Goal: Task Accomplishment & Management: Manage account settings

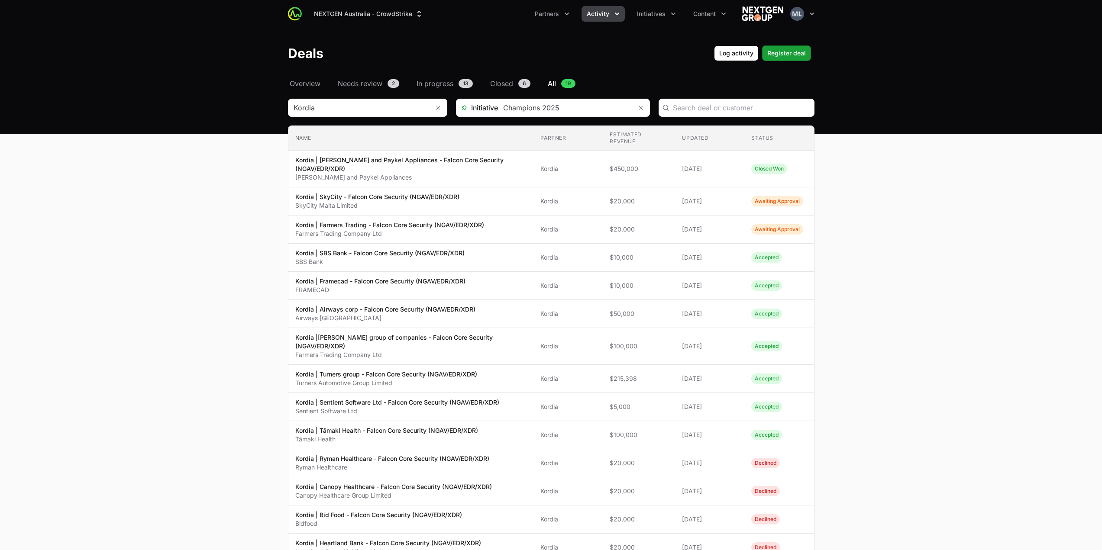
scroll to position [217, 0]
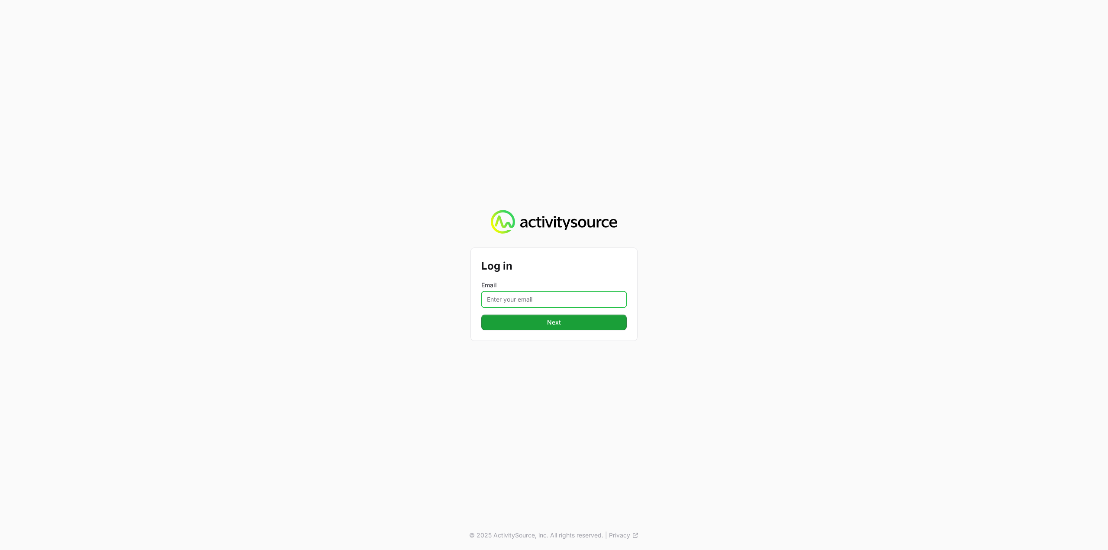
click at [566, 303] on input "Email" at bounding box center [553, 299] width 145 height 16
type input "[PERSON_NAME][EMAIL_ADDRESS][DOMAIN_NAME]"
click at [573, 326] on button "Next" at bounding box center [553, 323] width 145 height 16
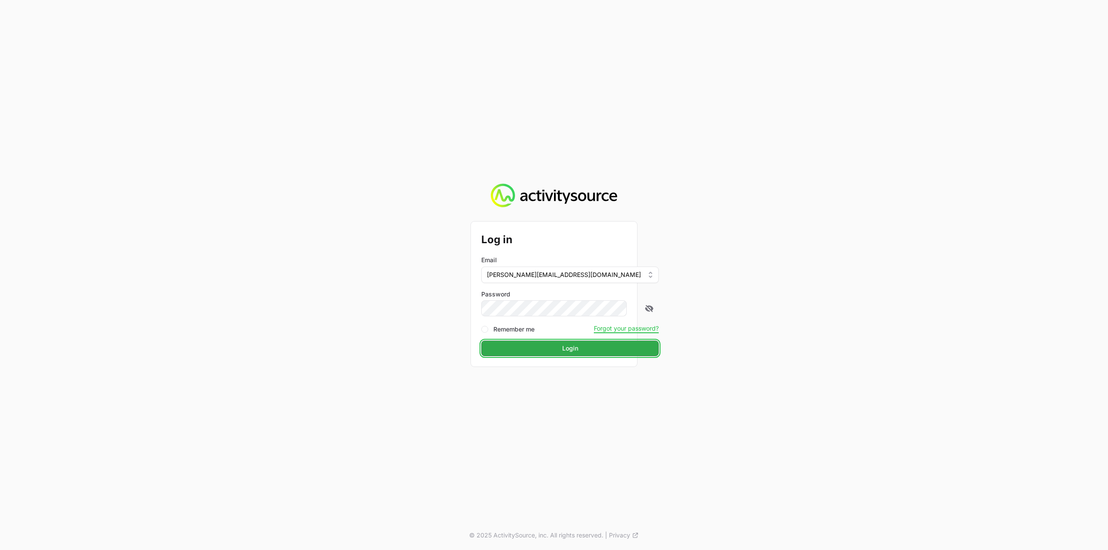
click at [543, 347] on button "Login" at bounding box center [570, 349] width 178 height 16
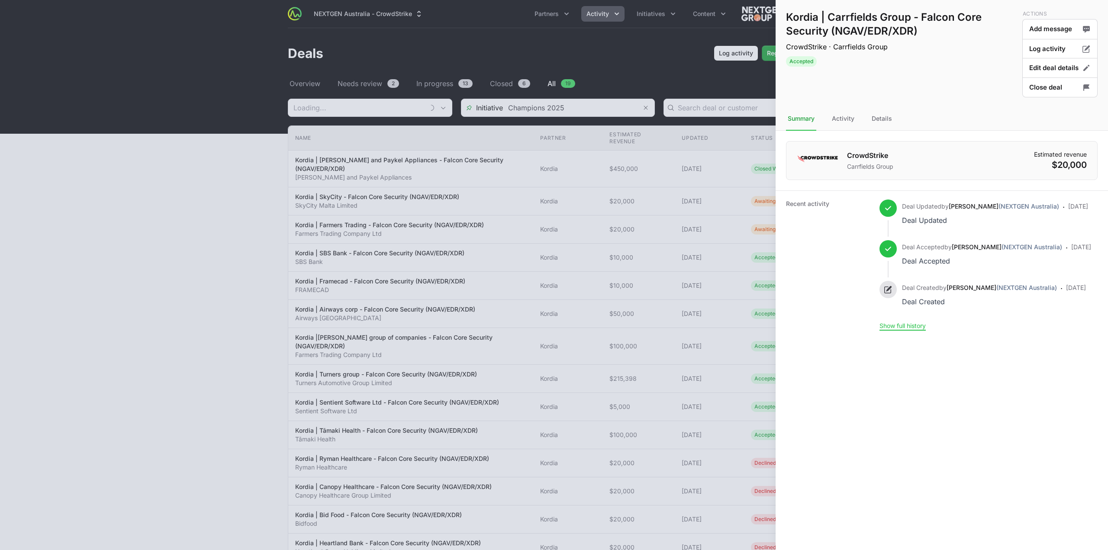
type input "Kordia"
click at [877, 120] on div "Details" at bounding box center [882, 118] width 24 height 23
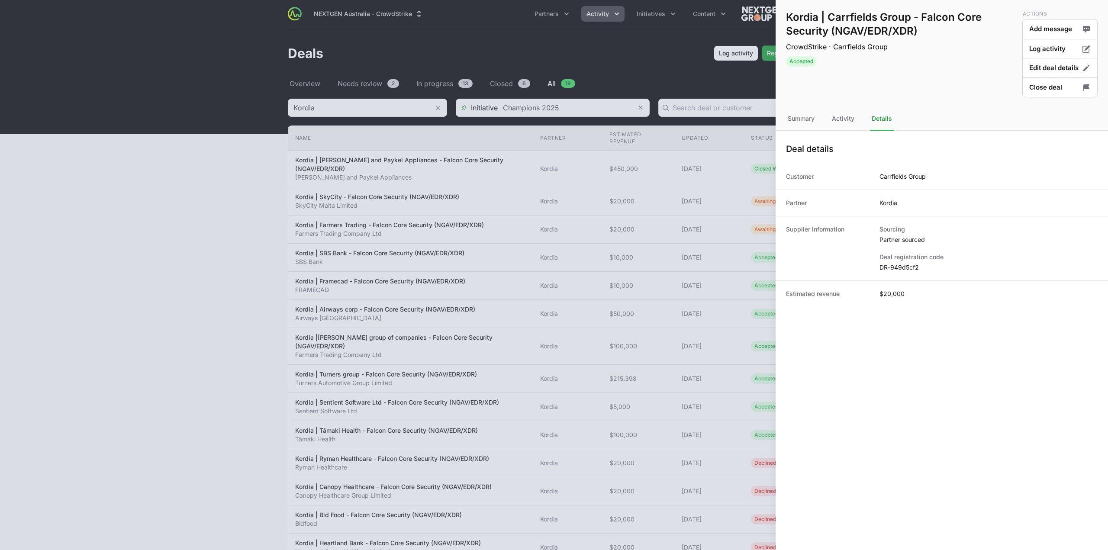
click at [900, 257] on dt "Deal registration code" at bounding box center [989, 257] width 218 height 9
click at [901, 268] on dd "DR-949d5cf2" at bounding box center [989, 267] width 218 height 9
copy dl "DR-949d5cf2"
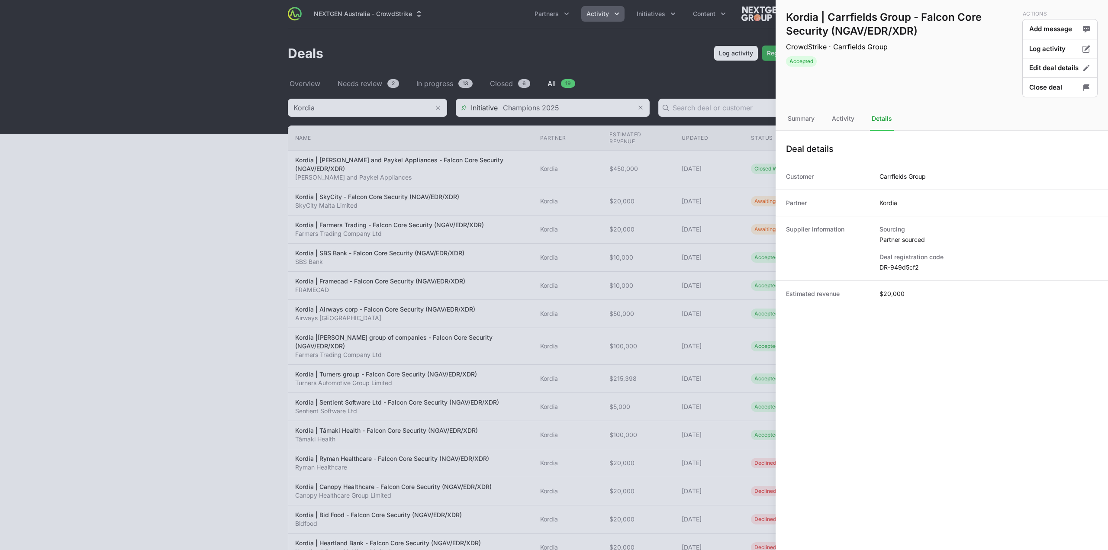
click at [413, 391] on div at bounding box center [554, 275] width 1108 height 550
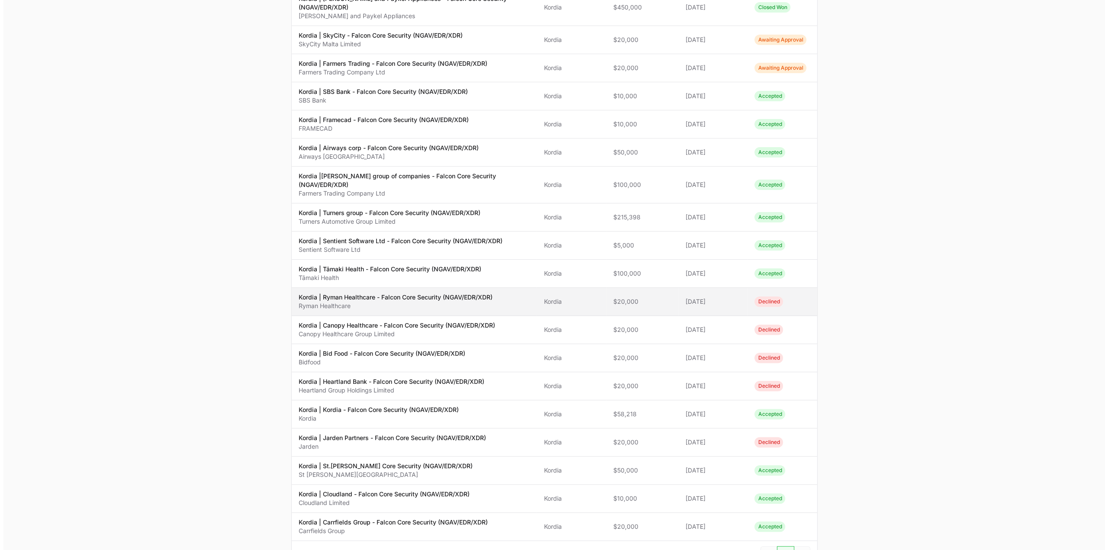
scroll to position [217, 0]
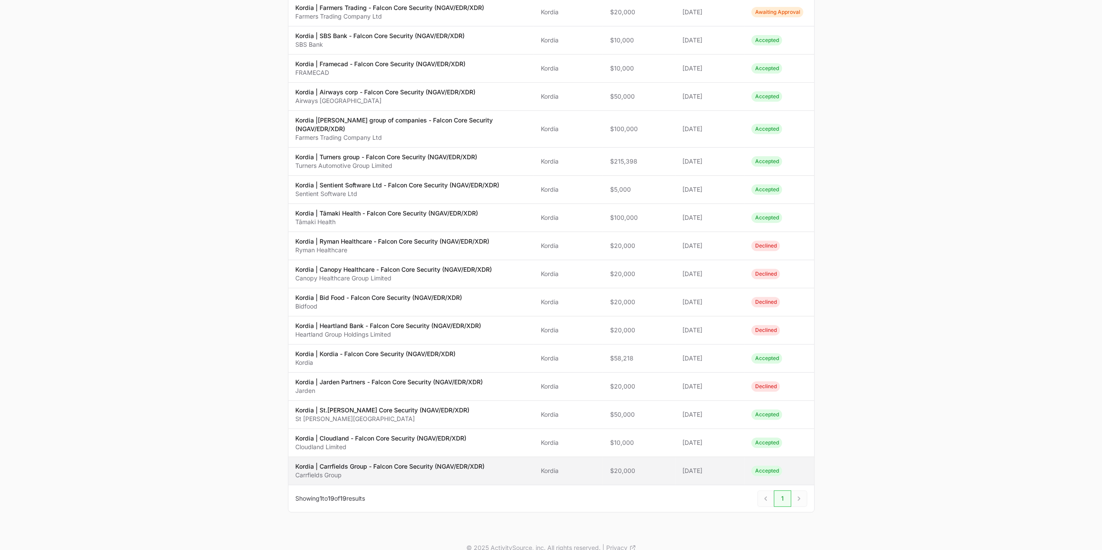
click at [359, 471] on p "Carrfields Group" at bounding box center [389, 475] width 189 height 9
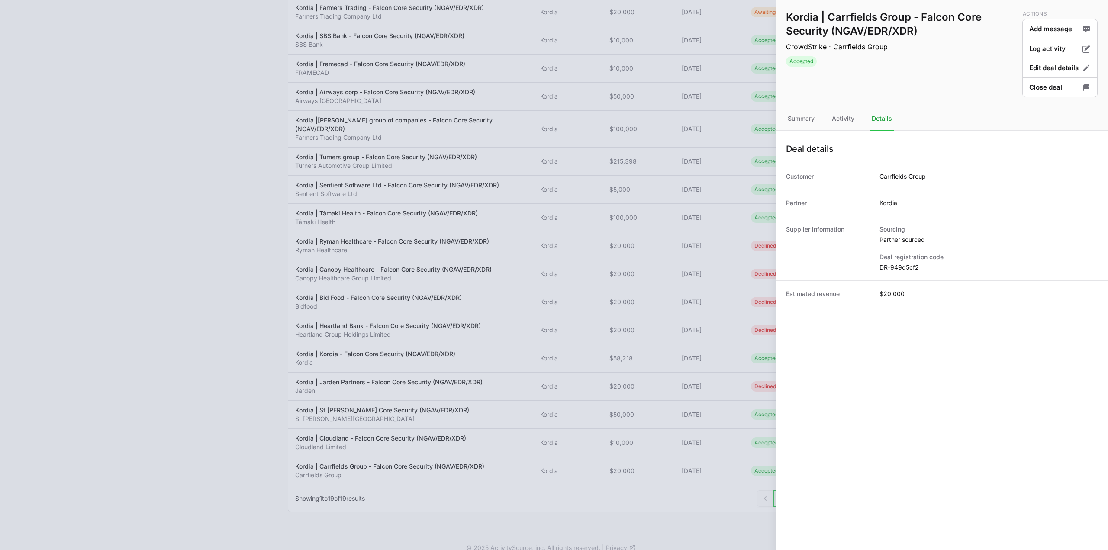
click at [893, 265] on dd "DR-949d5cf2" at bounding box center [989, 267] width 218 height 9
copy dl "DR-949d5cf2"
click at [677, 134] on div at bounding box center [554, 275] width 1108 height 550
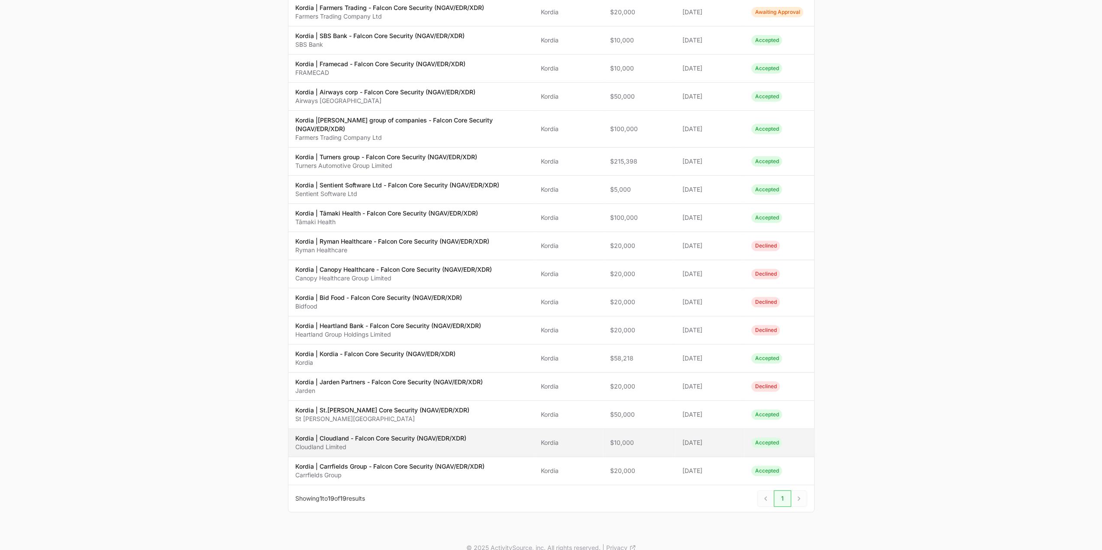
click at [437, 429] on td "Name Kordia | Cloudland - Falcon Core Security (NGAV/EDR/XDR) Cloudland Limited" at bounding box center [411, 443] width 246 height 28
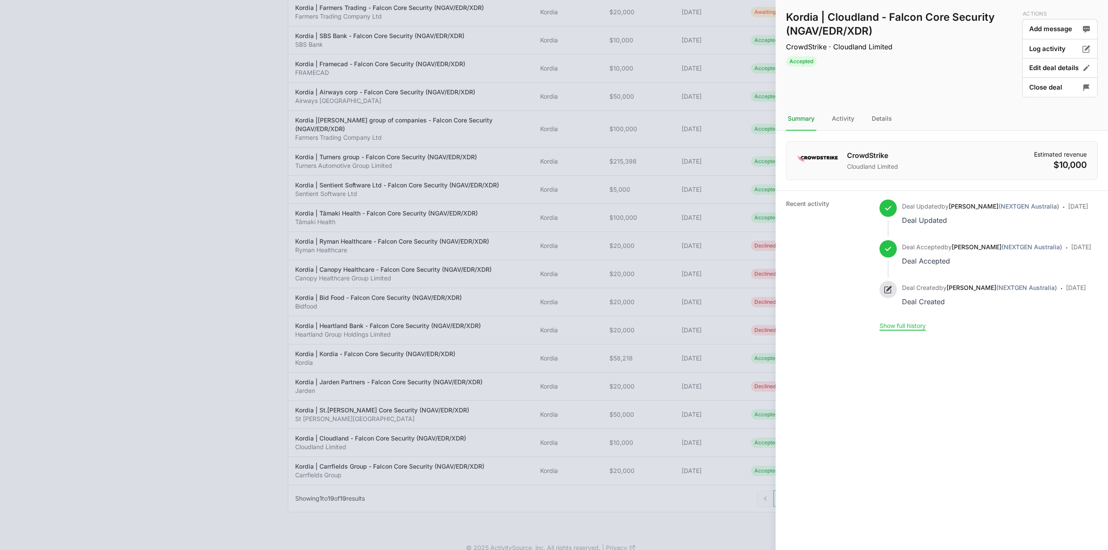
click at [895, 129] on nav "Summary Activity Details" at bounding box center [942, 118] width 333 height 23
click at [885, 119] on div "Details" at bounding box center [882, 118] width 24 height 23
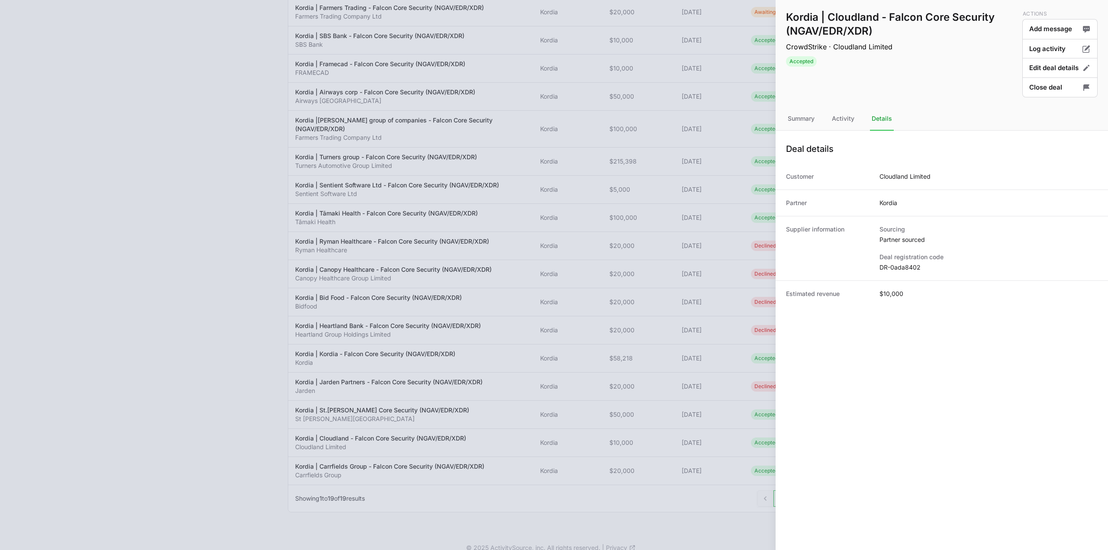
click at [912, 267] on dd "DR-0ada8402" at bounding box center [989, 267] width 218 height 9
copy dl "DR-0ada8402"
click at [847, 19] on h1 "Kordia | Cloudland - Falcon Core Security (NGAV/EDR/XDR)" at bounding box center [902, 24] width 233 height 28
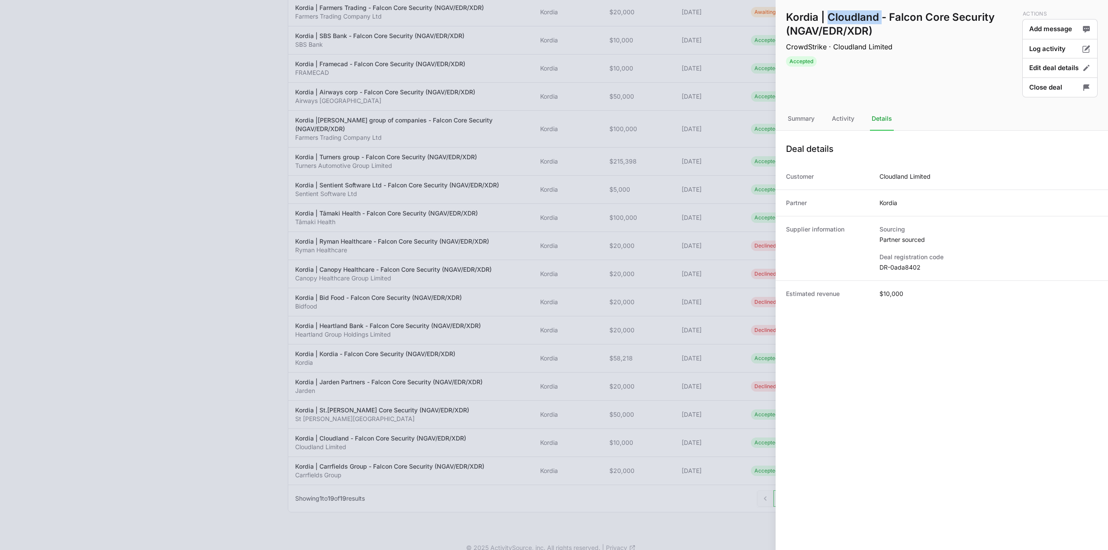
click at [847, 19] on h1 "Kordia | Cloudland - Falcon Core Security (NGAV/EDR/XDR)" at bounding box center [902, 24] width 233 height 28
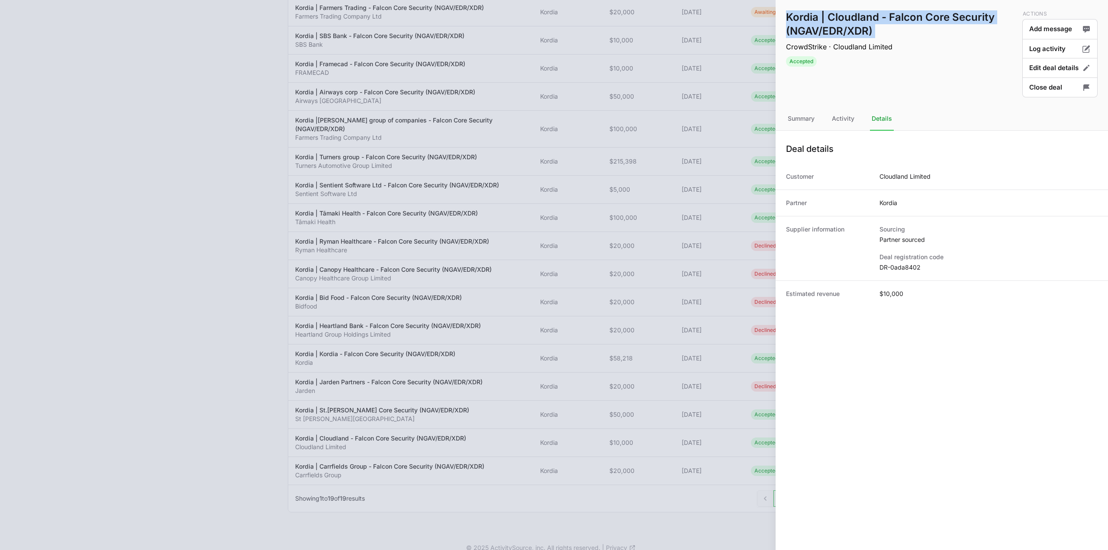
click at [888, 15] on h1 "Kordia | Cloudland - Falcon Core Security (NGAV/EDR/XDR)" at bounding box center [902, 24] width 233 height 28
click at [852, 16] on h1 "Kordia | Cloudland - Falcon Core Security (NGAV/EDR/XDR)" at bounding box center [902, 24] width 233 height 28
copy h1 "Cloudland"
click at [491, 280] on div at bounding box center [554, 275] width 1108 height 550
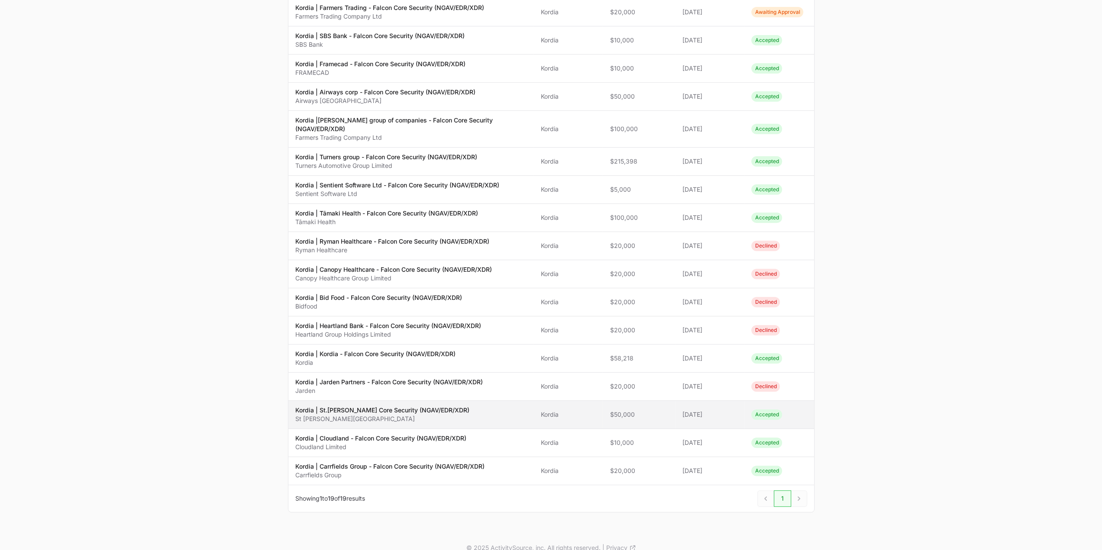
click at [418, 415] on p "St [PERSON_NAME][GEOGRAPHIC_DATA]" at bounding box center [382, 419] width 174 height 9
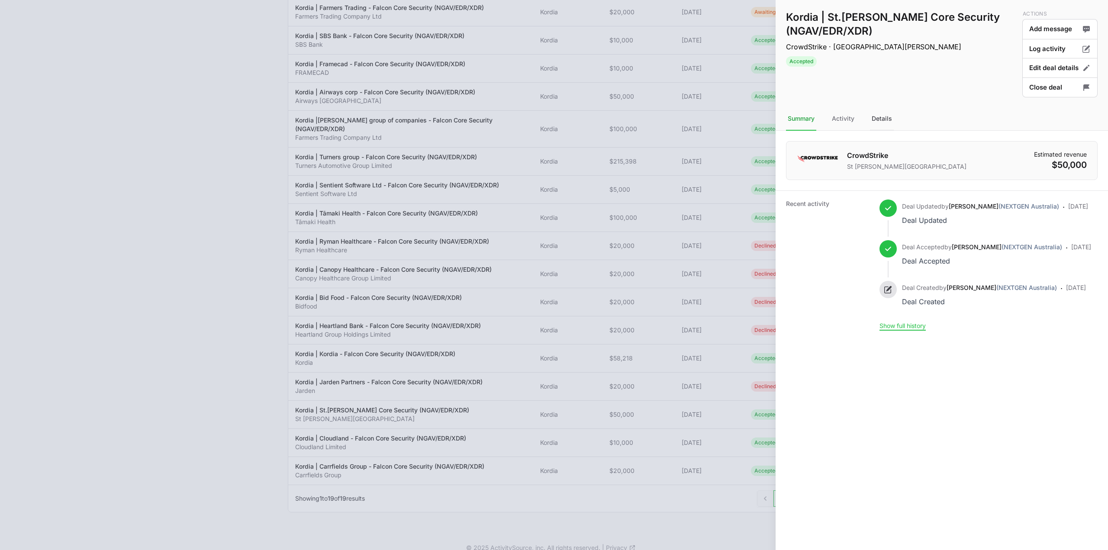
drag, startPoint x: 870, startPoint y: 109, endPoint x: 873, endPoint y: 112, distance: 4.6
click at [873, 112] on div "Details" at bounding box center [882, 118] width 24 height 23
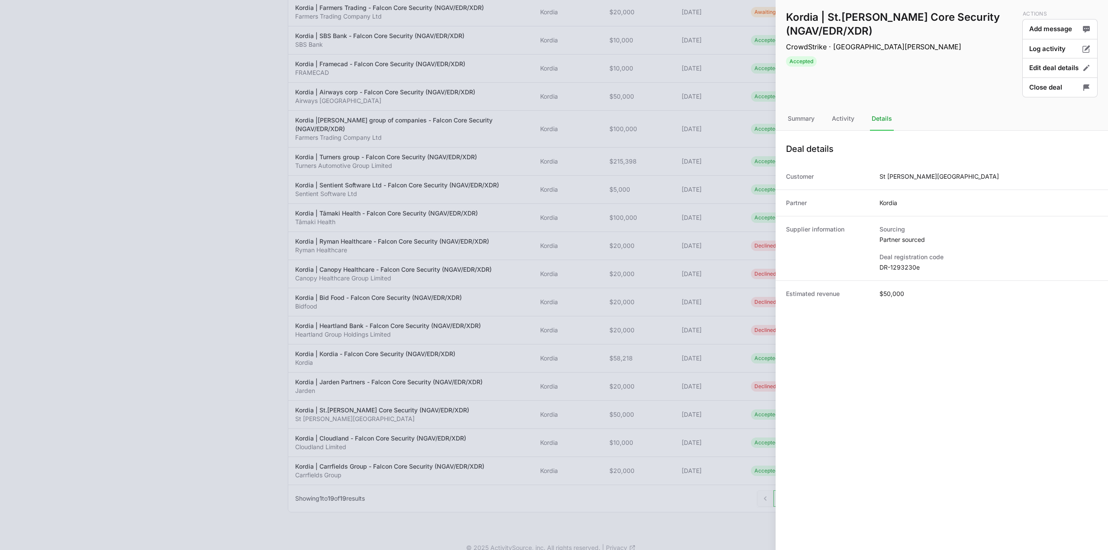
click at [901, 263] on dd "DR-1293230e" at bounding box center [989, 267] width 218 height 9
click at [900, 267] on dd "DR-1293230e" at bounding box center [989, 267] width 218 height 9
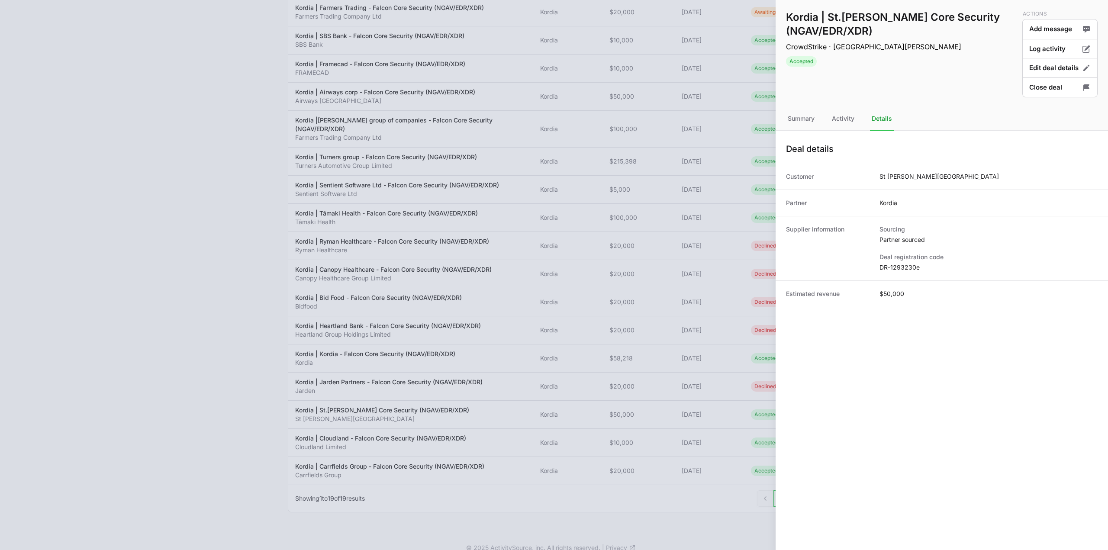
click at [384, 394] on div at bounding box center [554, 275] width 1108 height 550
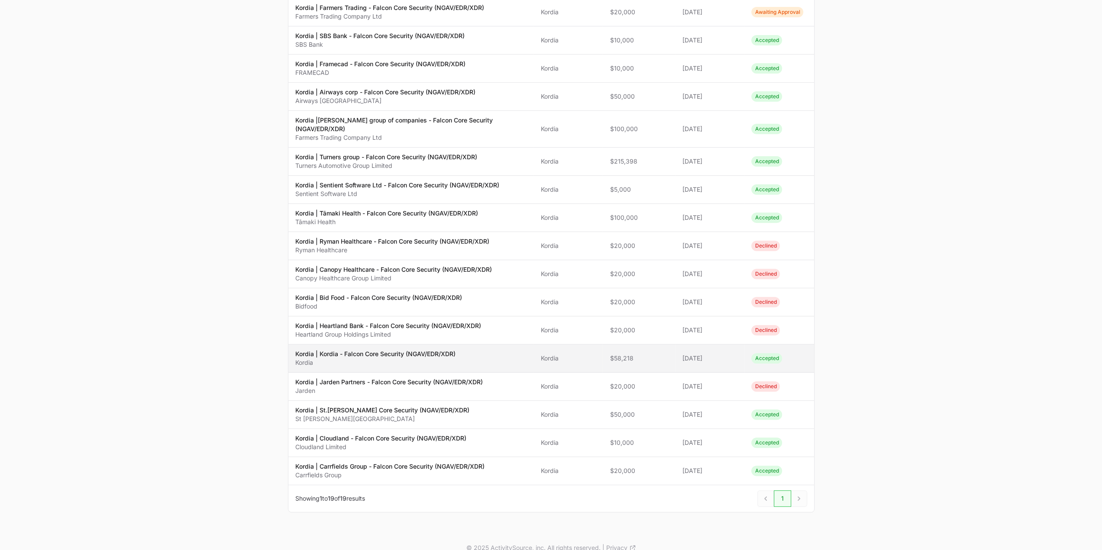
click at [475, 345] on td "Name Kordia | Kordia - Falcon Core Security (NGAV/EDR/XDR) Kordia" at bounding box center [411, 359] width 246 height 28
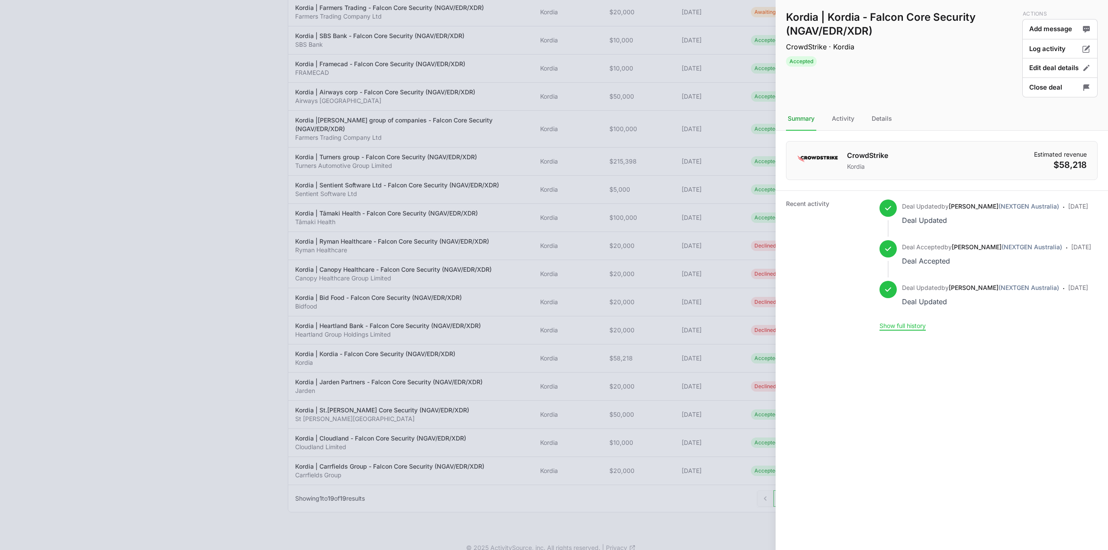
drag, startPoint x: 869, startPoint y: 119, endPoint x: 869, endPoint y: 127, distance: 7.8
click at [869, 119] on nav "Summary Activity Details" at bounding box center [942, 118] width 333 height 23
click at [879, 126] on div "Details" at bounding box center [882, 118] width 24 height 23
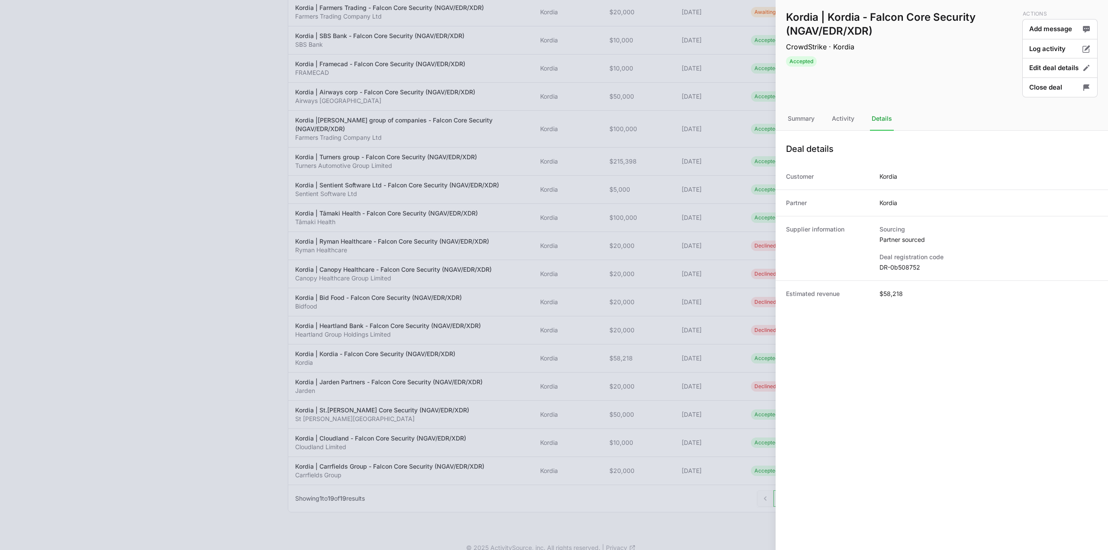
click at [901, 266] on dd "DR-0b508752" at bounding box center [989, 267] width 218 height 9
copy dl "DR-0b508752"
click at [654, 352] on div at bounding box center [554, 275] width 1108 height 550
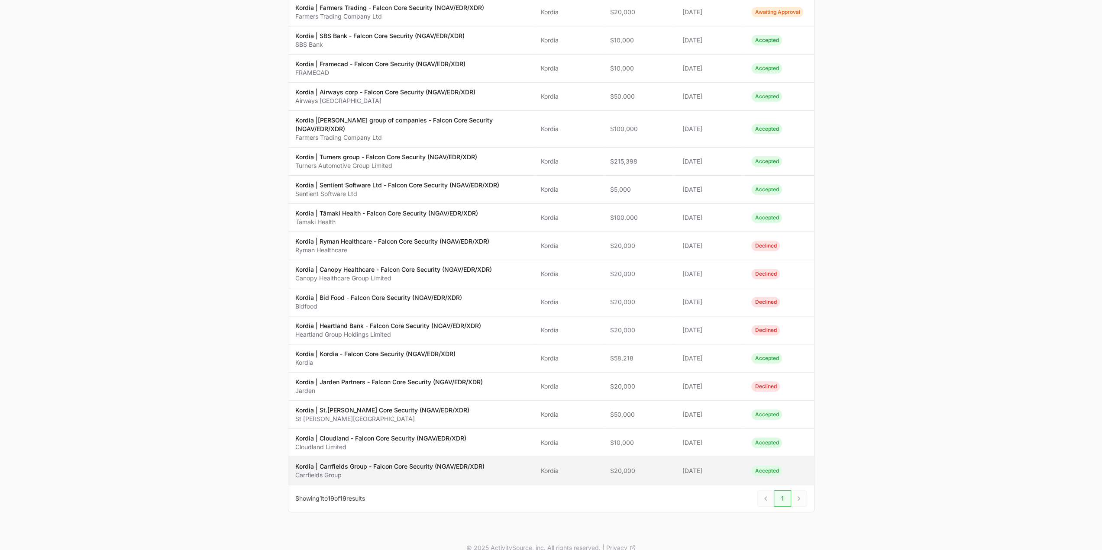
click at [367, 471] on p "Carrfields Group" at bounding box center [389, 475] width 189 height 9
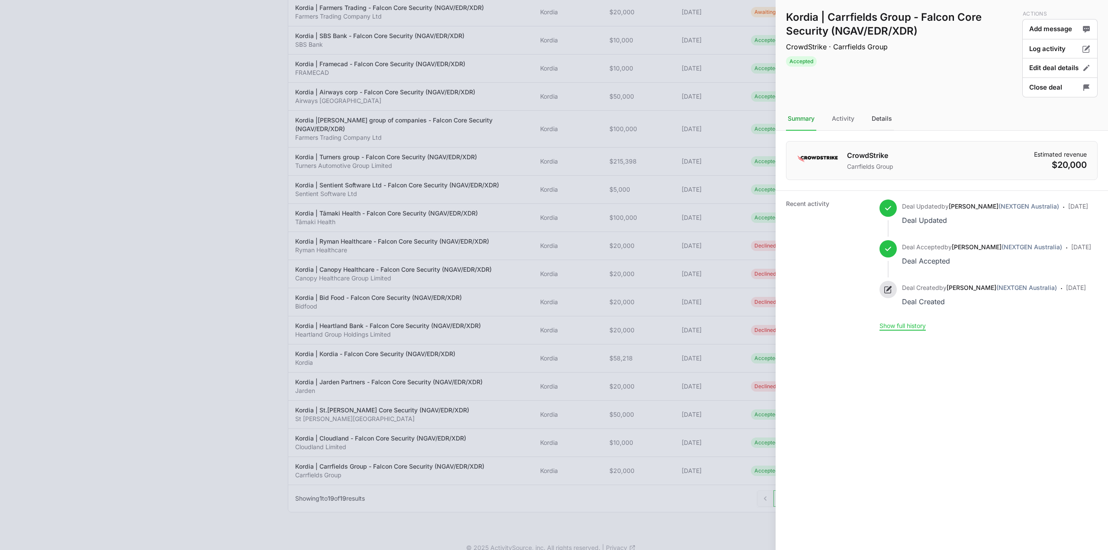
click at [891, 118] on div "Details" at bounding box center [882, 118] width 24 height 23
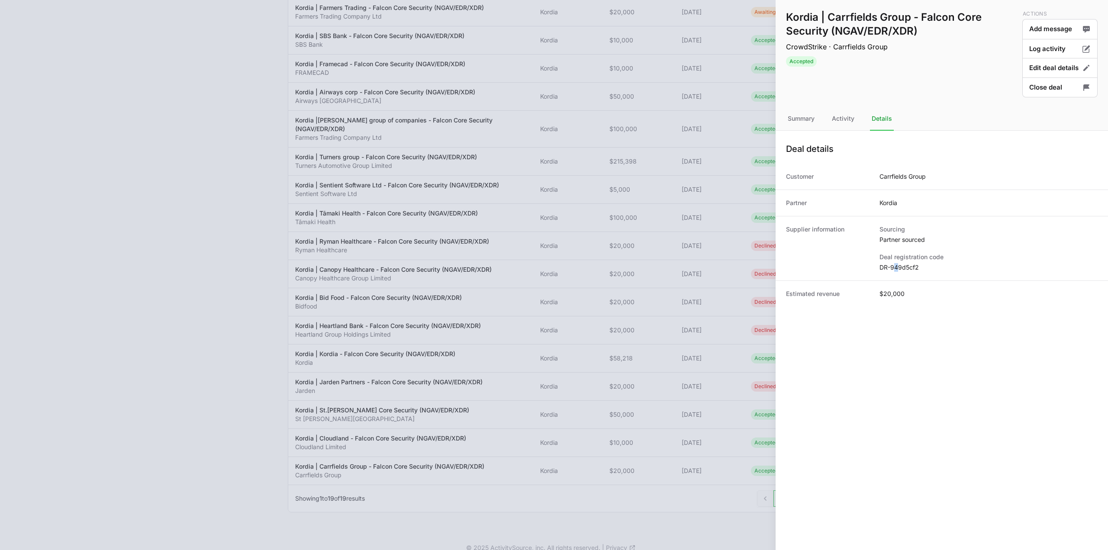
click at [897, 266] on dd "DR-949d5cf2" at bounding box center [989, 267] width 218 height 9
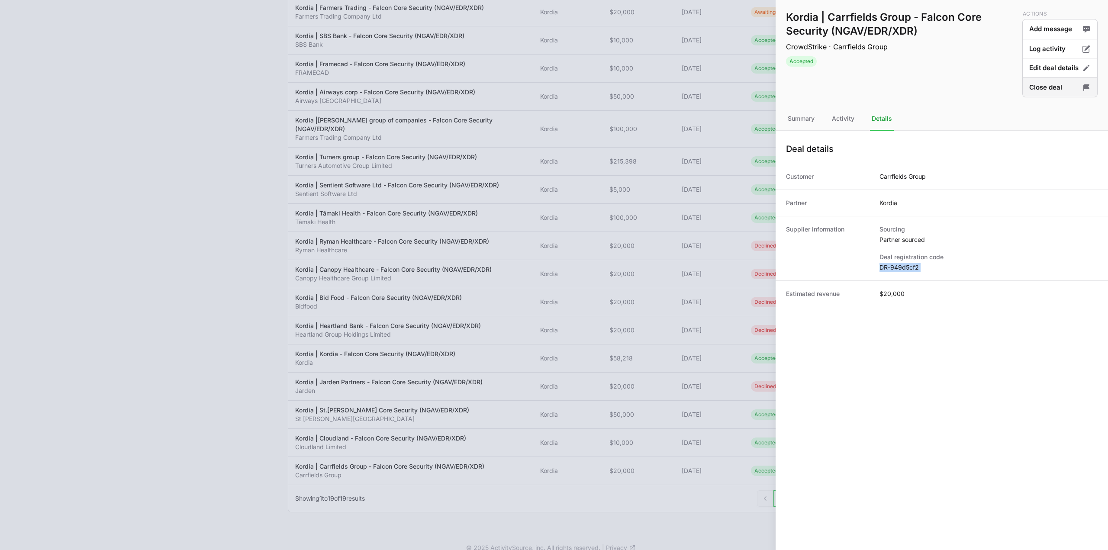
click at [1063, 85] on button "Close deal" at bounding box center [1060, 88] width 75 height 20
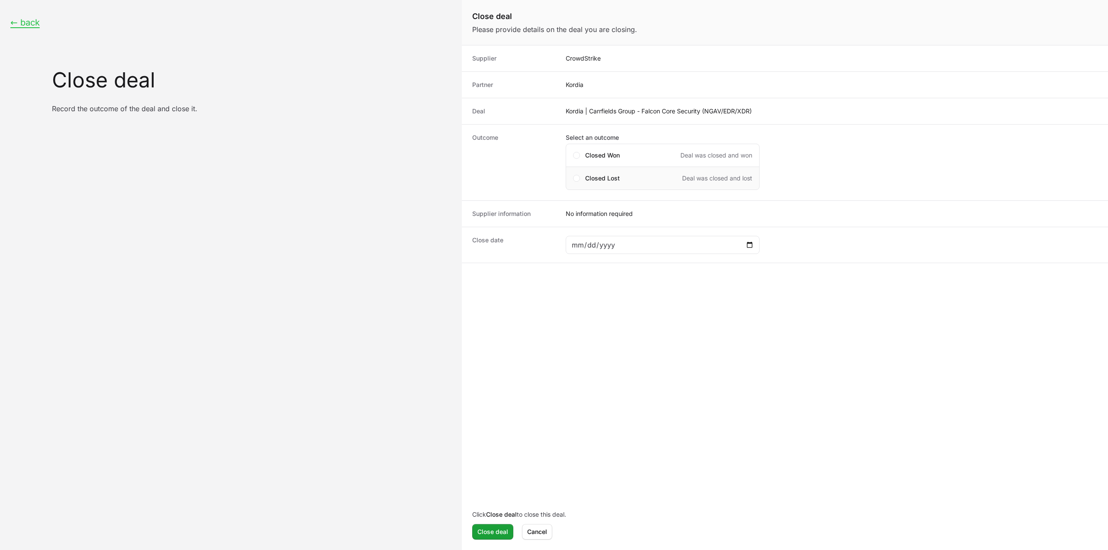
click at [624, 175] on div "Closed Lost Deal was closed and lost" at bounding box center [668, 178] width 167 height 9
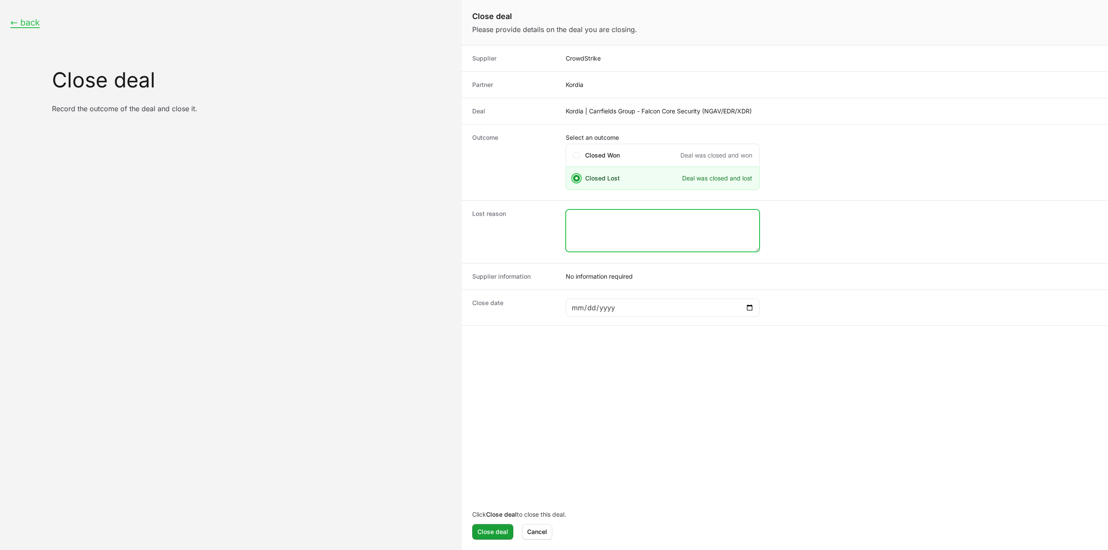
click at [620, 242] on textarea "Close deal form" at bounding box center [662, 231] width 193 height 42
type textarea "closed lost by CS rep."
click at [614, 313] on div "Close deal form" at bounding box center [663, 308] width 194 height 18
drag, startPoint x: 763, startPoint y: 309, endPoint x: 756, endPoint y: 306, distance: 7.6
click at [763, 309] on dd "Close deal form" at bounding box center [832, 308] width 532 height 18
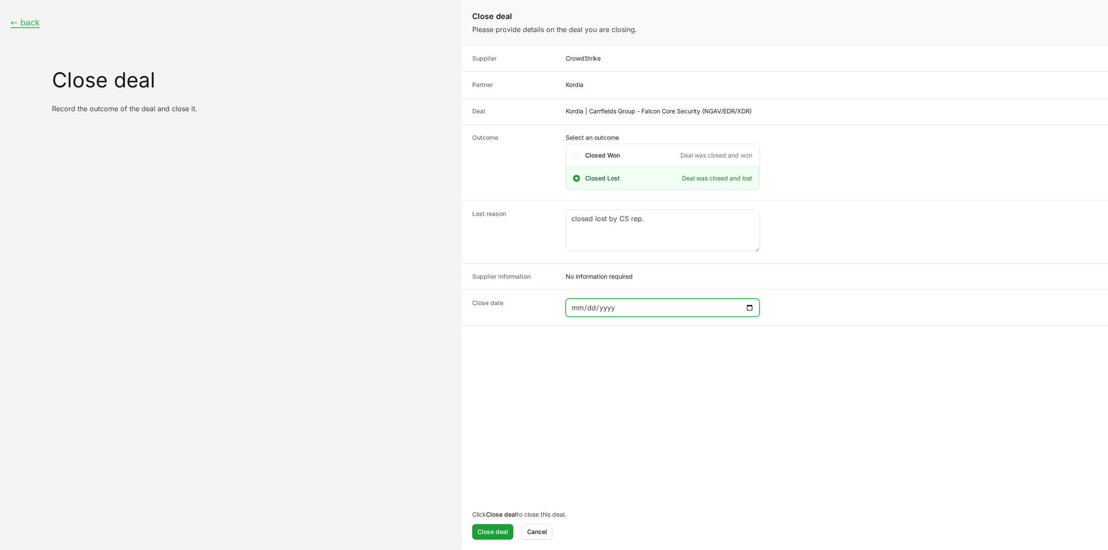
click at [753, 304] on input "Close deal form" at bounding box center [663, 308] width 183 height 10
type input "[DATE]"
click at [501, 532] on span "Close deal" at bounding box center [493, 532] width 31 height 10
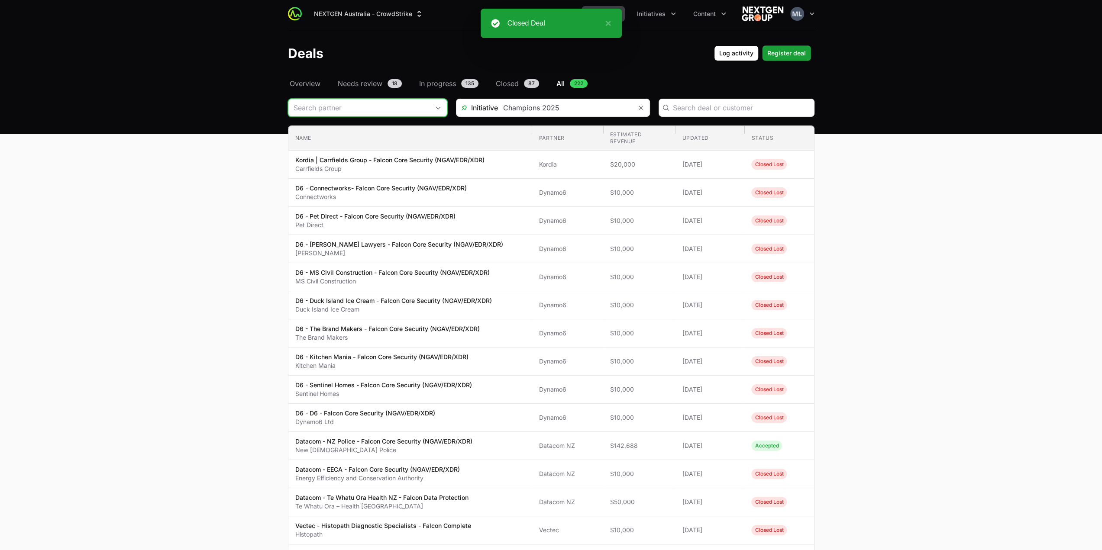
click at [361, 110] on input "Deals Filters" at bounding box center [358, 107] width 141 height 17
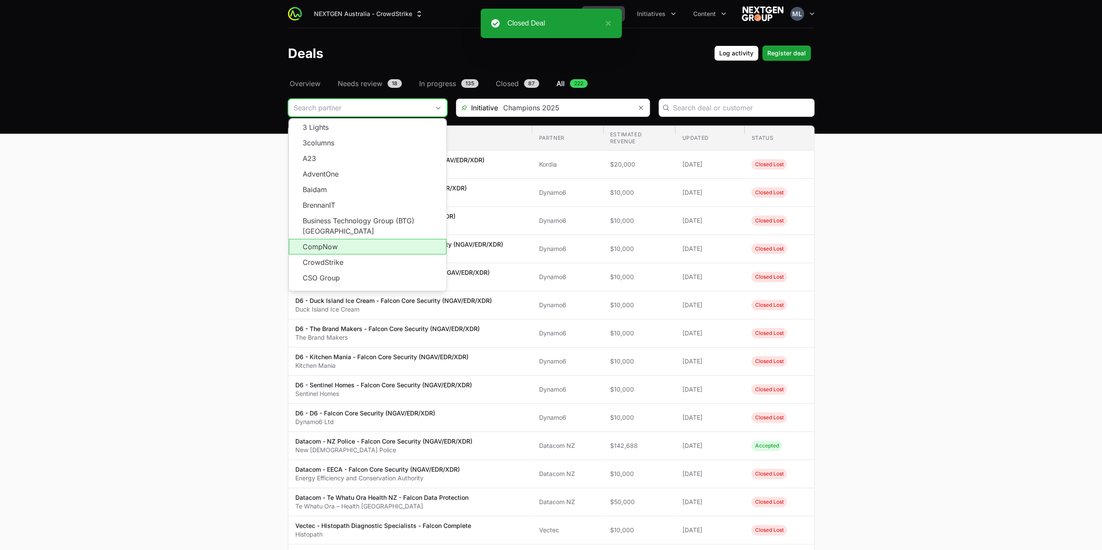
scroll to position [155, 0]
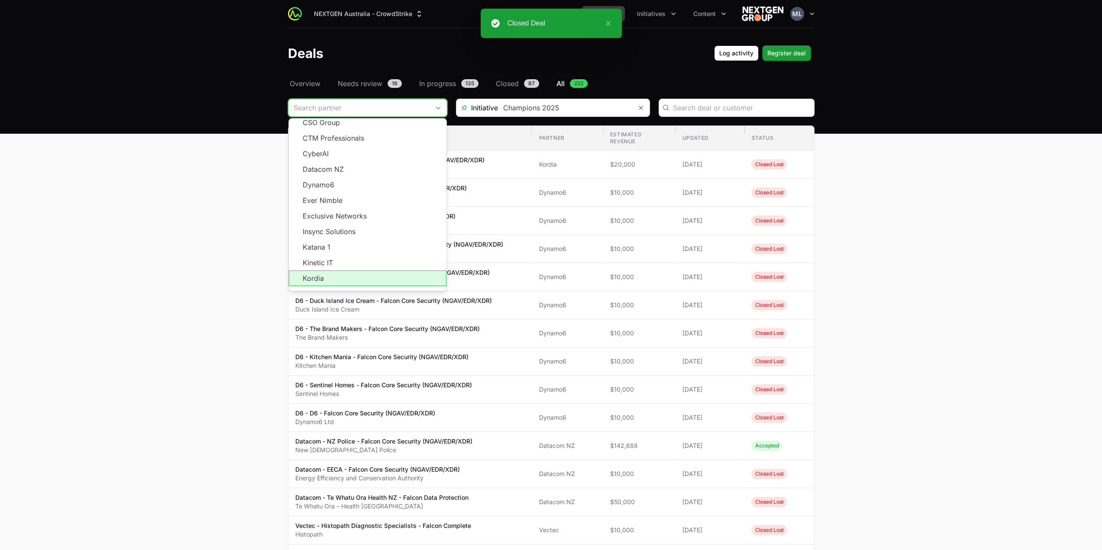
click at [353, 273] on li "Kordia" at bounding box center [368, 279] width 158 height 16
type input "Kordia"
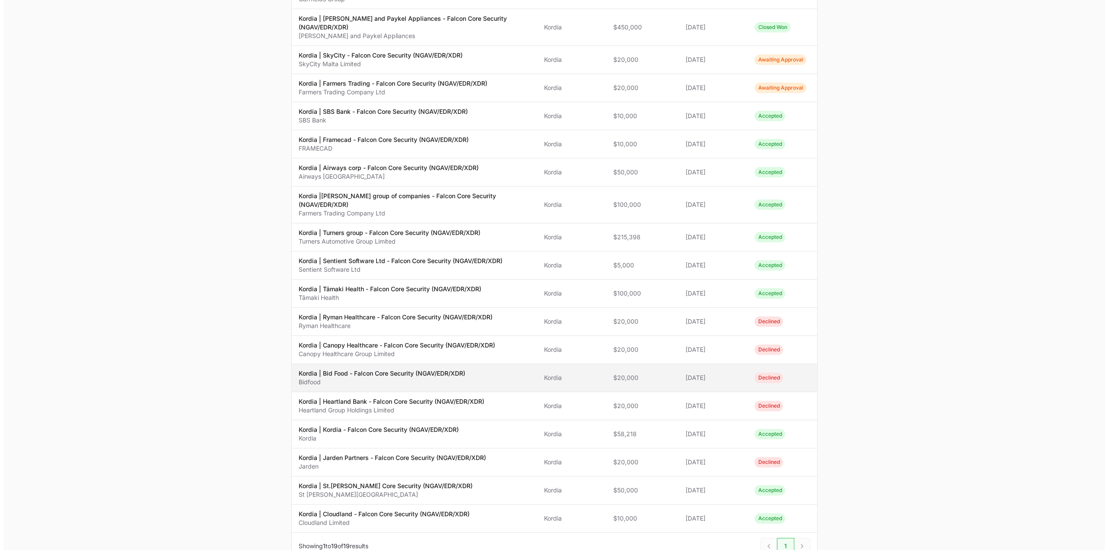
scroll to position [217, 0]
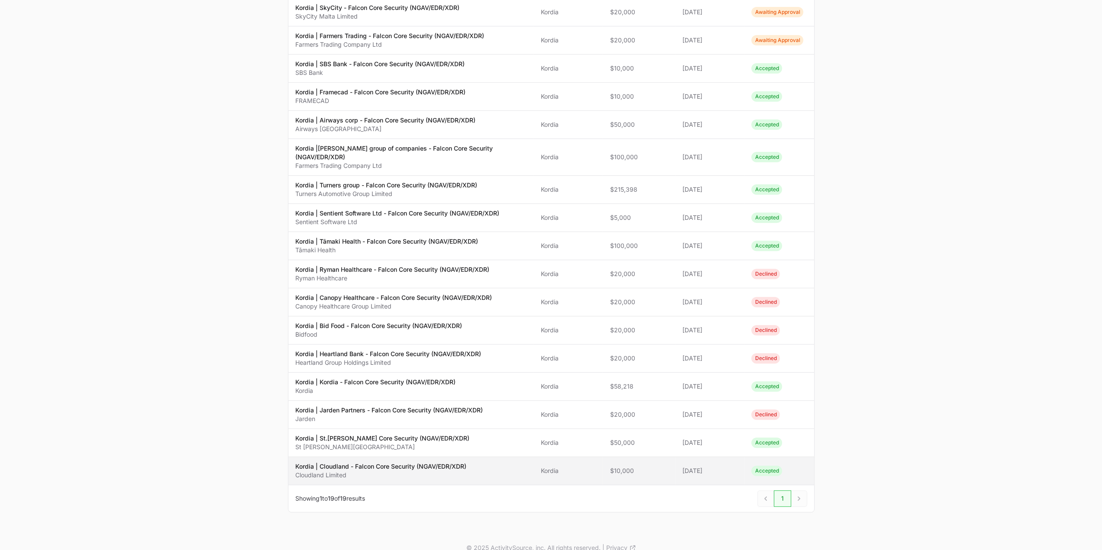
click at [361, 462] on p "Kordia | Cloudland - Falcon Core Security (NGAV/EDR/XDR)" at bounding box center [380, 466] width 171 height 9
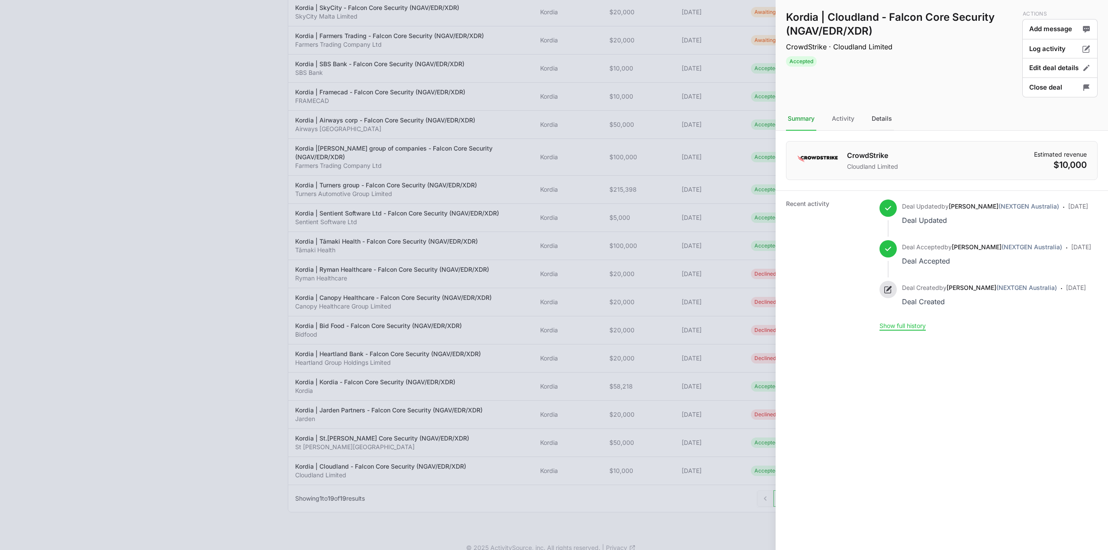
click at [874, 116] on div "Details" at bounding box center [882, 118] width 24 height 23
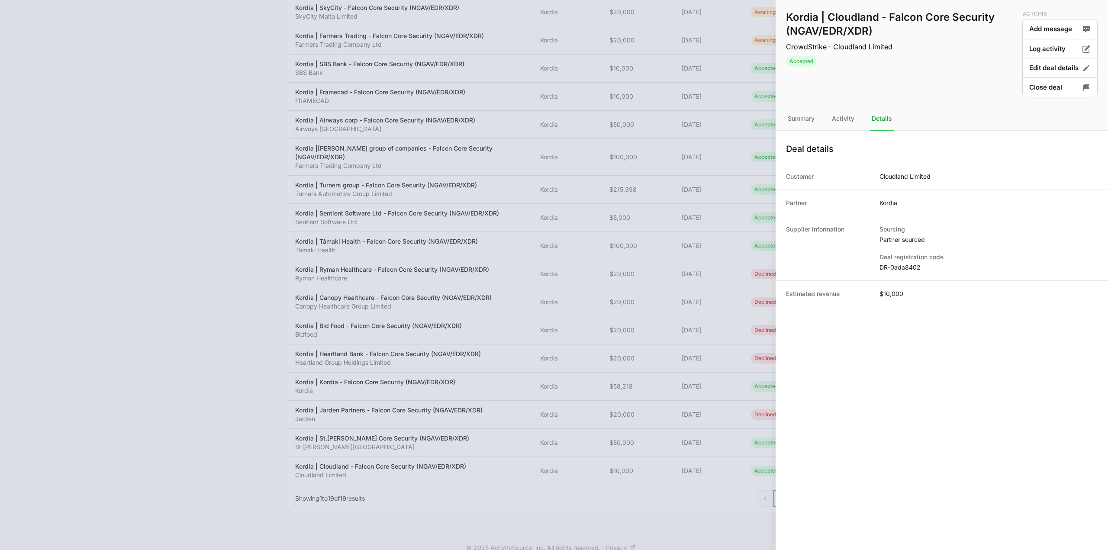
click at [893, 272] on div "Supplier information Sourcing Partner sourced Deal registration code DR-0ada8402" at bounding box center [942, 248] width 333 height 65
copy dl "DR-0ada8402"
click at [1053, 85] on button "Close deal" at bounding box center [1060, 88] width 75 height 20
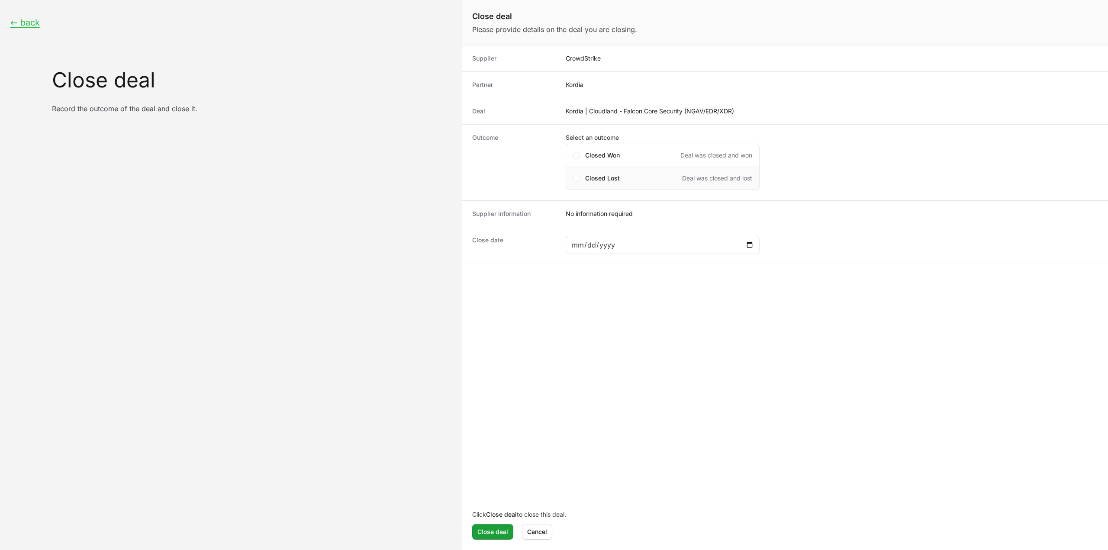
click at [607, 179] on span "Closed Lost" at bounding box center [602, 178] width 35 height 9
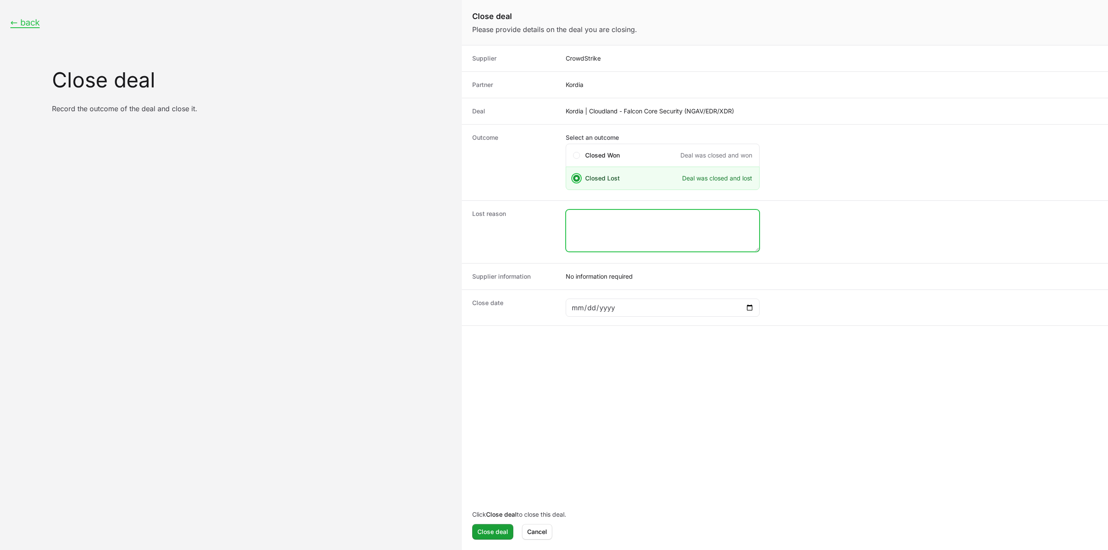
click at [623, 228] on textarea "Close deal form" at bounding box center [662, 231] width 193 height 42
type textarea "closed by CS rep."
click at [754, 308] on div "Close deal form" at bounding box center [663, 308] width 194 height 18
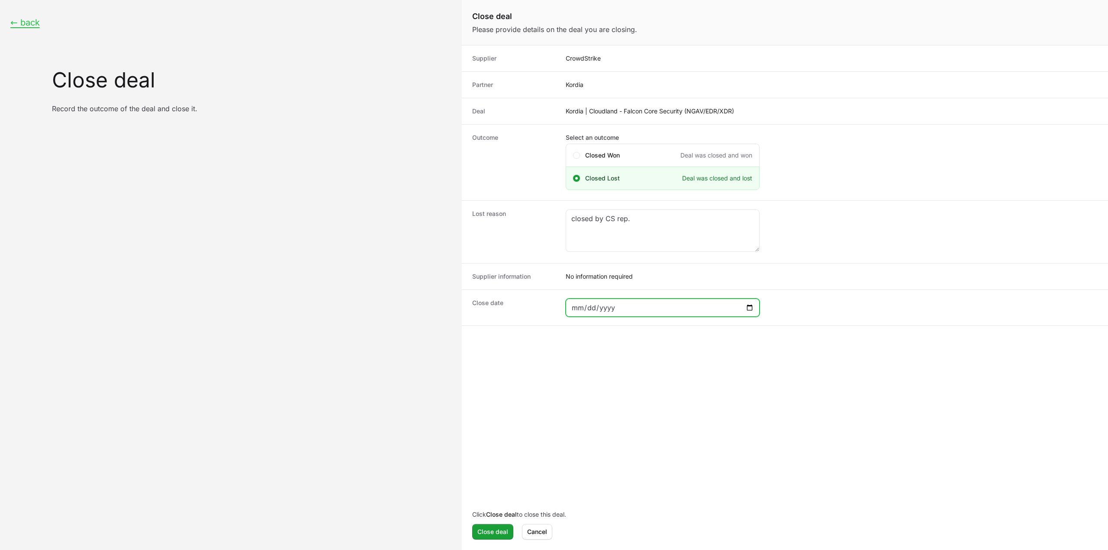
click at [747, 307] on input "Close deal form" at bounding box center [663, 308] width 183 height 10
type input "[DATE]"
click at [497, 530] on span "Close deal" at bounding box center [493, 532] width 31 height 10
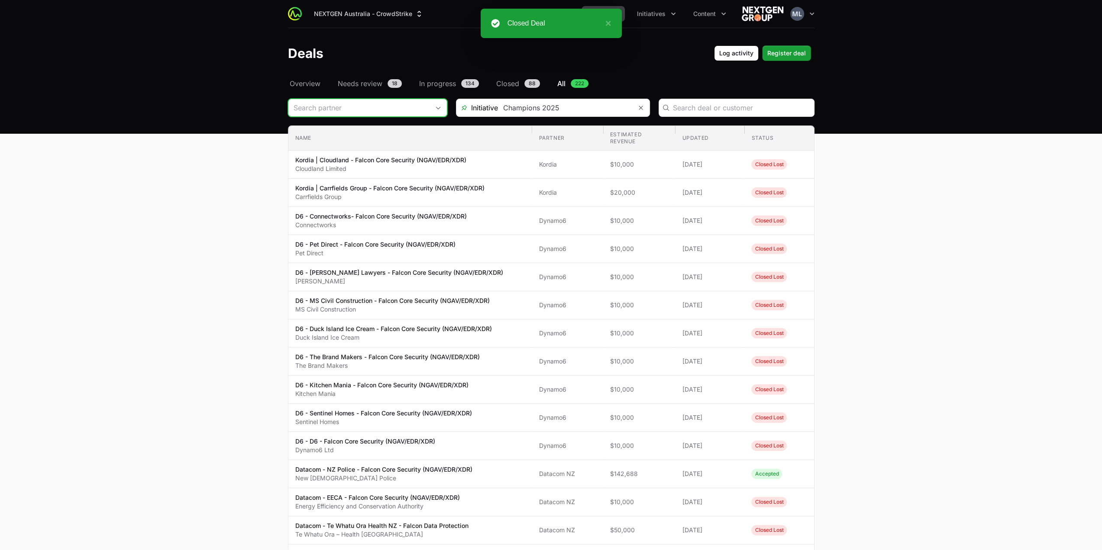
click at [351, 114] on input "Deals Filters" at bounding box center [358, 107] width 141 height 17
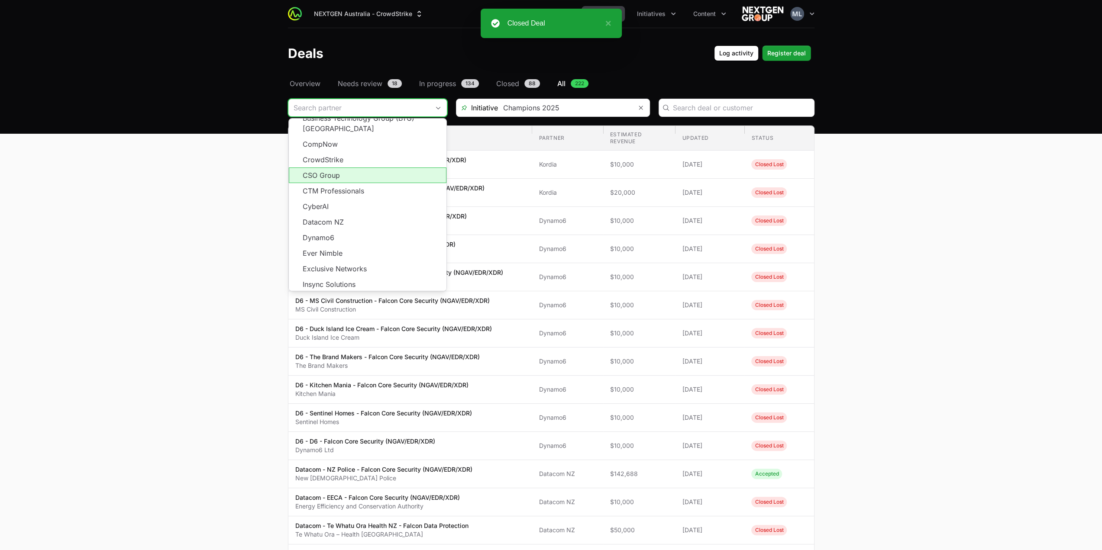
scroll to position [155, 0]
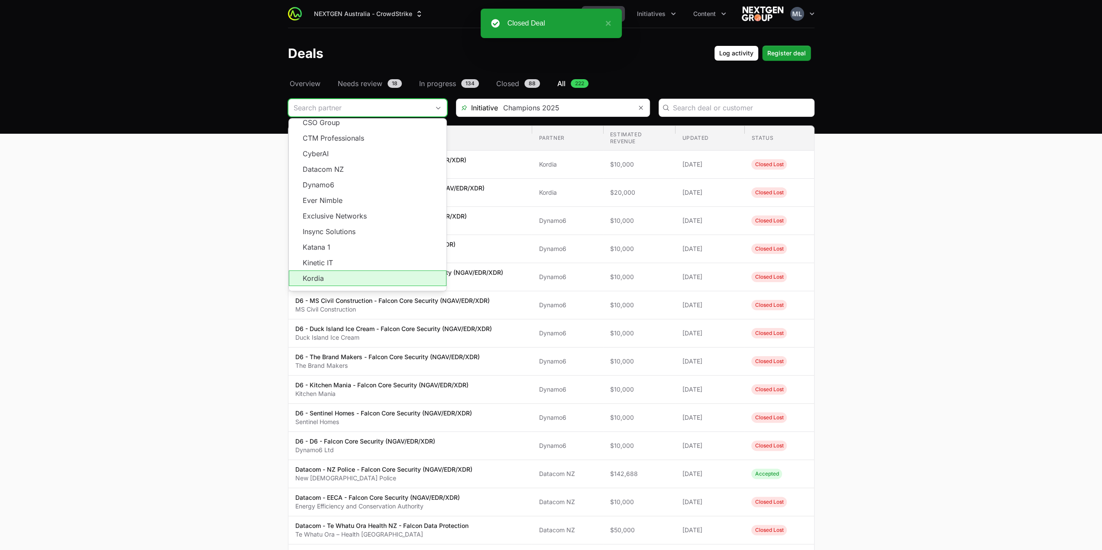
click at [340, 274] on li "Kordia" at bounding box center [368, 279] width 158 height 16
type input "Kordia"
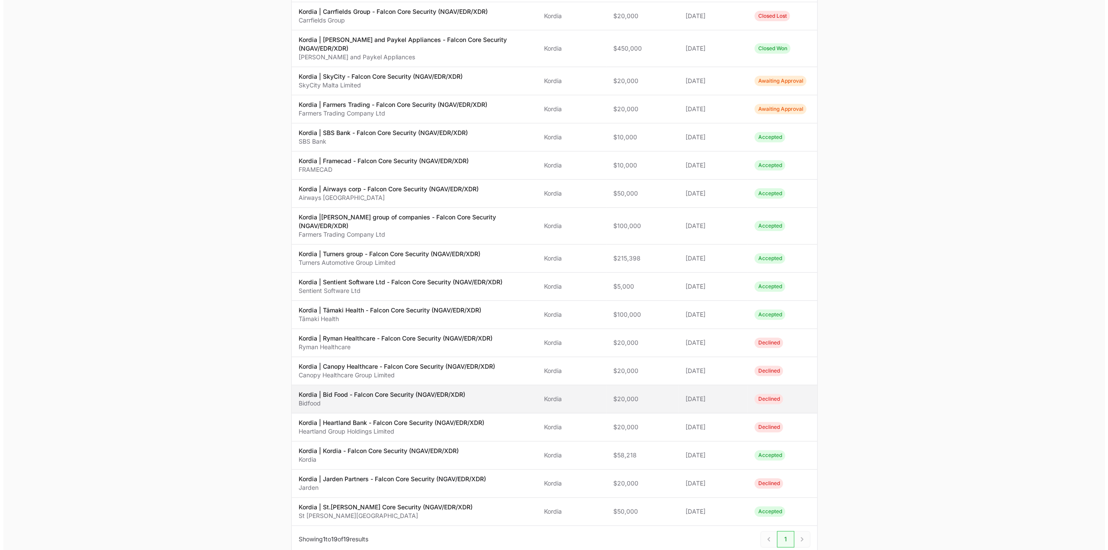
scroll to position [217, 0]
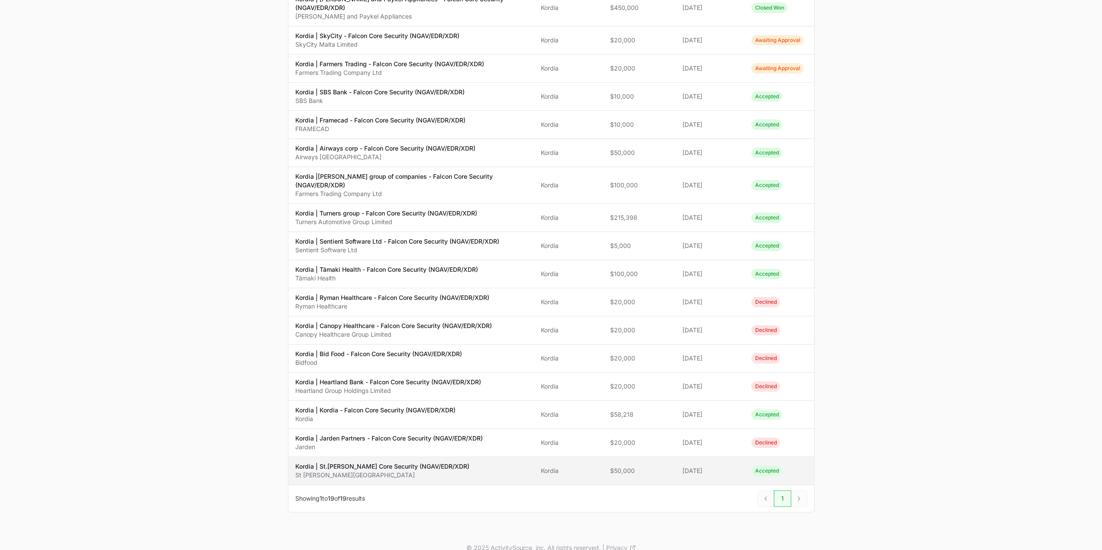
click at [388, 471] on p "St [PERSON_NAME][GEOGRAPHIC_DATA]" at bounding box center [382, 475] width 174 height 9
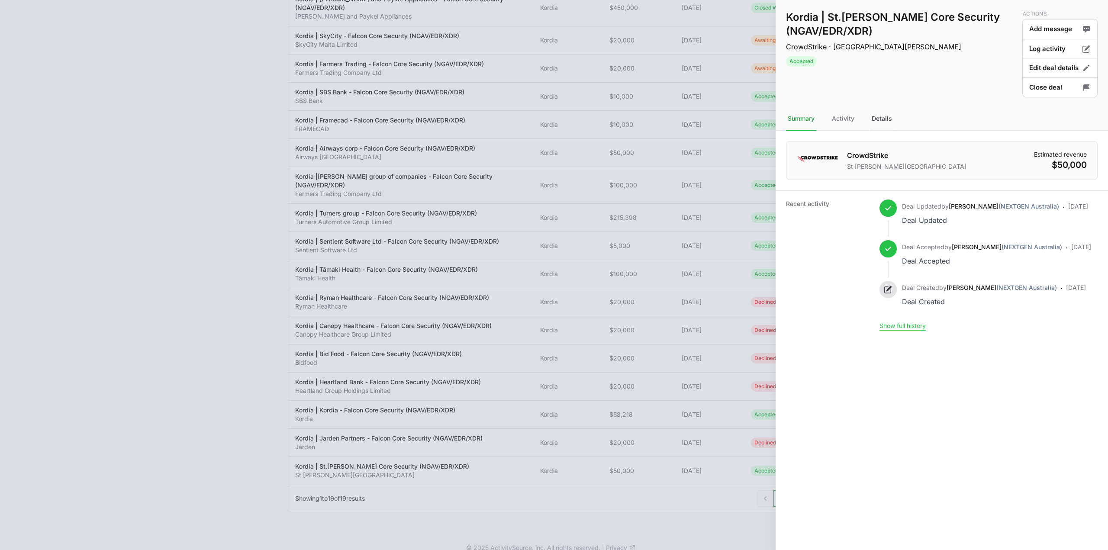
click at [886, 116] on div "Details" at bounding box center [882, 118] width 24 height 23
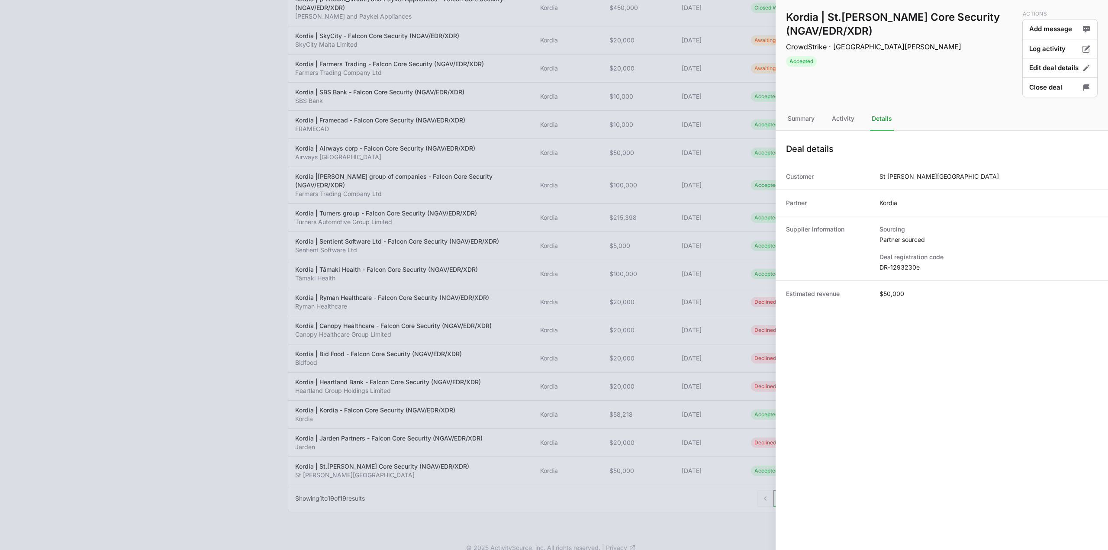
click at [890, 266] on dd "DR-1293230e" at bounding box center [989, 267] width 218 height 9
copy dl "DR-1293230e"
click at [1045, 96] on button "Close deal" at bounding box center [1060, 88] width 75 height 20
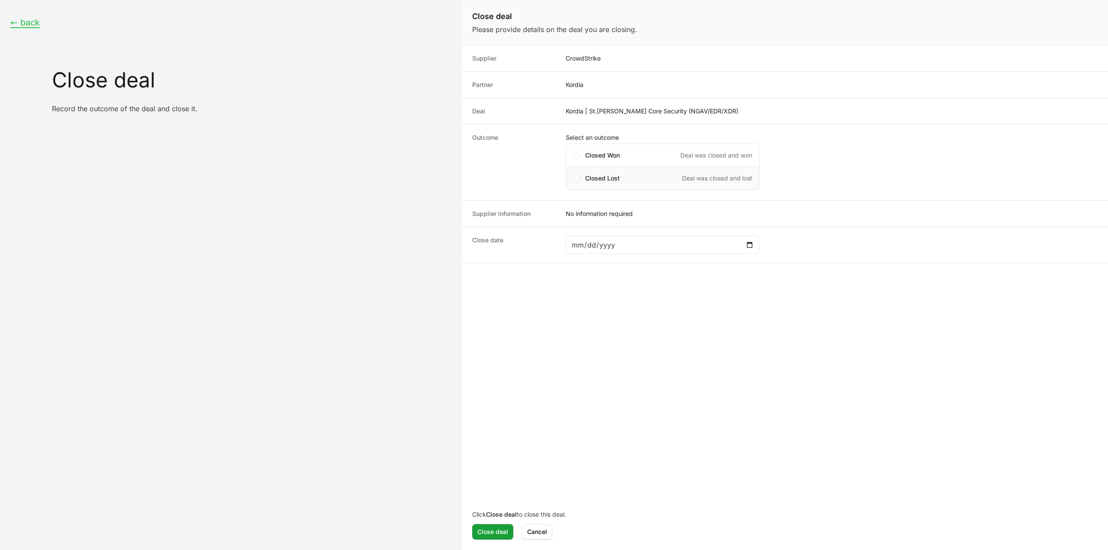
click at [610, 174] on span "Closed Lost" at bounding box center [602, 178] width 35 height 9
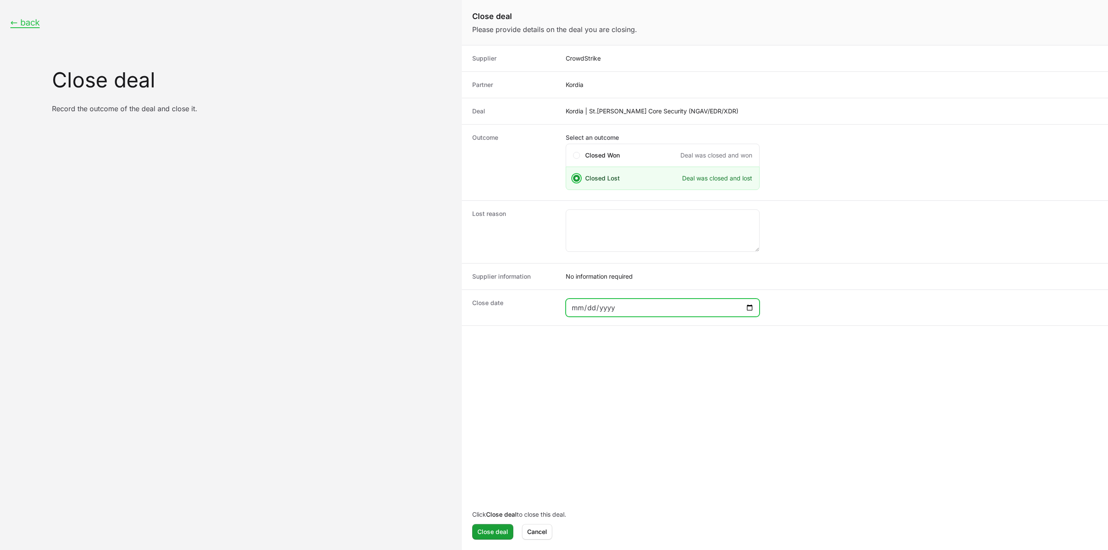
click at [614, 309] on input "Close deal form" at bounding box center [663, 308] width 183 height 10
click at [747, 307] on input "Close deal form" at bounding box center [663, 308] width 183 height 10
type input "[DATE]"
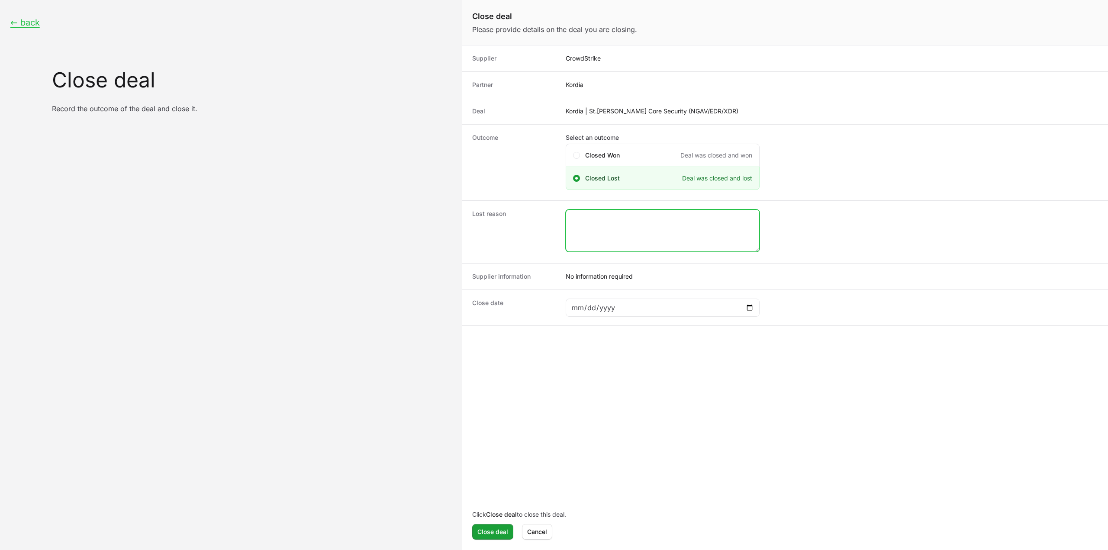
click at [603, 210] on textarea "Close deal form" at bounding box center [662, 231] width 193 height 42
type textarea "closed by CS rep."
click at [487, 537] on button "Close deal" at bounding box center [492, 532] width 41 height 16
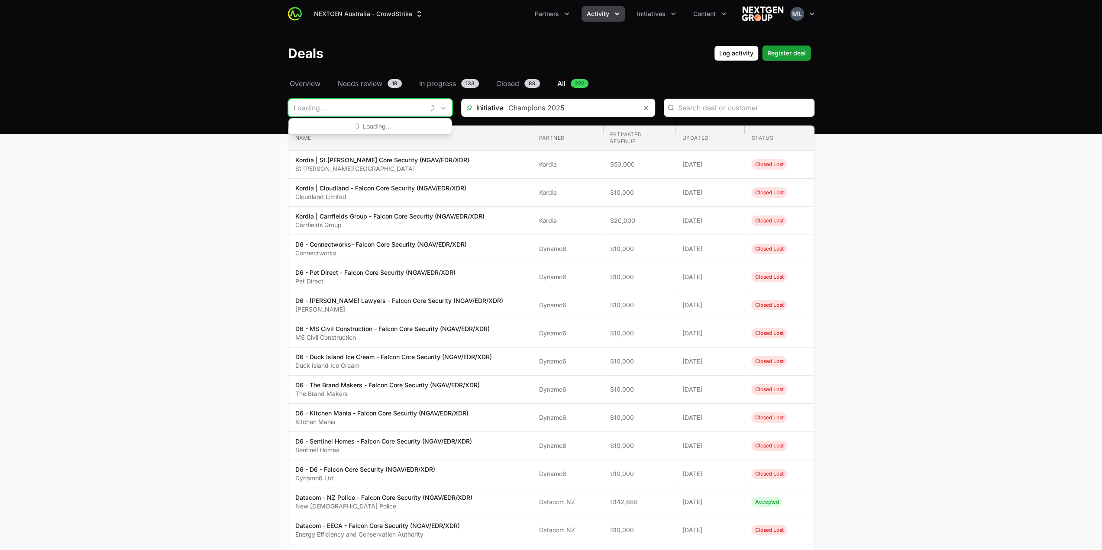
click at [360, 112] on input "Deals Filters" at bounding box center [356, 107] width 136 height 17
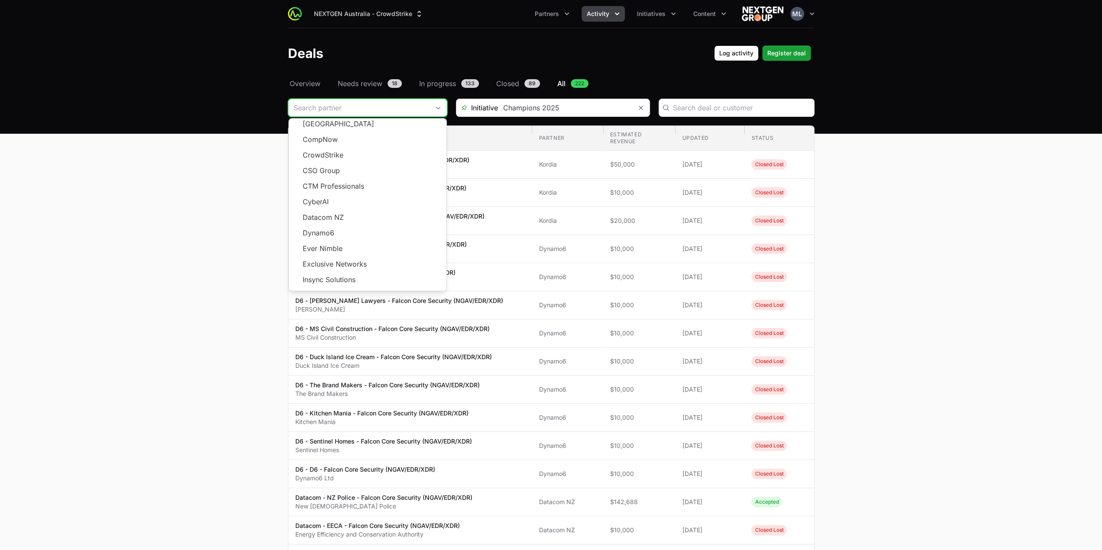
scroll to position [155, 0]
click at [327, 273] on li "Kordia" at bounding box center [368, 279] width 158 height 16
type input "Kordia"
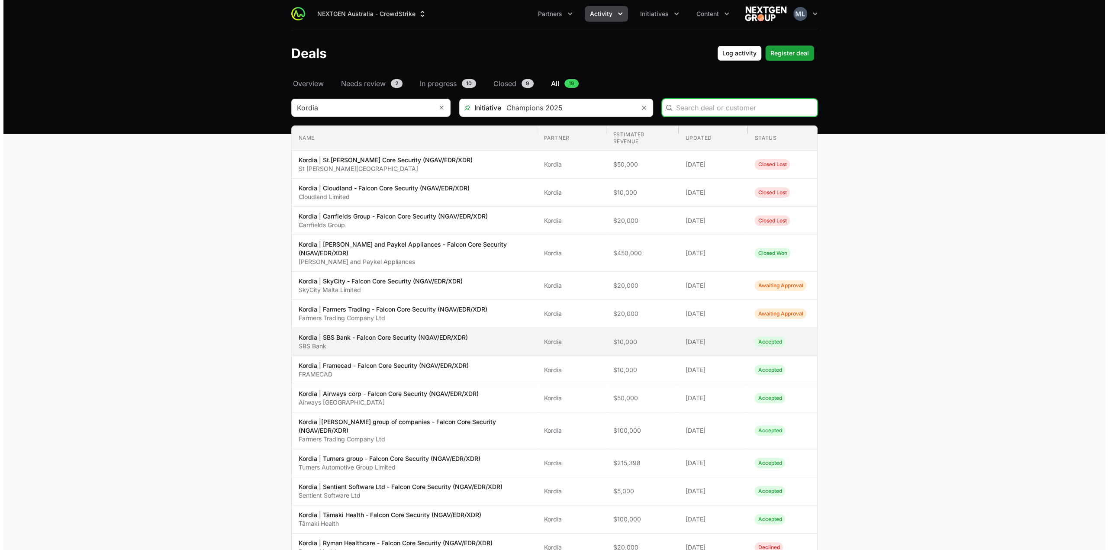
scroll to position [217, 0]
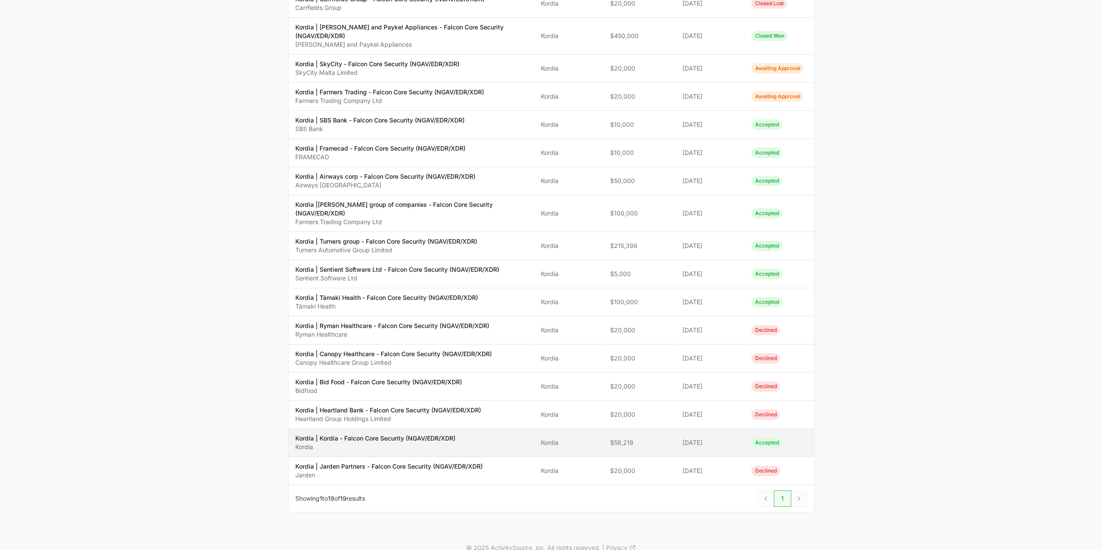
click at [384, 443] on p "Kordia" at bounding box center [375, 447] width 160 height 9
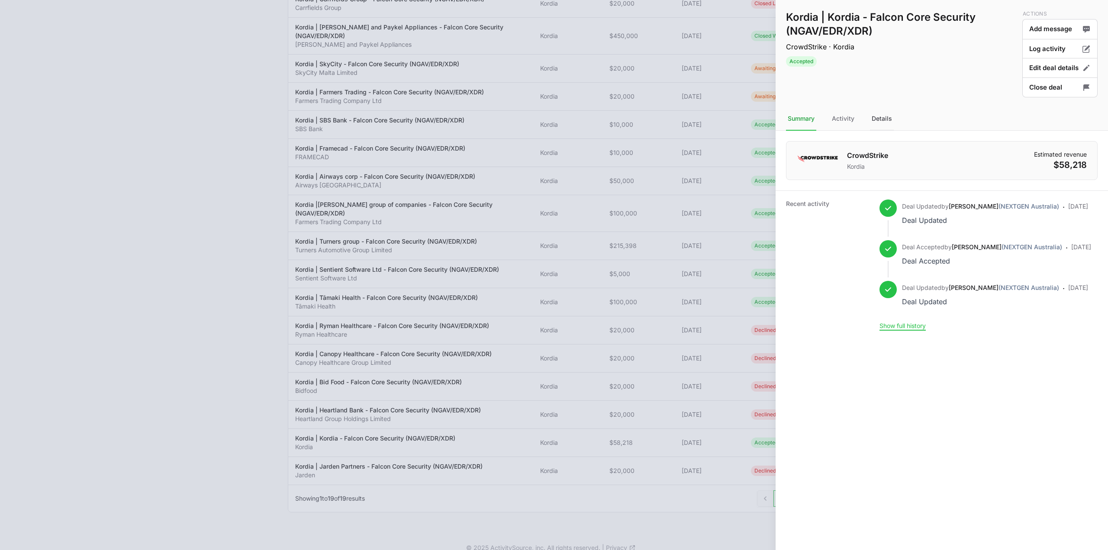
click at [886, 119] on div "Details" at bounding box center [882, 118] width 24 height 23
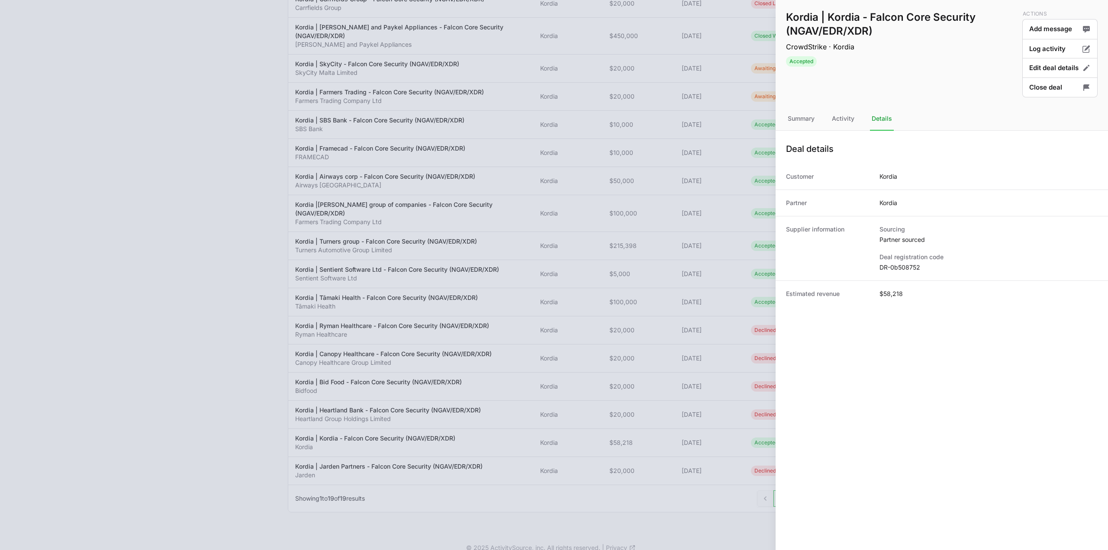
click at [901, 266] on dd "DR-0b508752" at bounding box center [989, 267] width 218 height 9
copy dl "DR-0b508752"
click at [1035, 72] on button "Edit deal details" at bounding box center [1060, 68] width 75 height 20
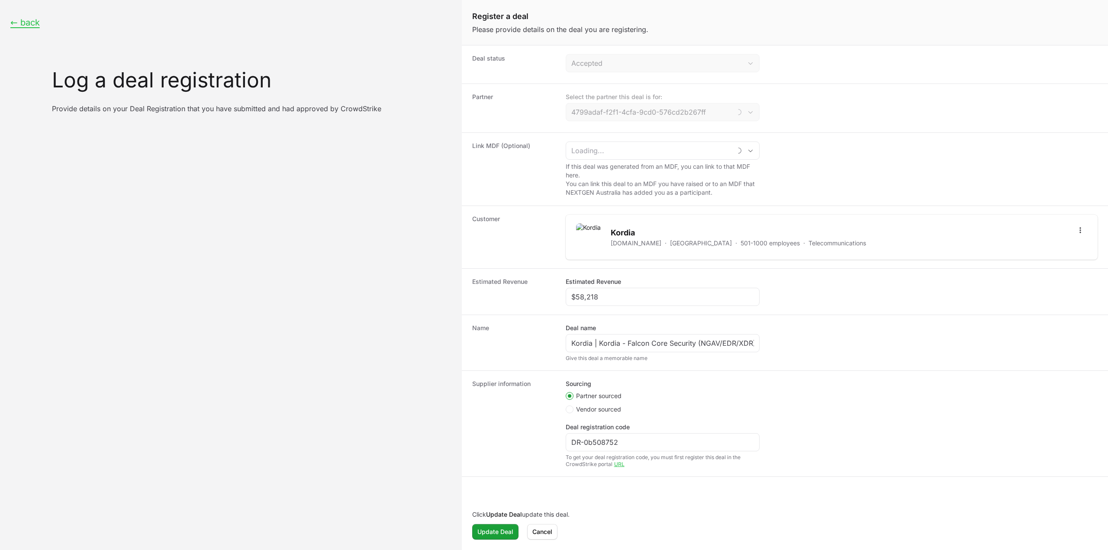
type input "Kordia"
click at [544, 538] on button "Cancel" at bounding box center [542, 532] width 30 height 16
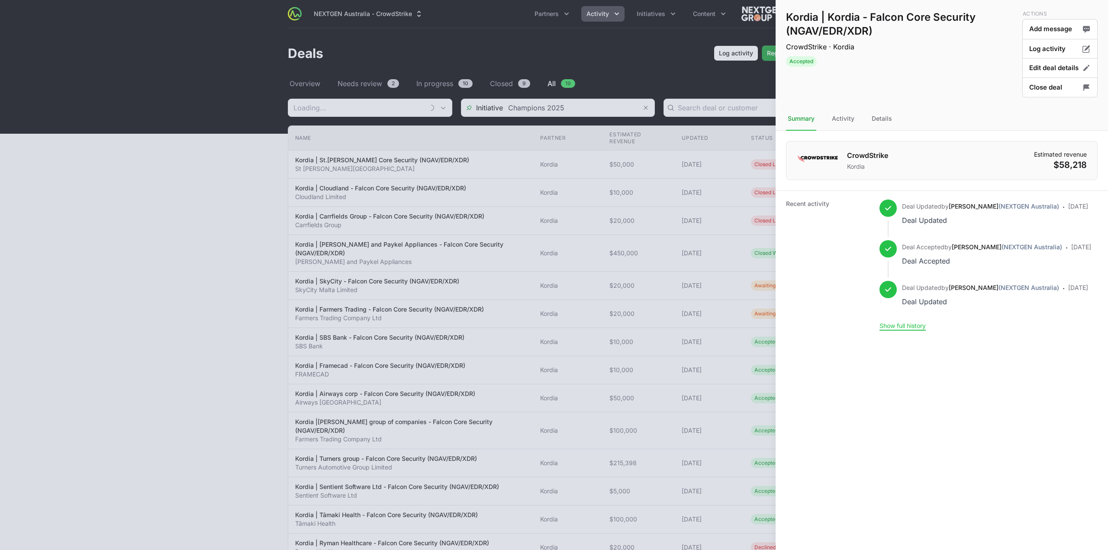
type input "Kordia"
click at [1037, 85] on button "Close deal" at bounding box center [1060, 88] width 75 height 20
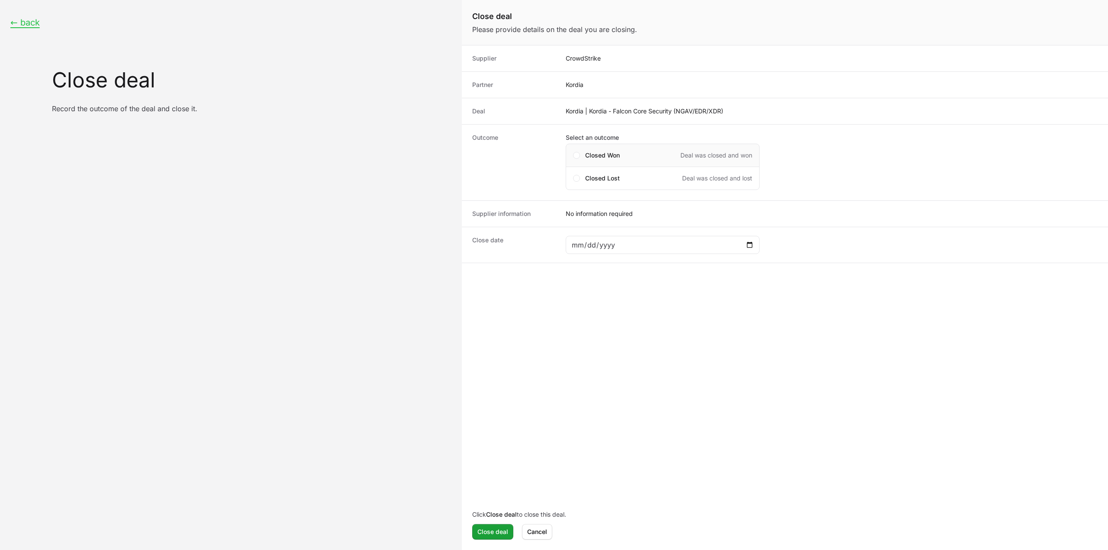
click at [593, 161] on div "Closed Won Deal was closed and won" at bounding box center [663, 155] width 194 height 23
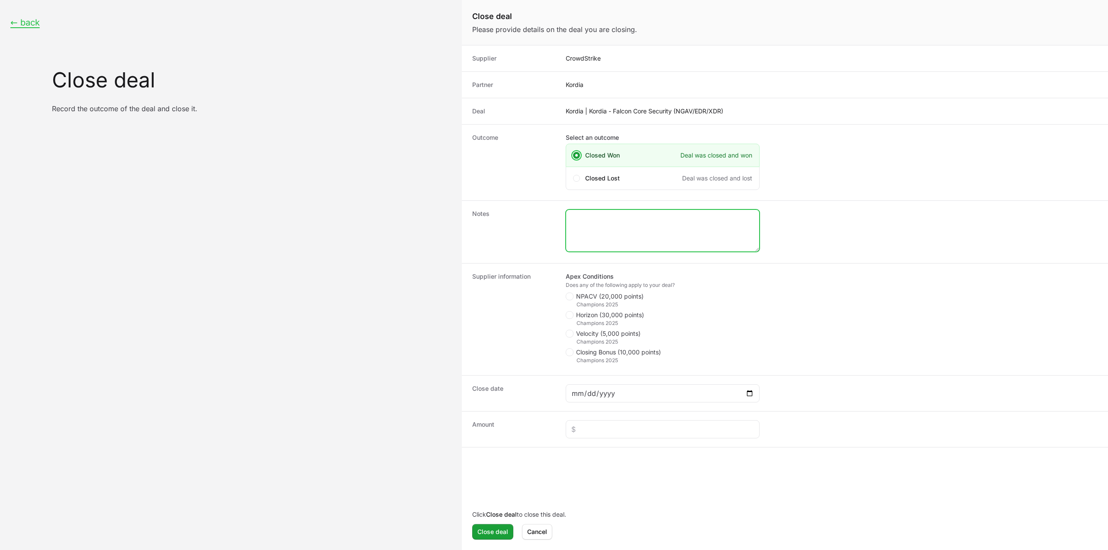
click at [624, 240] on textarea "Close deal form" at bounding box center [662, 231] width 193 height 42
type textarea "Closed won."
click at [597, 359] on div "Champions 2025" at bounding box center [669, 360] width 184 height 7
click at [572, 353] on icon "Close deal form" at bounding box center [569, 352] width 5 height 7
click at [567, 349] on input "Closing Bonus (10,000 points)" at bounding box center [566, 349] width 1 height 1
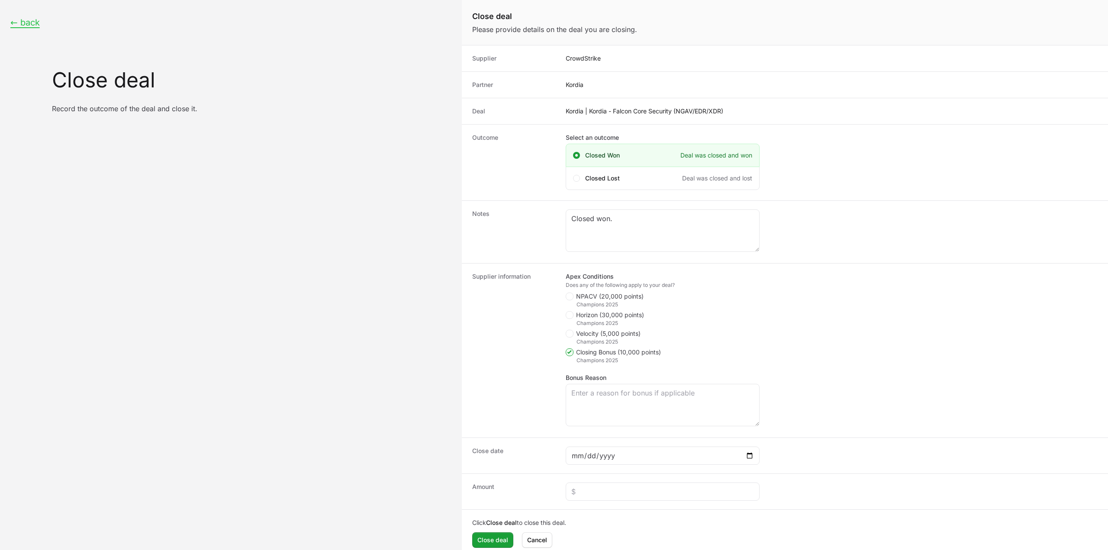
click at [569, 353] on polygon "Close deal form" at bounding box center [569, 353] width 5 height 4
click at [567, 349] on input "Closing Bonus (10,000 points)" at bounding box center [566, 349] width 1 height 1
click at [569, 353] on polygon "Close deal form" at bounding box center [569, 353] width 5 height 4
click at [567, 349] on input "Closing Bonus (10,000 points)" at bounding box center [566, 349] width 1 height 1
checkbox input "true"
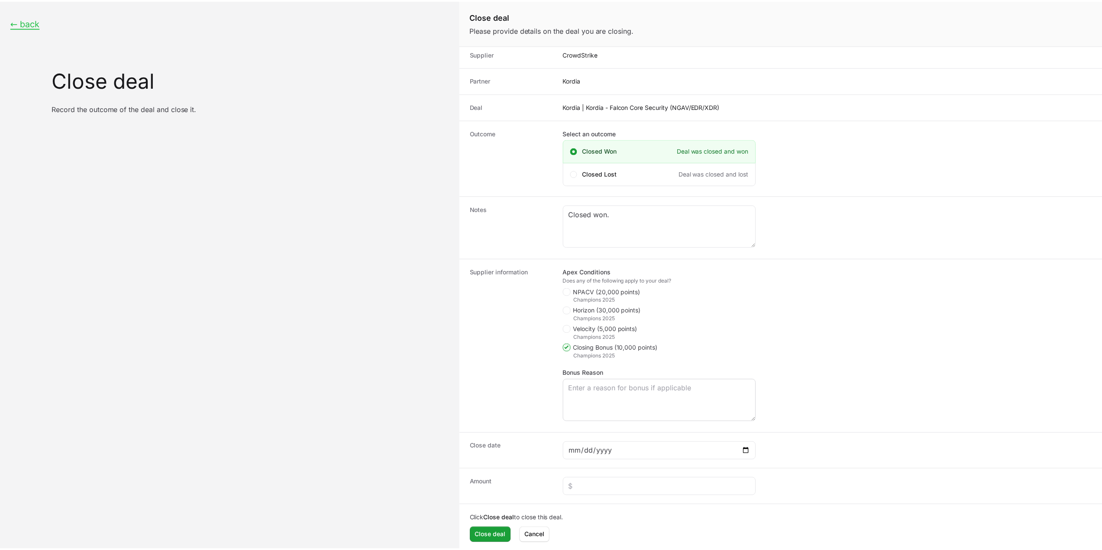
scroll to position [6, 0]
click at [596, 492] on div "Close deal form" at bounding box center [663, 486] width 194 height 18
click at [598, 485] on input "Close deal form" at bounding box center [663, 486] width 183 height 10
paste input "$58,218"
type input "$58,218"
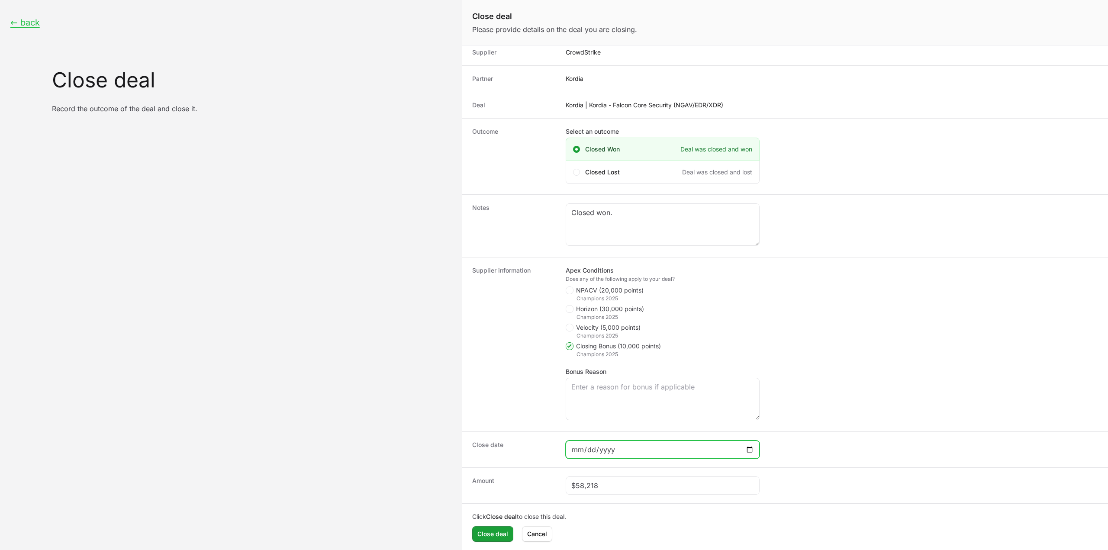
click at [620, 448] on input "Close deal form" at bounding box center [663, 450] width 183 height 10
click at [747, 445] on input "Close deal form" at bounding box center [663, 450] width 183 height 10
click at [752, 449] on input "Close deal form" at bounding box center [663, 450] width 183 height 10
type input "[DATE]"
click at [502, 533] on span "Close deal" at bounding box center [493, 534] width 31 height 10
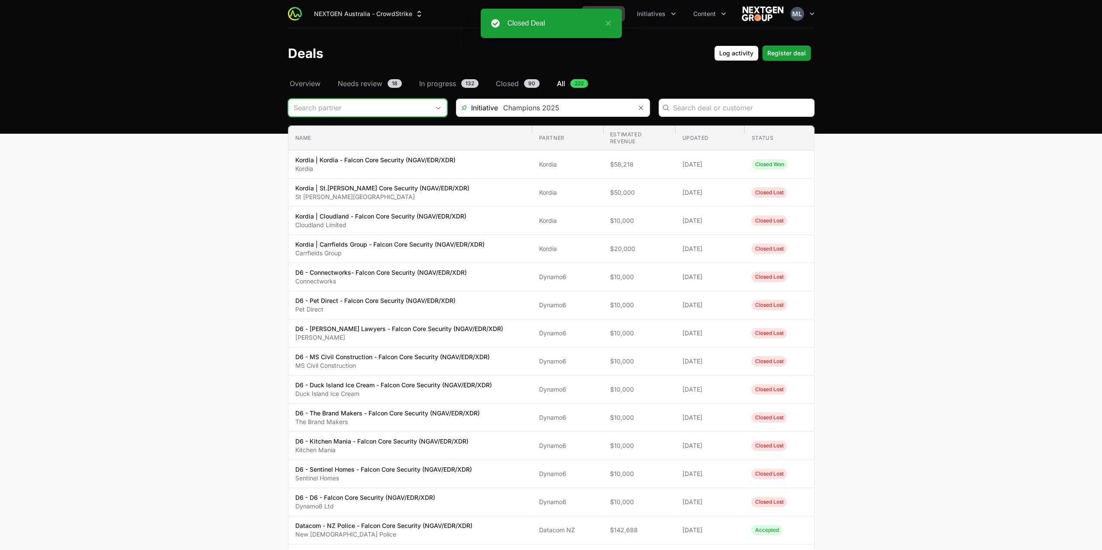
click at [349, 99] on input "Deals Filters" at bounding box center [358, 107] width 141 height 17
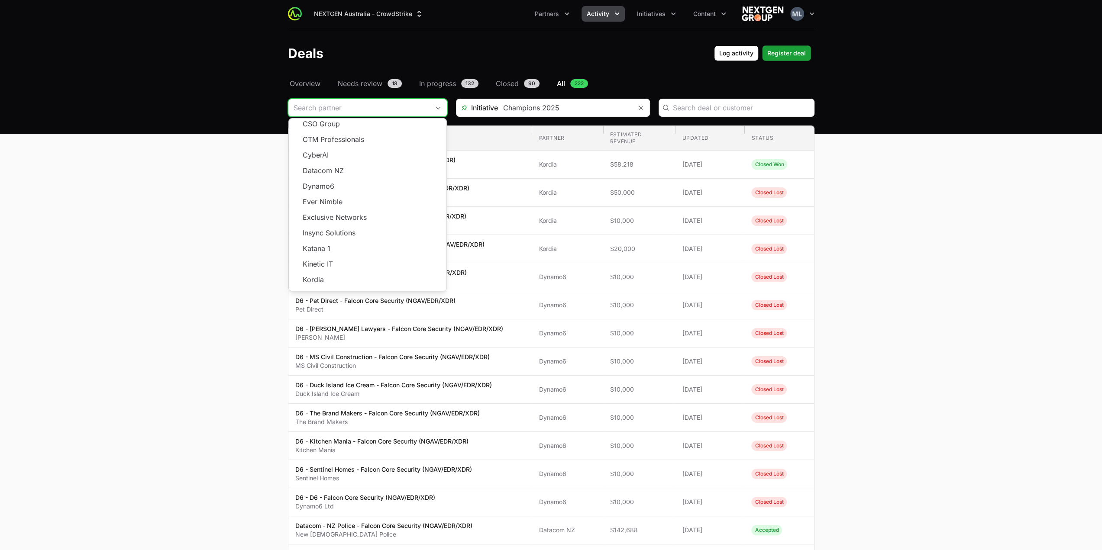
scroll to position [155, 0]
click at [318, 271] on li "Kordia" at bounding box center [368, 279] width 158 height 16
type input "Kordia"
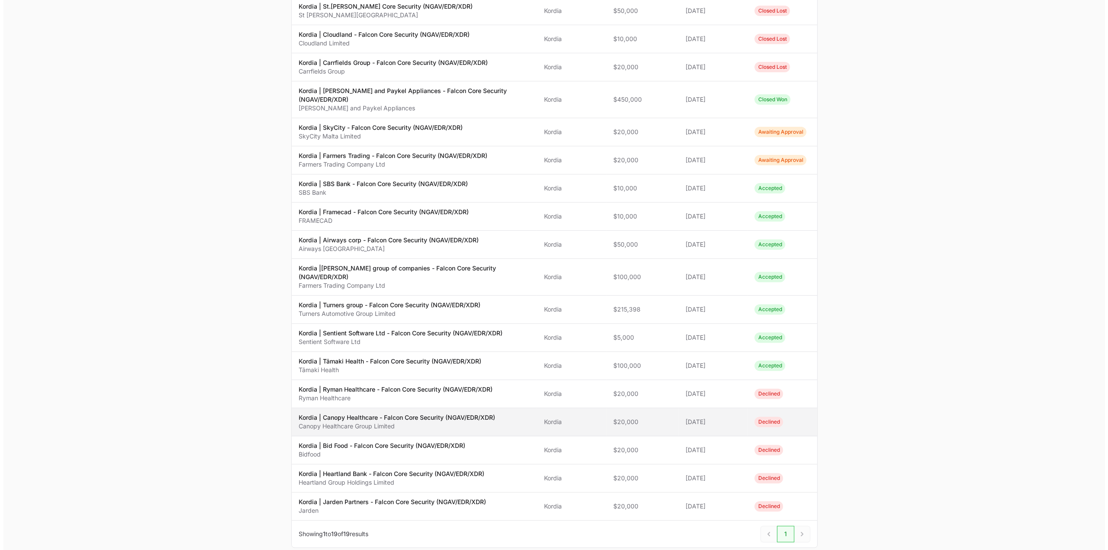
scroll to position [217, 0]
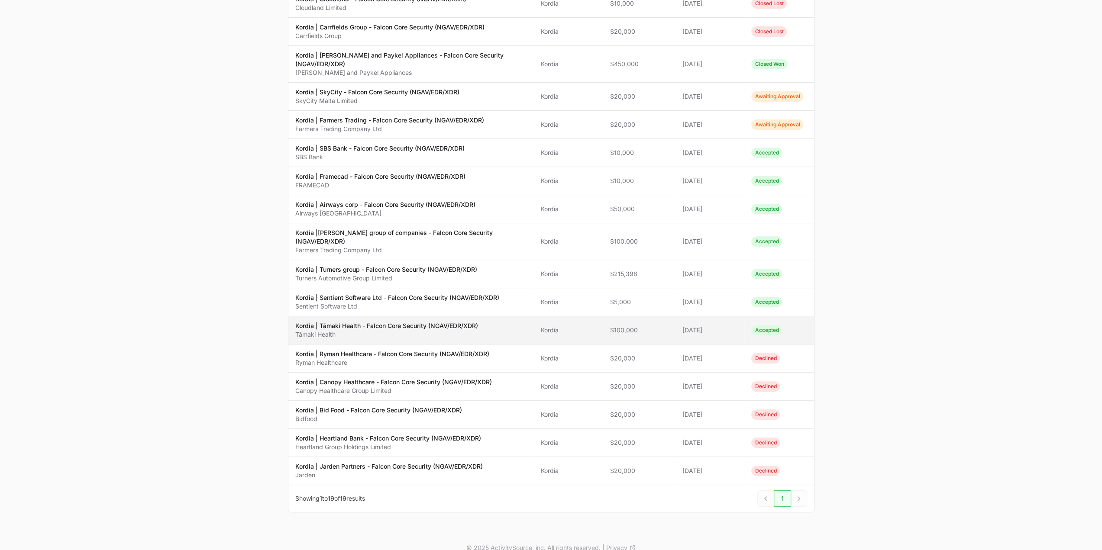
click at [404, 330] on p "Tāmaki Health" at bounding box center [386, 334] width 183 height 9
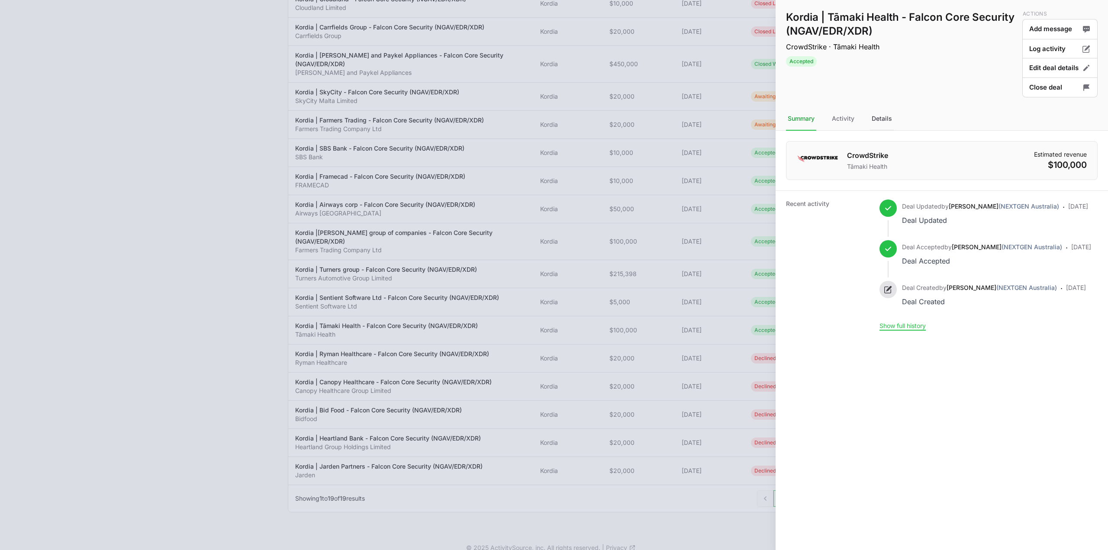
click at [876, 120] on div "Details" at bounding box center [882, 118] width 24 height 23
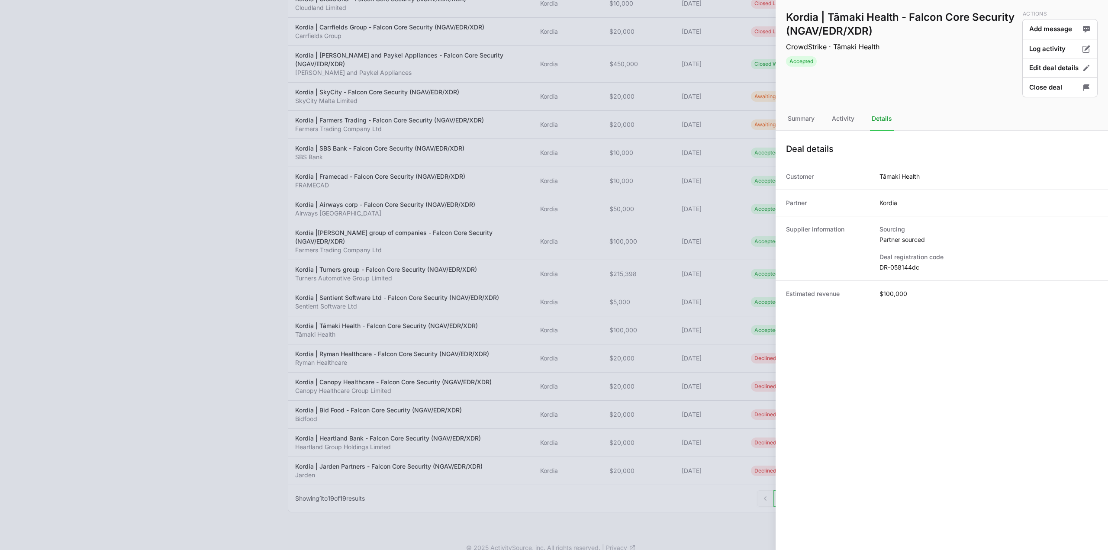
click at [903, 265] on dd "DR-058144dc" at bounding box center [989, 267] width 218 height 9
copy dl "DR-058144dc"
click at [511, 207] on div at bounding box center [554, 275] width 1108 height 550
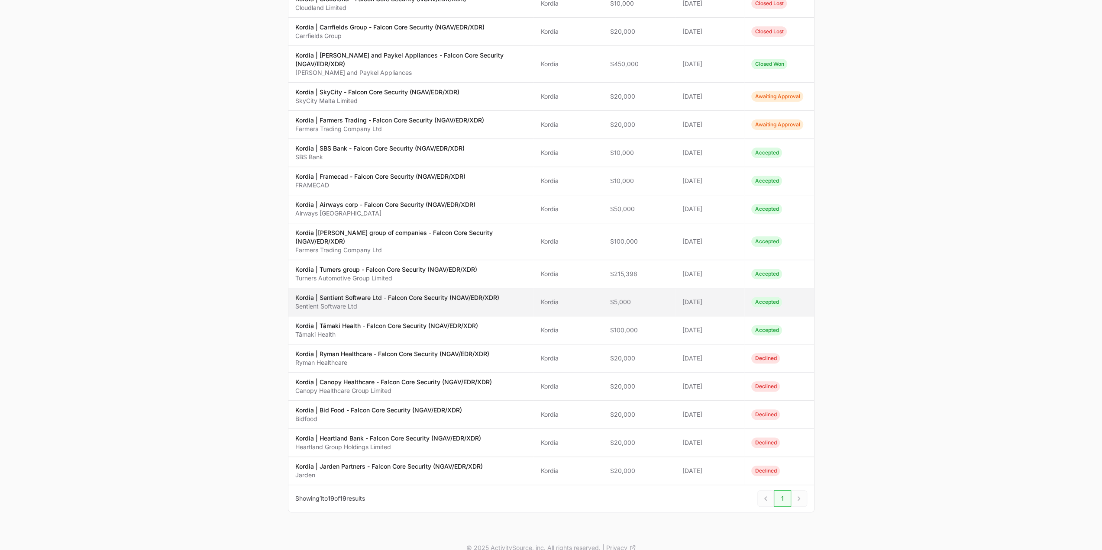
click at [378, 302] on p "Sentient Software Ltd" at bounding box center [397, 306] width 204 height 9
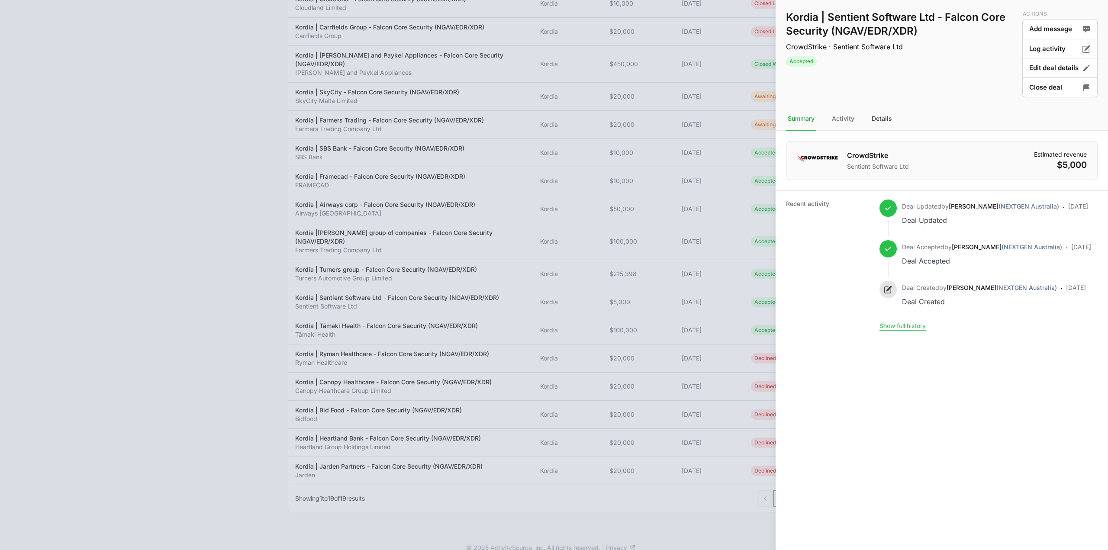
click at [889, 119] on div "Details" at bounding box center [882, 118] width 24 height 23
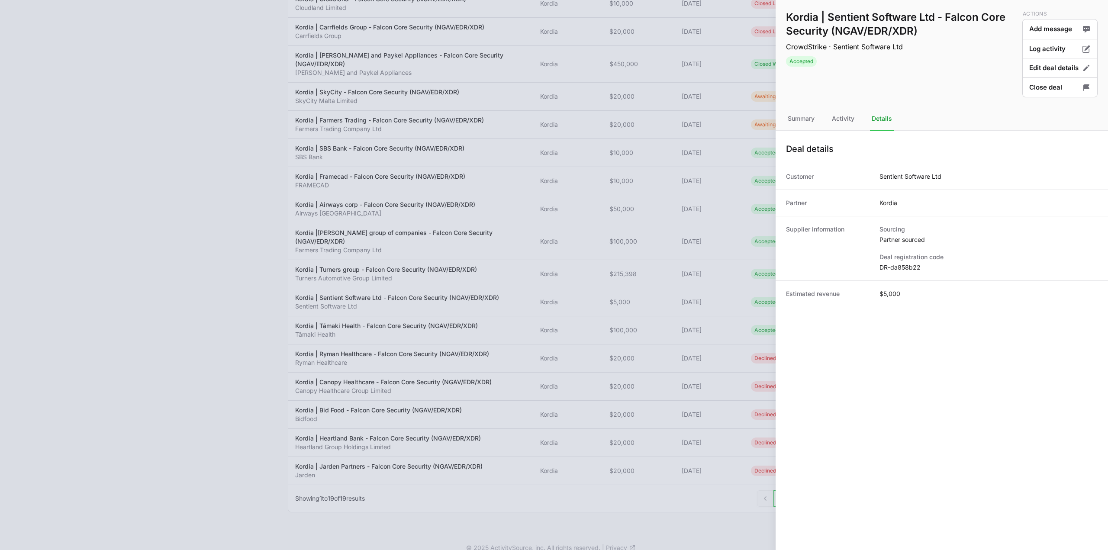
click at [904, 268] on dd "DR-da858b22" at bounding box center [989, 267] width 218 height 9
copy dl "DR-da858b22"
click at [444, 264] on div at bounding box center [554, 275] width 1108 height 550
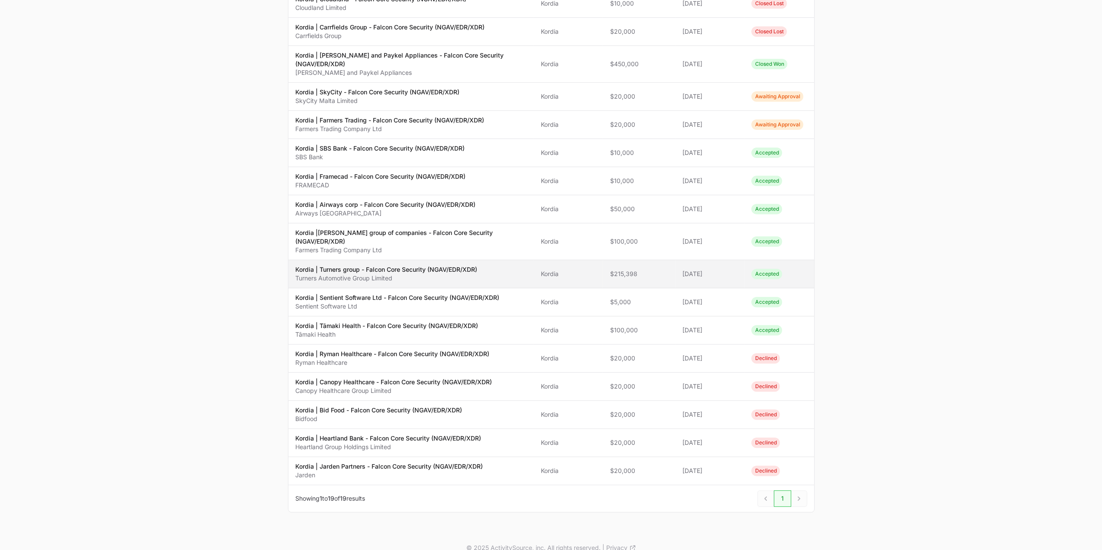
click at [356, 265] on p "Kordia | Turners group - Falcon Core Security (NGAV/EDR/XDR)" at bounding box center [386, 269] width 182 height 9
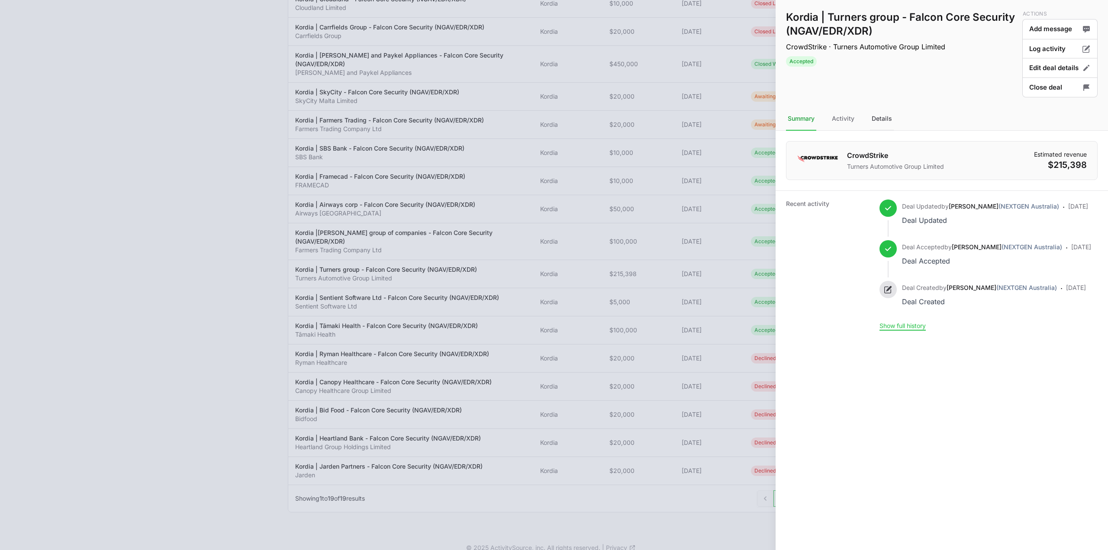
drag, startPoint x: 872, startPoint y: 123, endPoint x: 870, endPoint y: 129, distance: 6.3
click at [872, 123] on div "Details" at bounding box center [882, 118] width 24 height 23
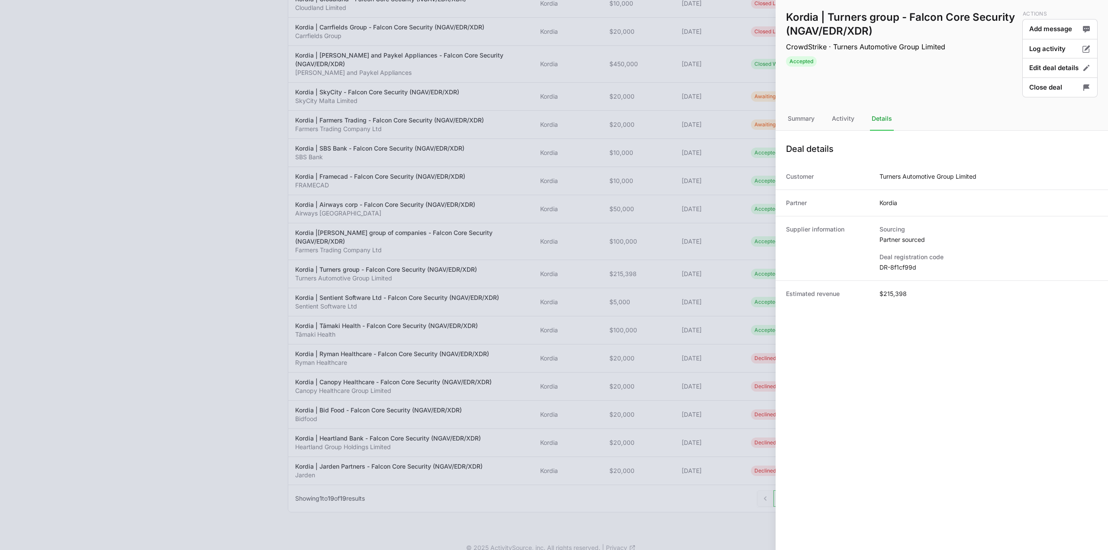
click at [895, 270] on dd "DR-8f1cf99d" at bounding box center [989, 267] width 218 height 9
click at [621, 306] on div at bounding box center [554, 275] width 1108 height 550
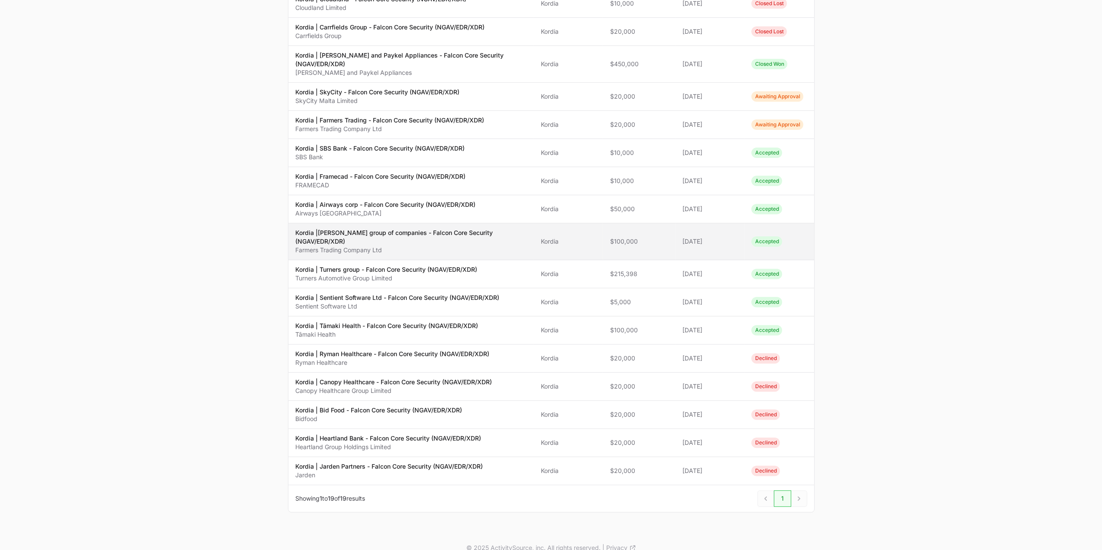
click at [450, 229] on p "Kordia |[PERSON_NAME] group of companies - Falcon Core Security (NGAV/EDR/XDR)" at bounding box center [411, 237] width 232 height 17
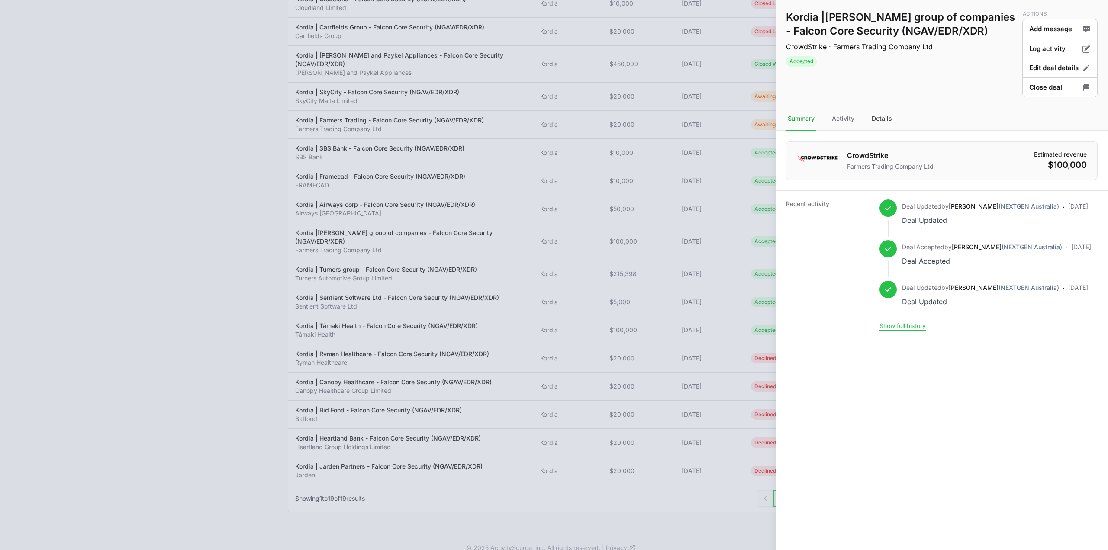
click at [890, 118] on div "Details" at bounding box center [882, 118] width 24 height 23
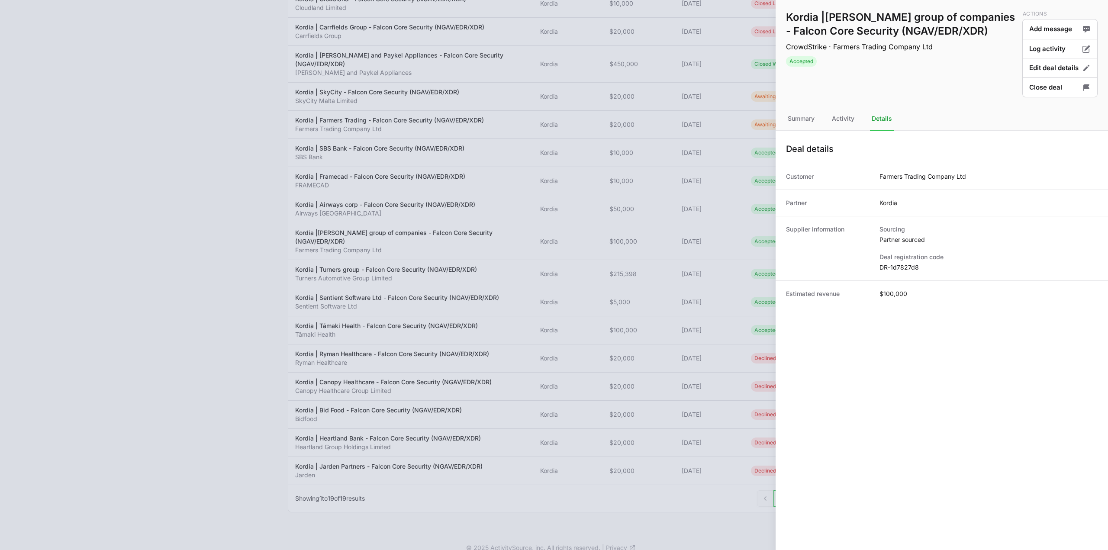
click at [892, 268] on dd "DR-1d7827d8" at bounding box center [989, 267] width 218 height 9
click at [1030, 87] on button "Close deal" at bounding box center [1060, 88] width 75 height 20
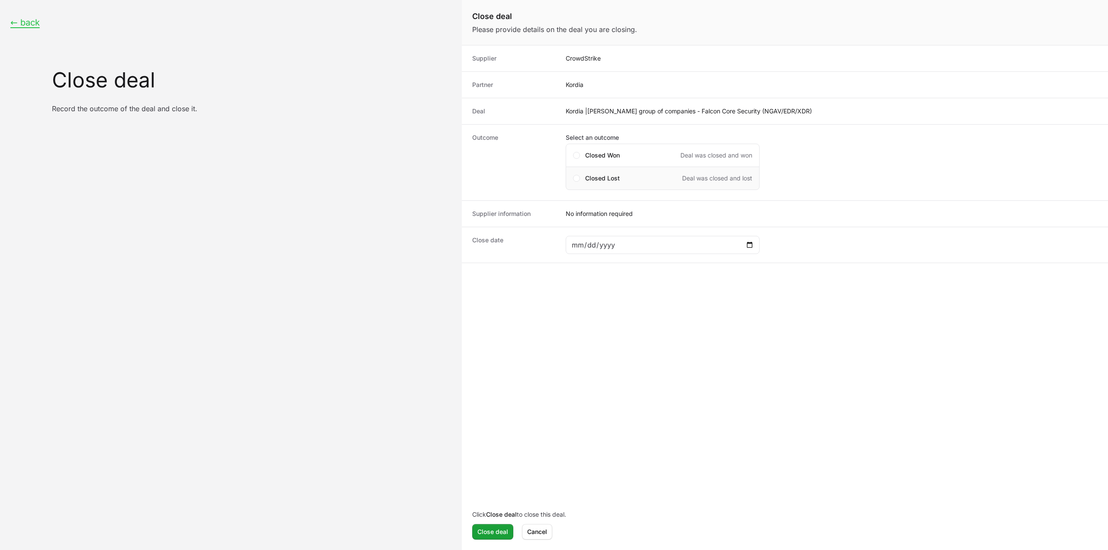
click at [662, 185] on div "Closed Lost Deal was closed and lost" at bounding box center [663, 178] width 194 height 23
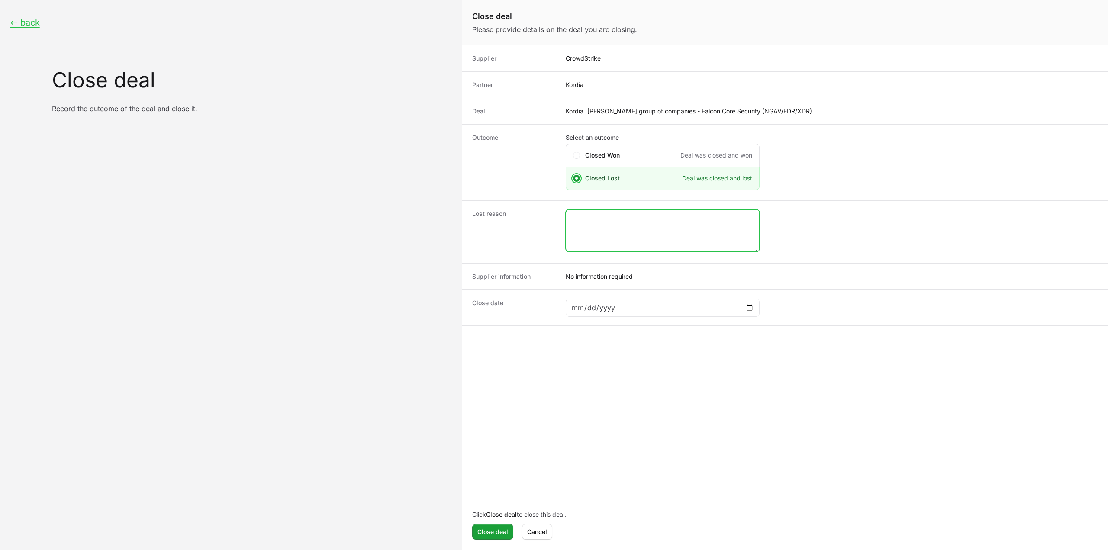
click at [595, 223] on textarea "Close deal form" at bounding box center [662, 231] width 193 height 42
type textarea "closed by the CS rep."
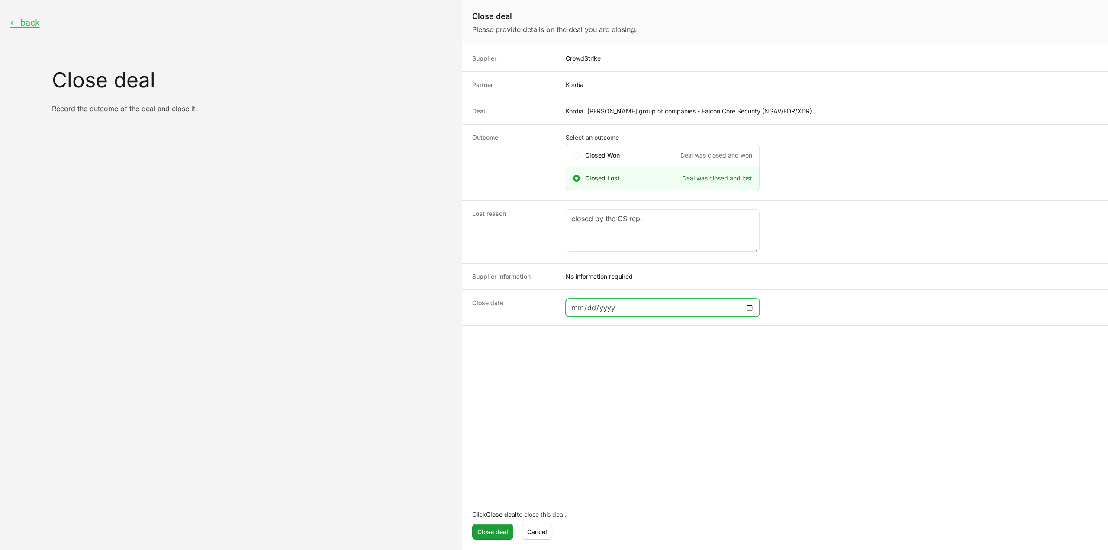
click at [751, 309] on input "Close deal form" at bounding box center [663, 308] width 183 height 10
click at [746, 307] on input "Close deal form" at bounding box center [663, 308] width 183 height 10
type input "[DATE]"
click at [488, 527] on button "Close deal" at bounding box center [492, 532] width 41 height 16
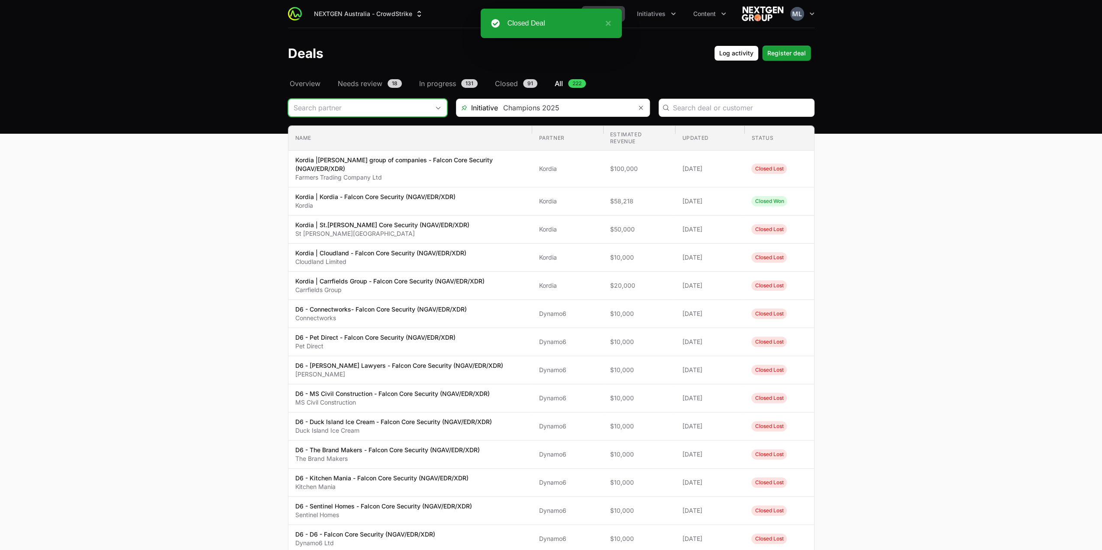
click at [341, 109] on input "Deals Filters" at bounding box center [358, 107] width 141 height 17
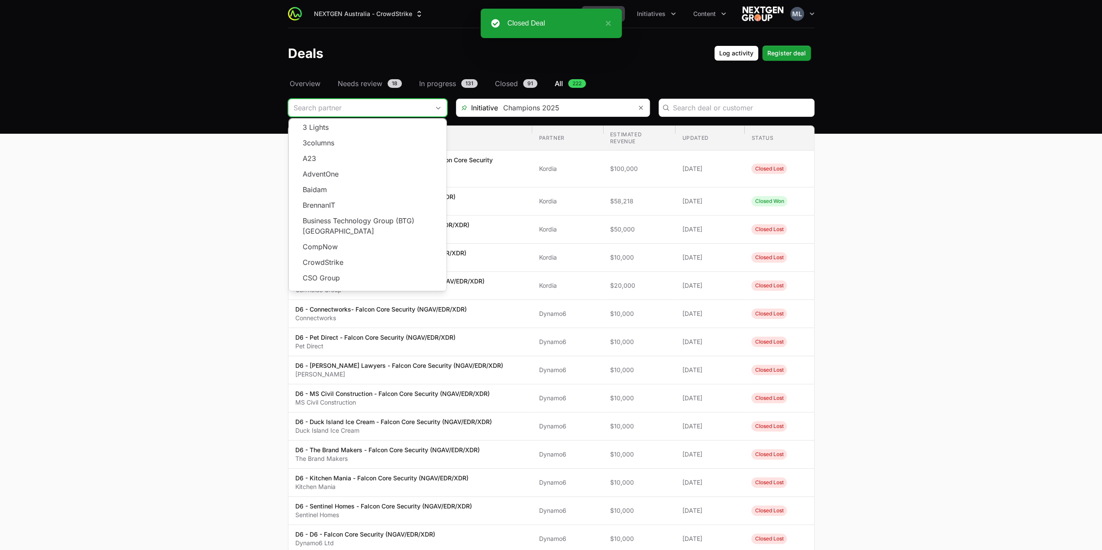
scroll to position [155, 0]
click at [317, 271] on li "Kordia" at bounding box center [368, 279] width 158 height 16
type input "Kordia"
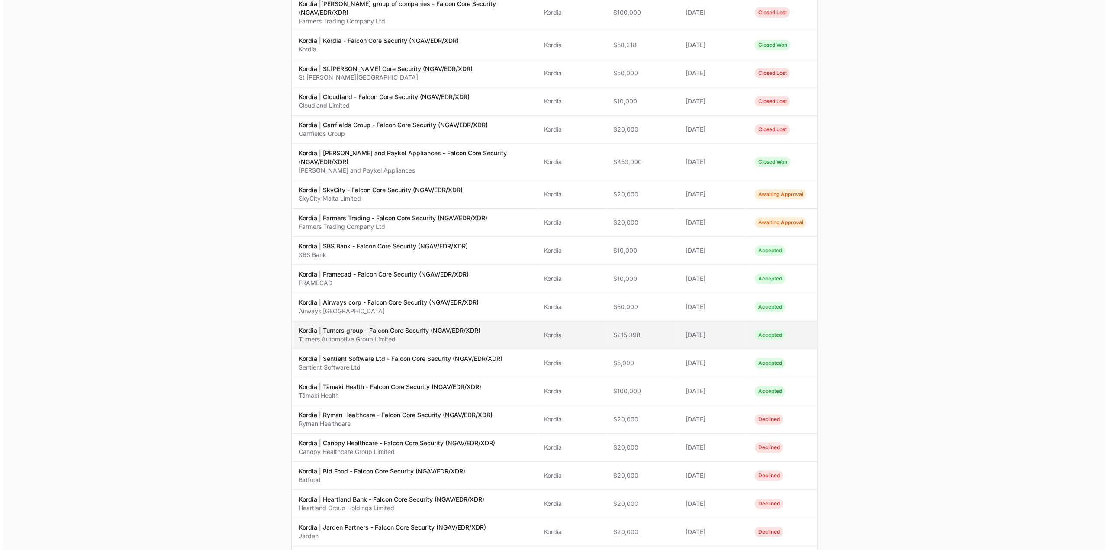
scroll to position [217, 0]
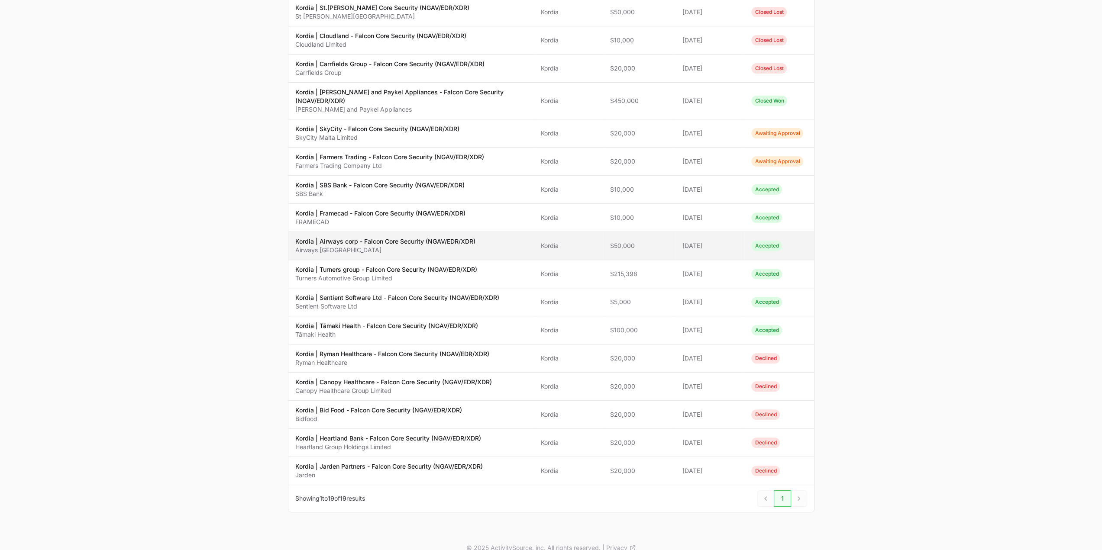
click at [420, 237] on p "Kordia | Airways corp - Falcon Core Security (NGAV/EDR/XDR)" at bounding box center [385, 241] width 180 height 9
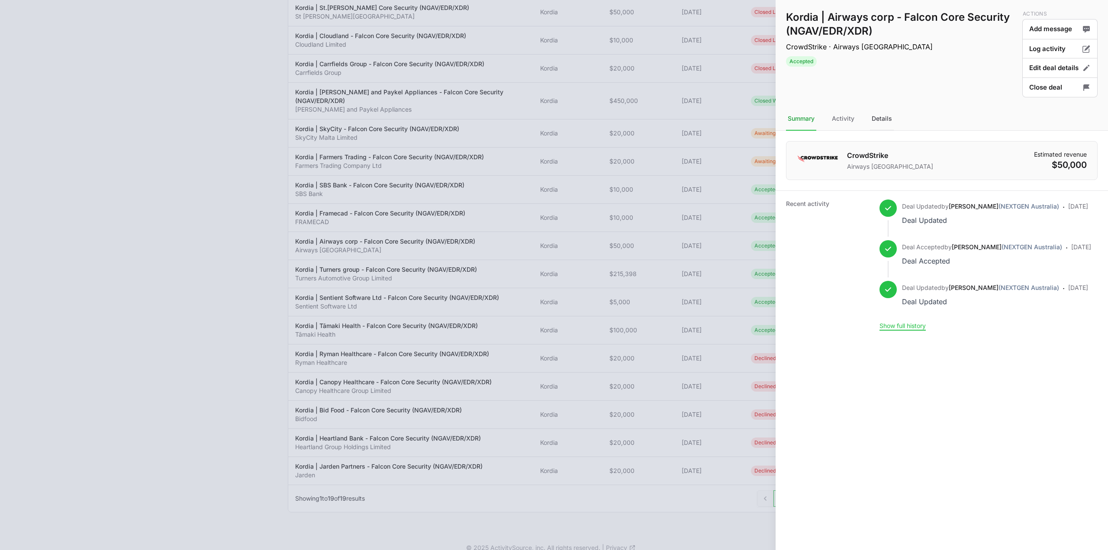
click at [882, 120] on div "Details" at bounding box center [882, 118] width 24 height 23
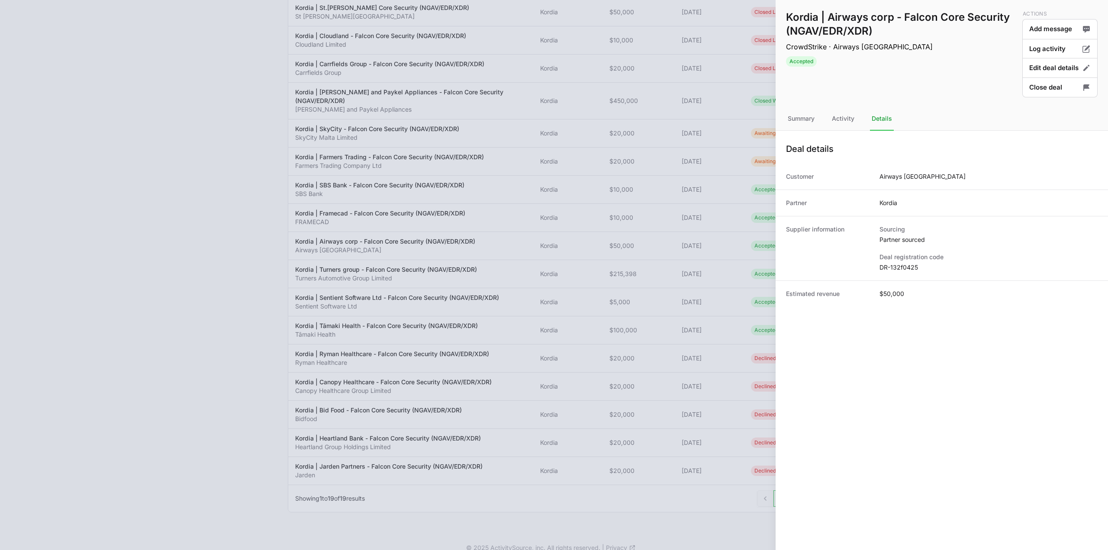
click at [897, 260] on dt "Deal registration code" at bounding box center [989, 257] width 218 height 9
click at [892, 271] on dd "DR-132f0425" at bounding box center [989, 267] width 218 height 9
click at [543, 212] on div at bounding box center [554, 275] width 1108 height 550
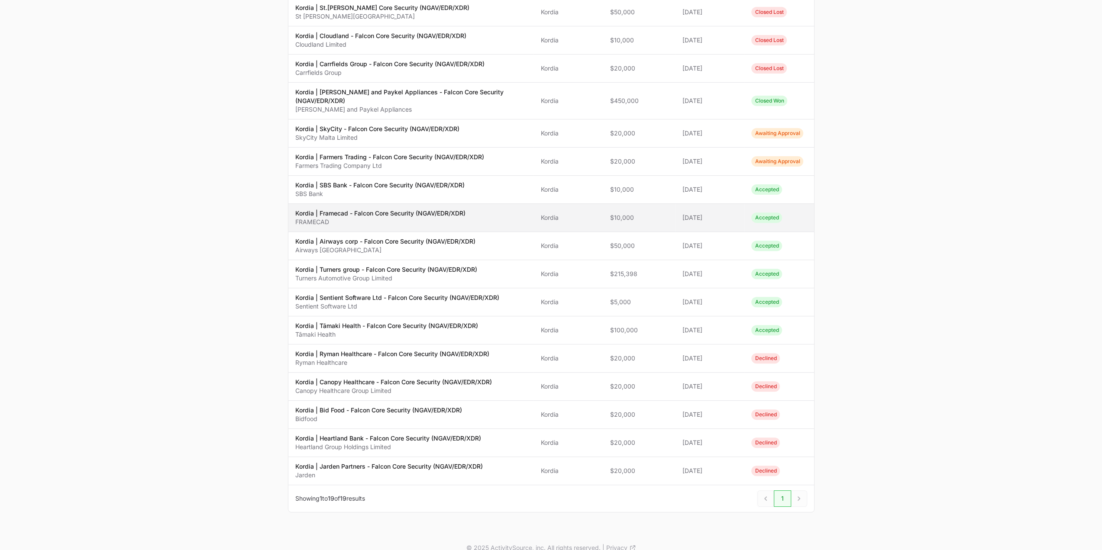
click at [376, 218] on p "FRAMECAD" at bounding box center [380, 222] width 170 height 9
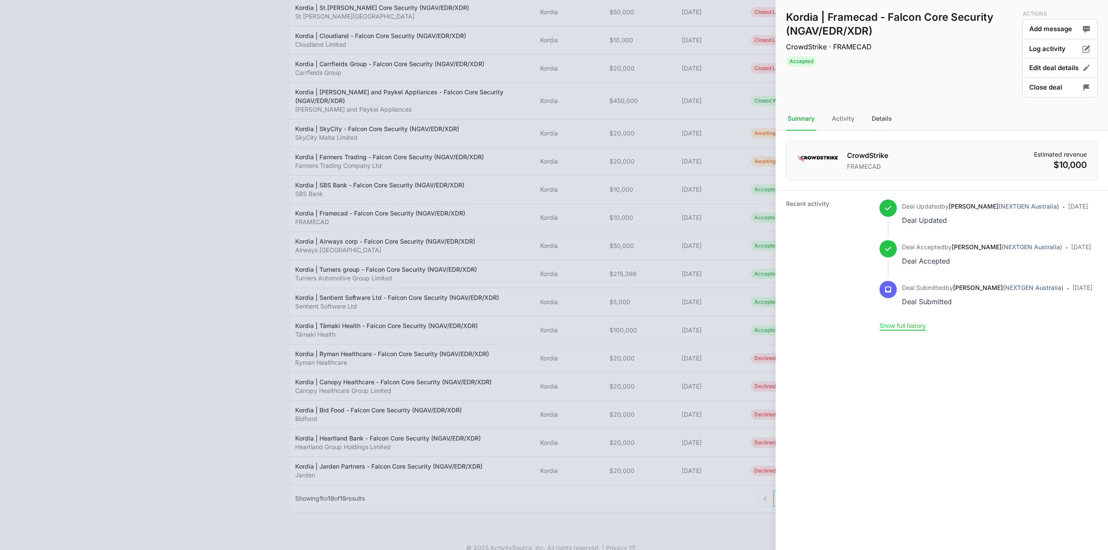
click at [882, 124] on div "Details" at bounding box center [882, 118] width 24 height 23
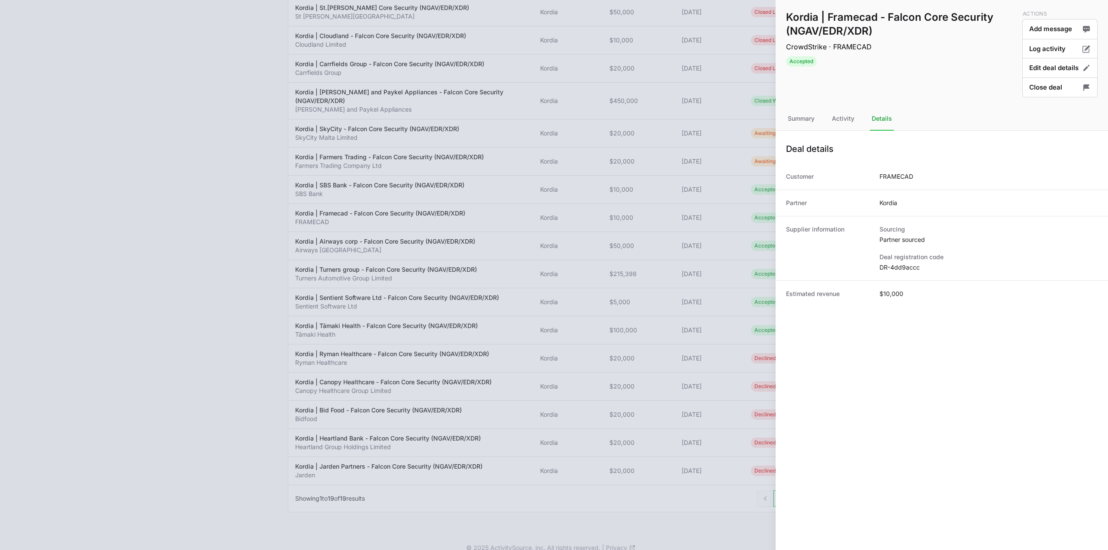
click at [901, 268] on dd "DR-4dd9accc" at bounding box center [989, 267] width 218 height 9
click at [1050, 88] on button "Close deal" at bounding box center [1060, 88] width 75 height 20
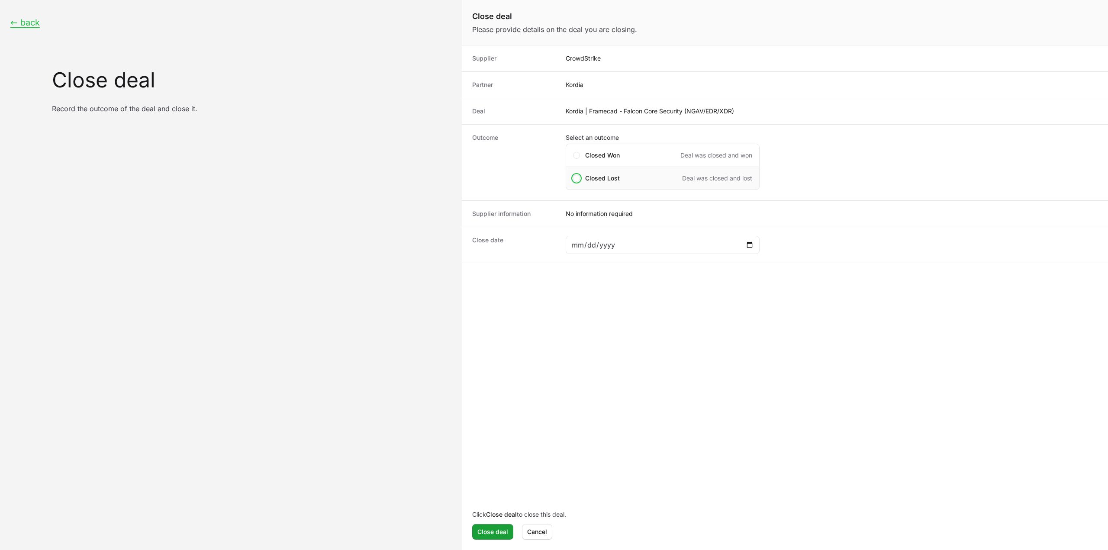
click at [584, 181] on div "Closed Lost Deal was closed and lost" at bounding box center [663, 178] width 194 height 23
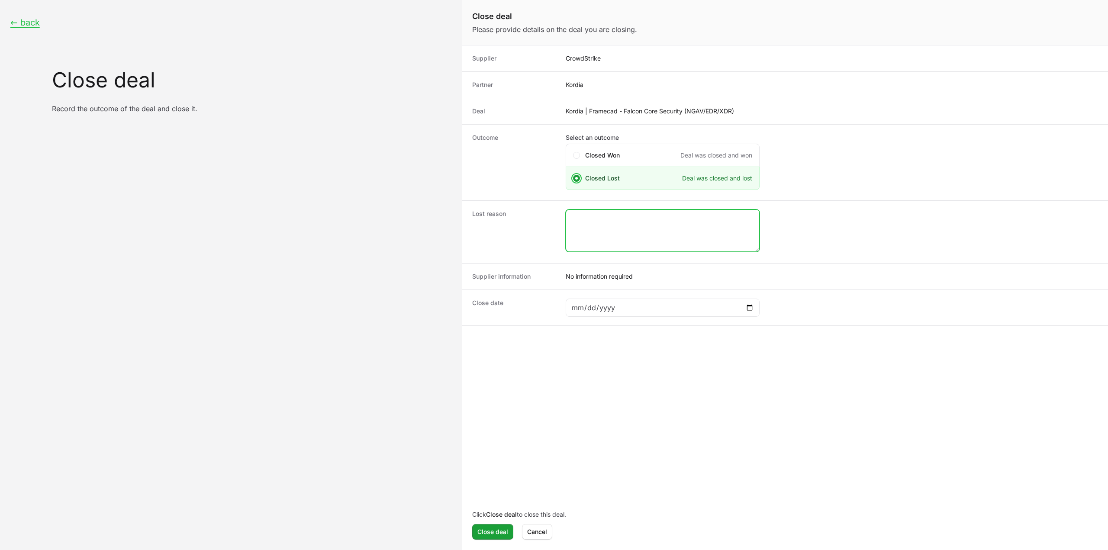
click at [628, 232] on textarea "Close deal form" at bounding box center [662, 231] width 193 height 42
type textarea "closed by the CS rep."
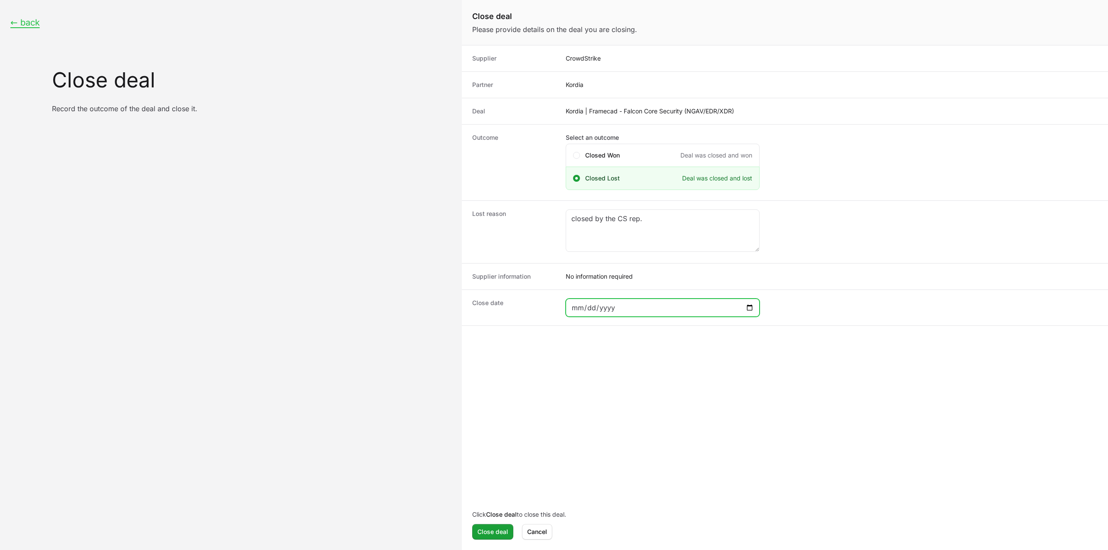
click at [736, 304] on input "Close deal form" at bounding box center [663, 308] width 183 height 10
click at [764, 304] on dd "Close deal form" at bounding box center [832, 308] width 532 height 18
click at [750, 306] on input "Close deal form" at bounding box center [663, 308] width 183 height 10
click at [746, 305] on input "Close deal form" at bounding box center [663, 308] width 183 height 10
type input "[DATE]"
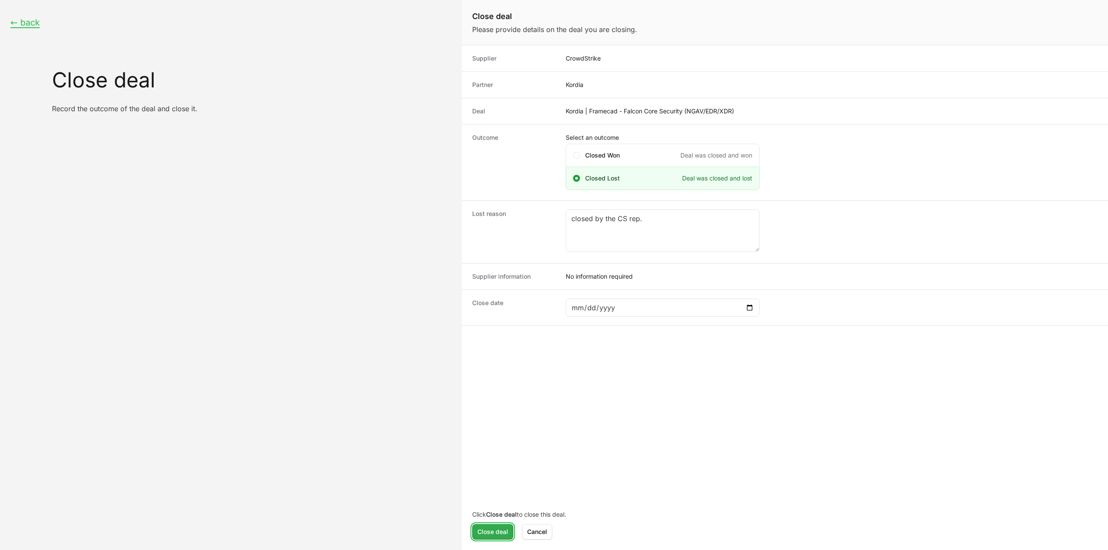
click at [493, 535] on span "Close deal" at bounding box center [493, 532] width 31 height 10
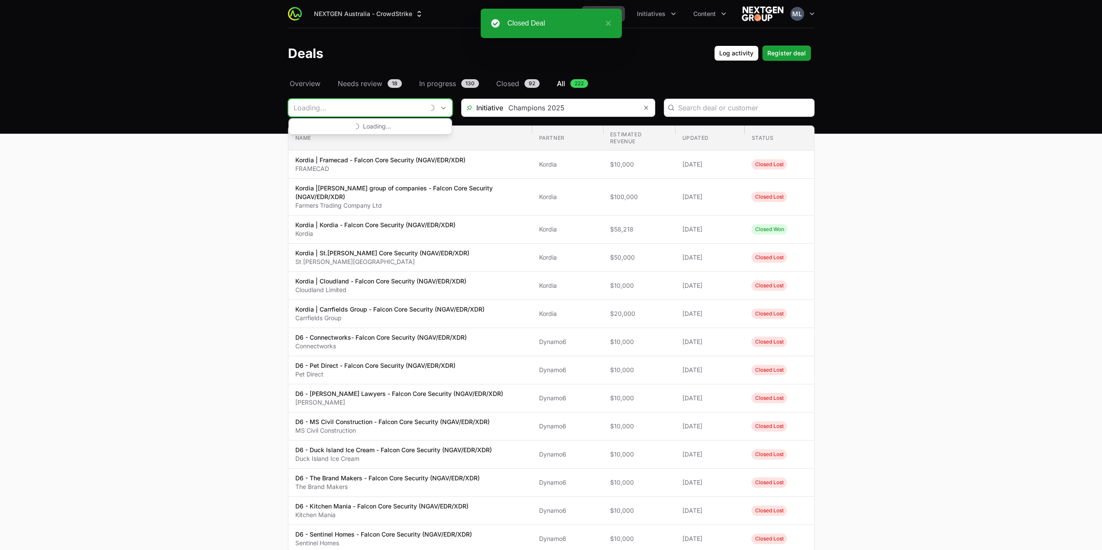
click at [344, 111] on input "Deals Filters" at bounding box center [356, 107] width 136 height 17
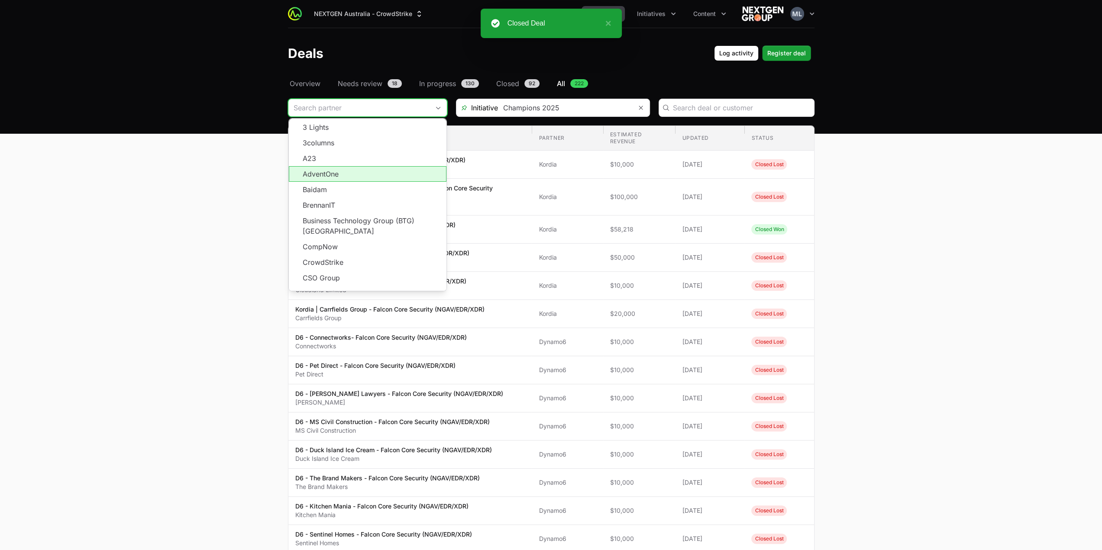
scroll to position [155, 0]
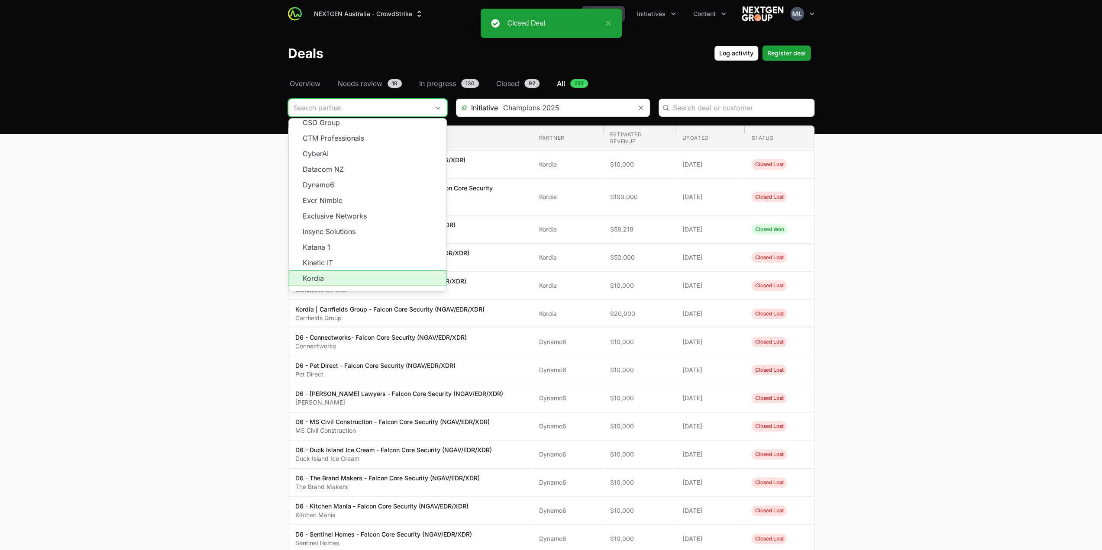
click at [335, 271] on li "Kordia" at bounding box center [368, 279] width 158 height 16
type input "Kordia"
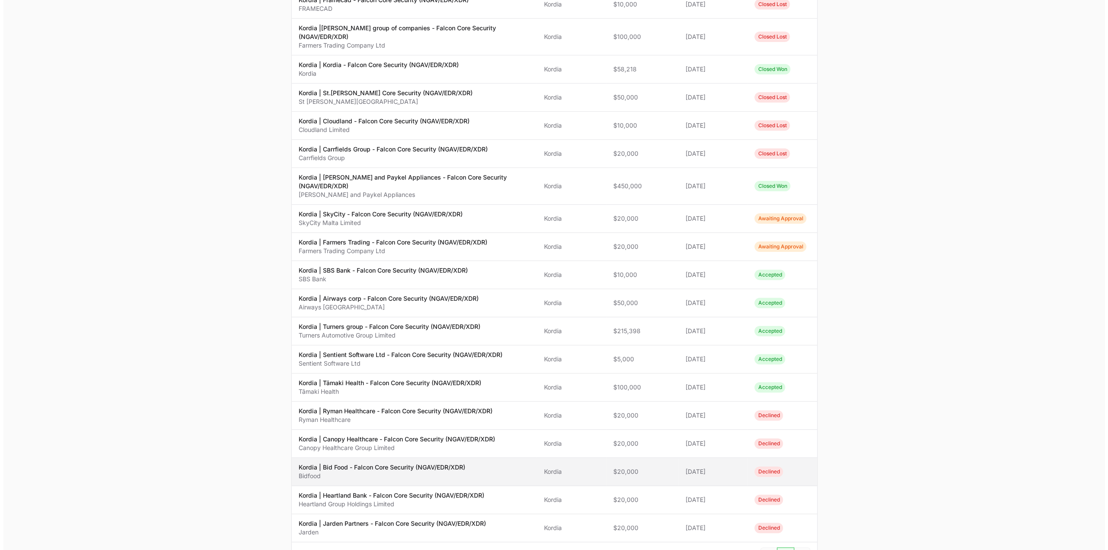
scroll to position [217, 0]
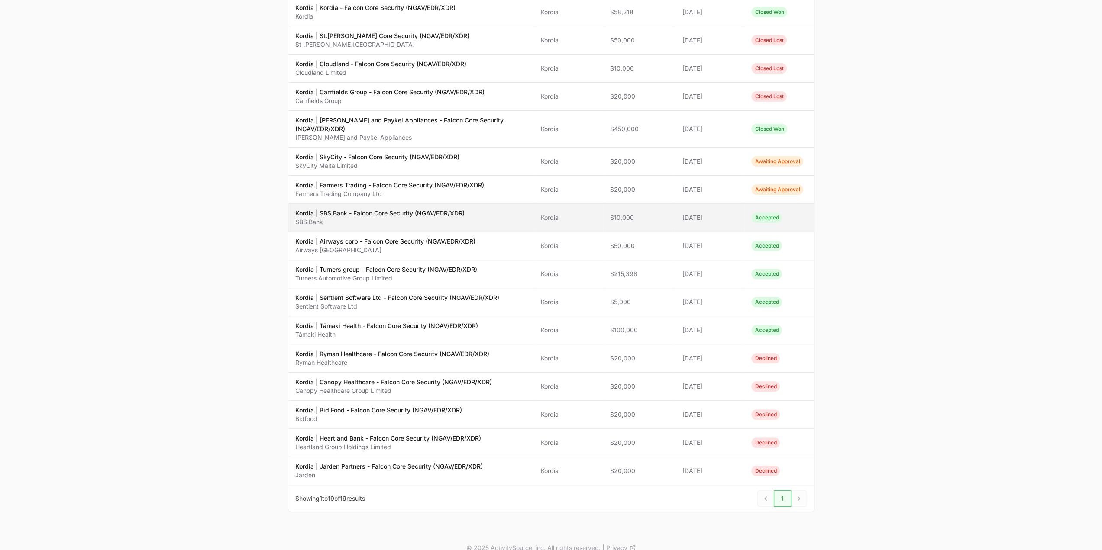
click at [399, 209] on p "Kordia | SBS Bank - Falcon Core Security (NGAV/EDR/XDR)" at bounding box center [379, 213] width 169 height 9
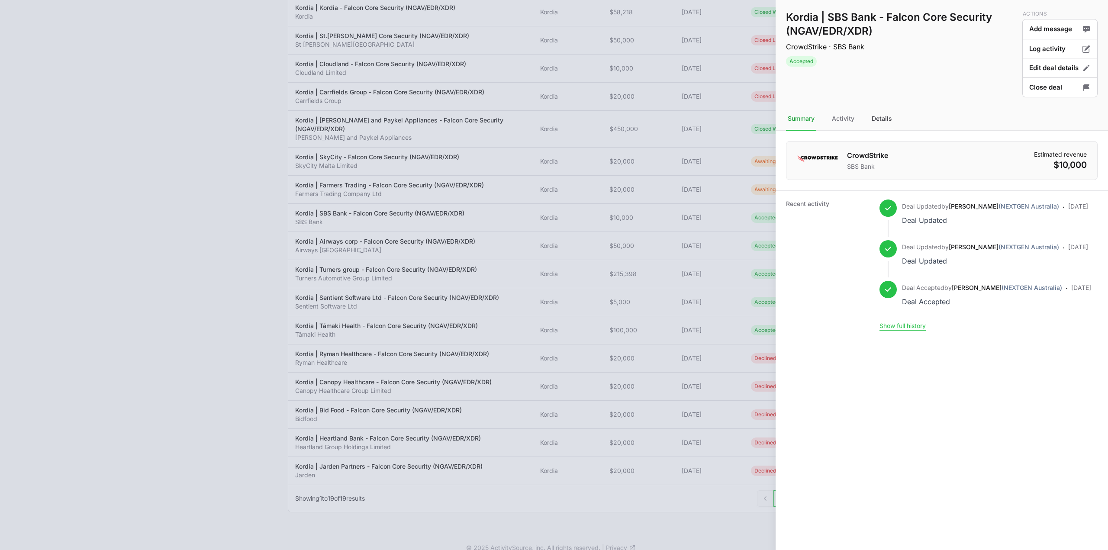
click at [885, 124] on div "Details" at bounding box center [882, 118] width 24 height 23
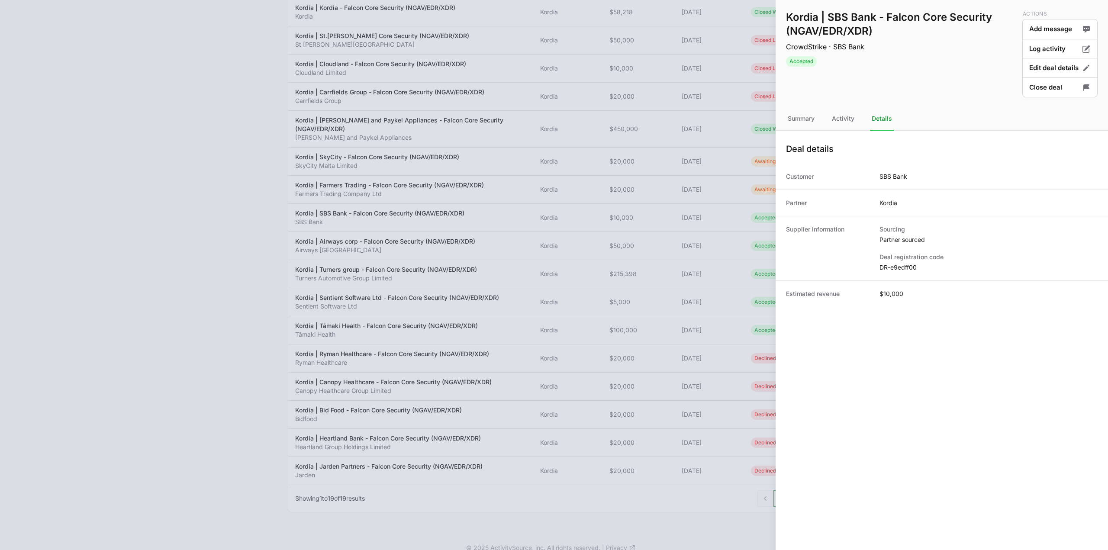
click at [893, 268] on dd "DR-e9edff00" at bounding box center [989, 267] width 218 height 9
click at [1030, 86] on button "Close deal" at bounding box center [1060, 88] width 75 height 20
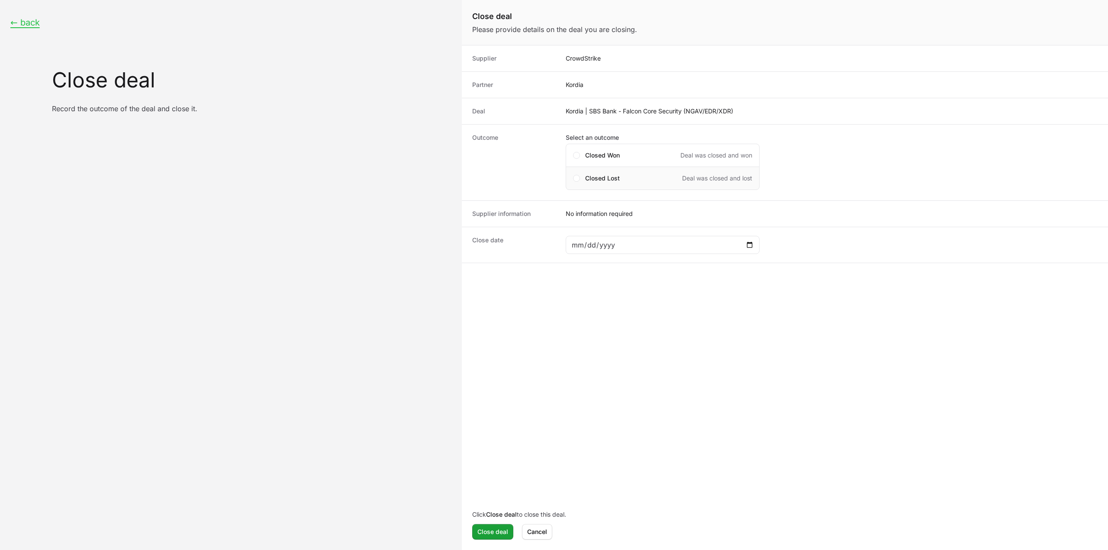
click at [638, 181] on div "Closed Lost Deal was closed and lost" at bounding box center [668, 178] width 167 height 9
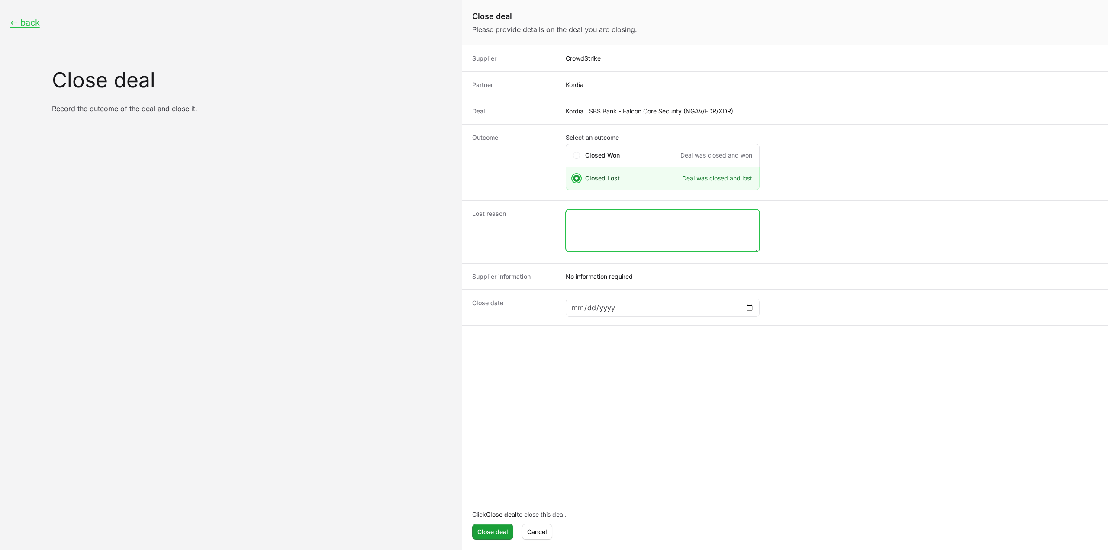
click at [640, 213] on textarea "Close deal form" at bounding box center [662, 231] width 193 height 42
type textarea "closed by the CS rep."
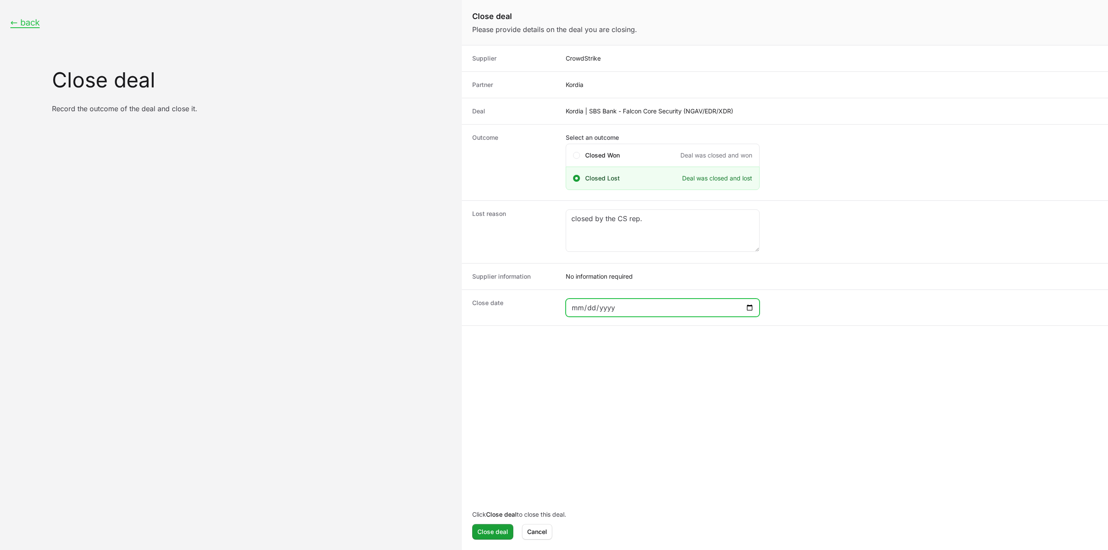
click at [732, 304] on input "Close deal form" at bounding box center [663, 308] width 183 height 10
click at [745, 303] on input "Close deal form" at bounding box center [663, 308] width 183 height 10
click at [746, 303] on input "Close deal form" at bounding box center [663, 308] width 183 height 10
click at [757, 308] on div "Close deal form" at bounding box center [663, 308] width 194 height 18
click at [753, 308] on input "Close deal form" at bounding box center [663, 308] width 183 height 10
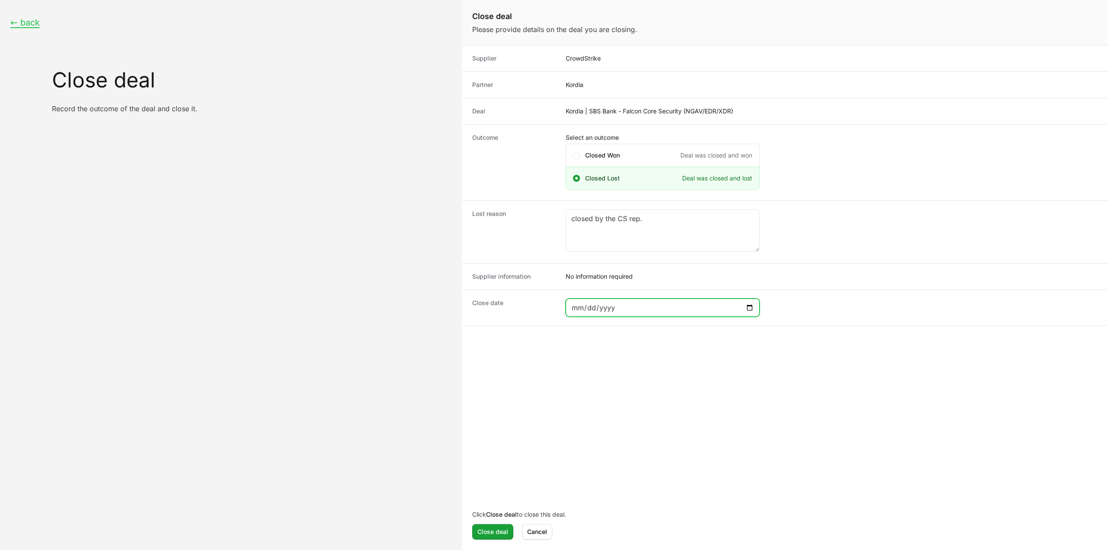
type input "[DATE]"
click at [495, 531] on span "Close deal" at bounding box center [493, 532] width 31 height 10
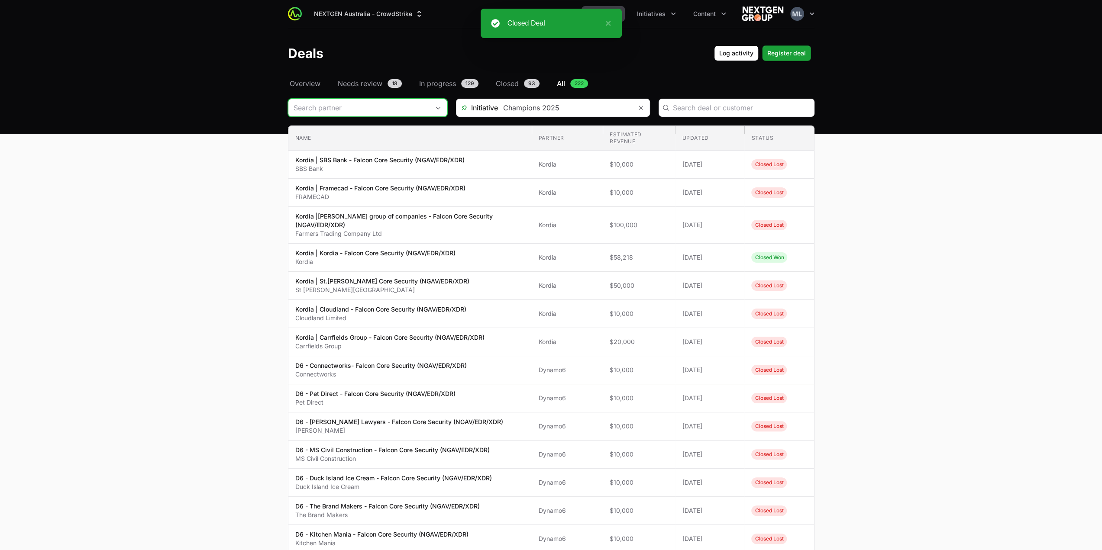
drag, startPoint x: 334, startPoint y: 108, endPoint x: 336, endPoint y: 117, distance: 9.6
click at [334, 108] on input "Deals Filters" at bounding box center [358, 107] width 141 height 17
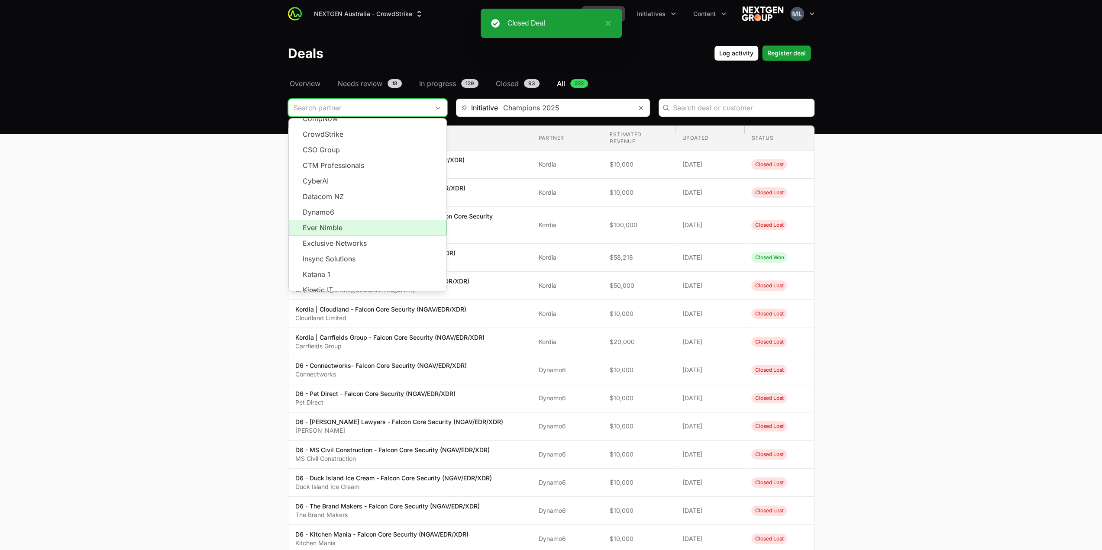
scroll to position [155, 0]
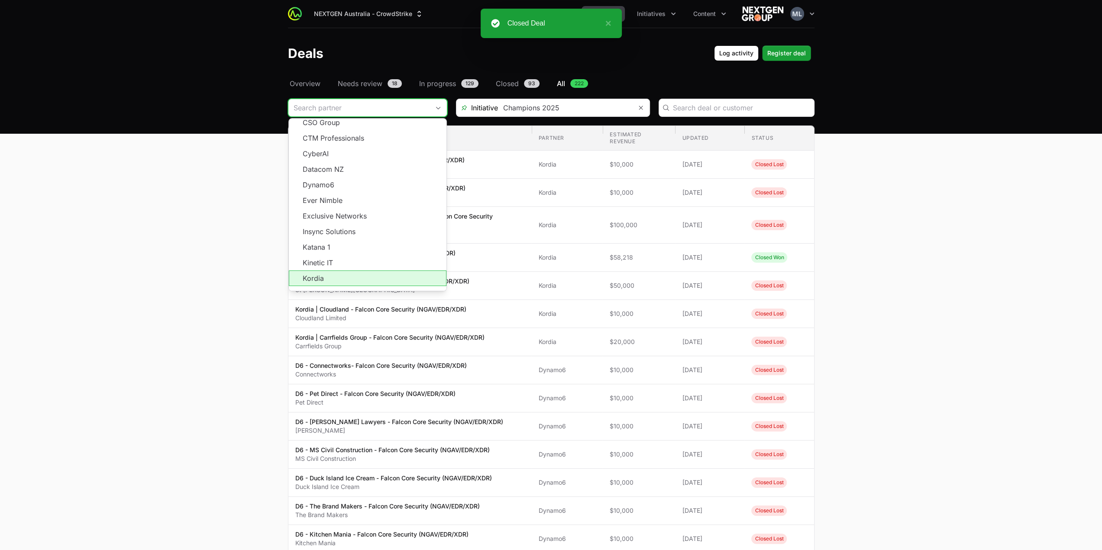
click at [321, 274] on li "Kordia" at bounding box center [368, 279] width 158 height 16
type input "Kordia"
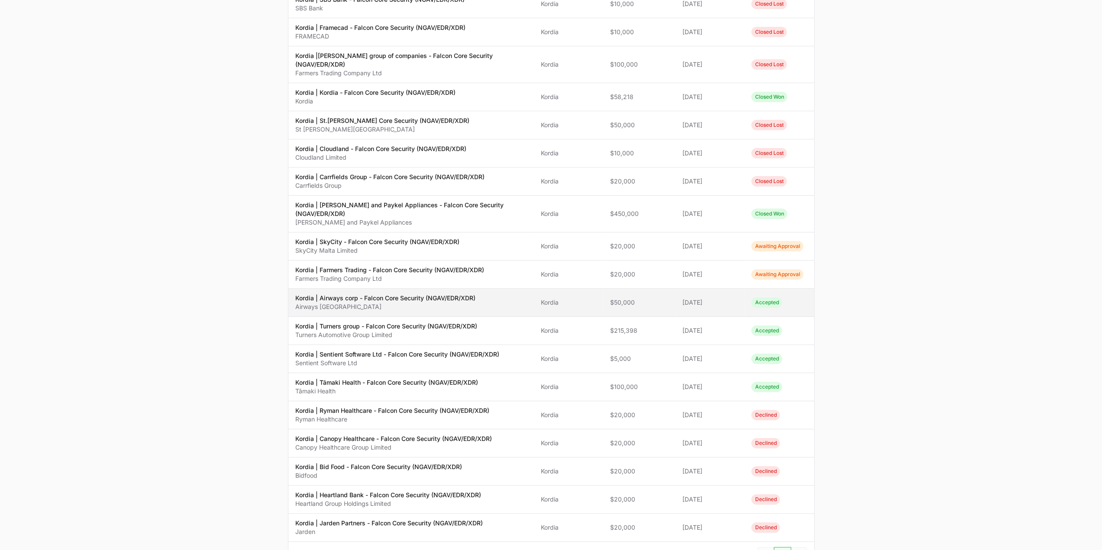
scroll to position [217, 0]
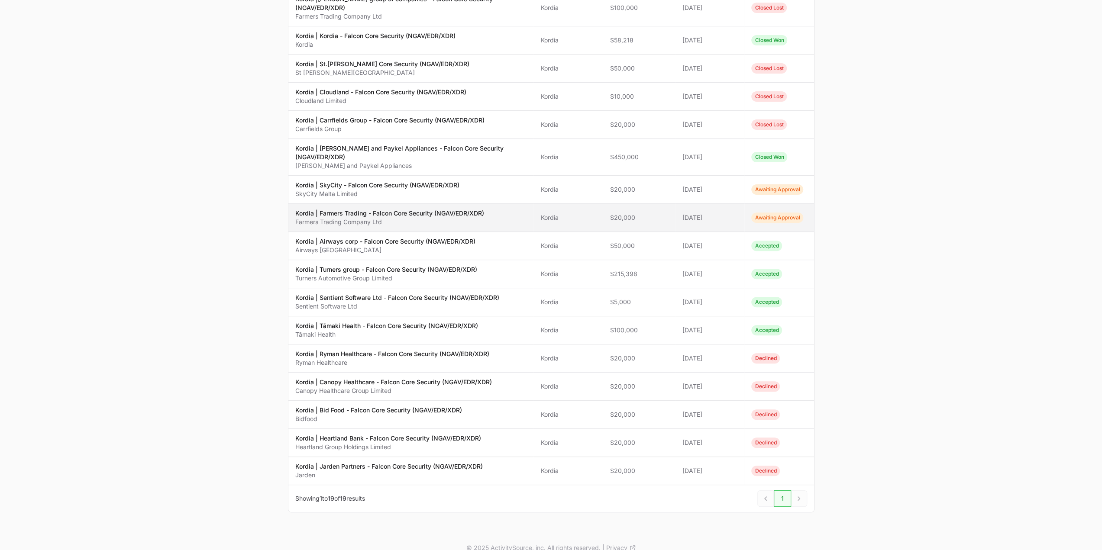
click at [444, 209] on p "Kordia | Farmers Trading - Falcon Core Security (NGAV/EDR/XDR)" at bounding box center [389, 213] width 189 height 9
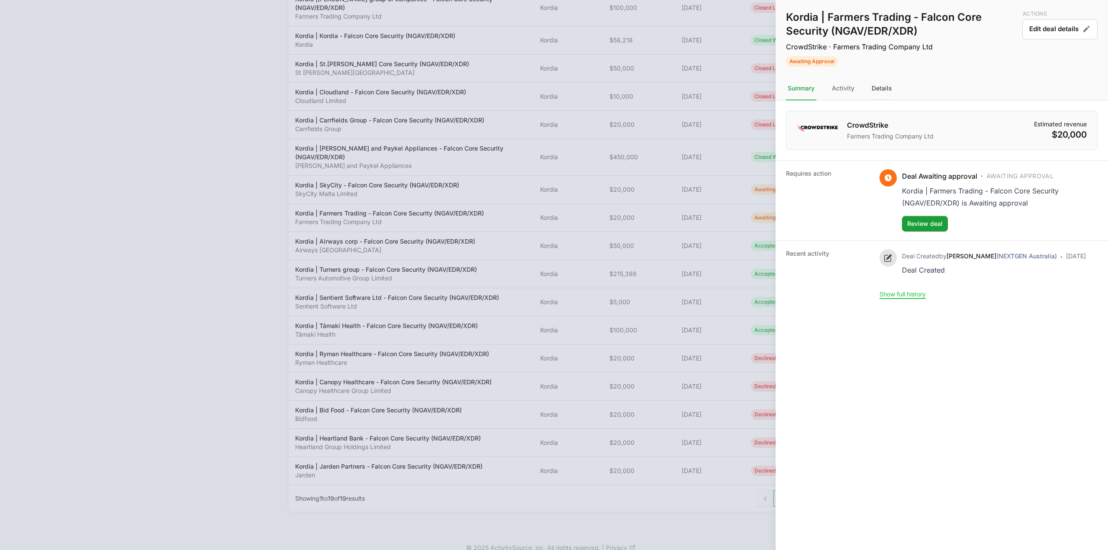
click at [873, 89] on div "Details" at bounding box center [882, 88] width 24 height 23
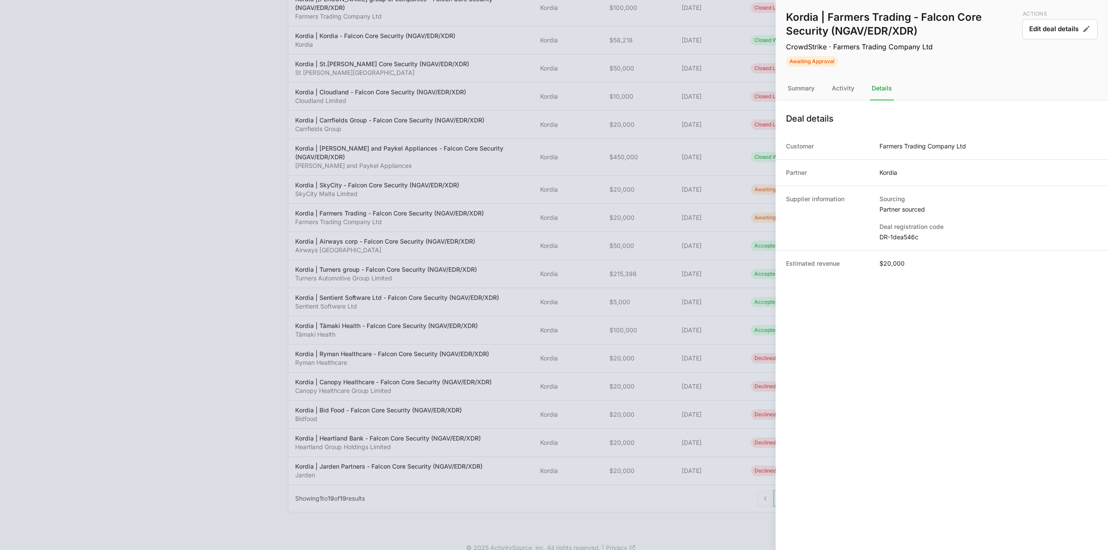
click at [908, 239] on dd "DR-1dea546c" at bounding box center [989, 237] width 218 height 9
click at [609, 225] on div at bounding box center [554, 275] width 1108 height 550
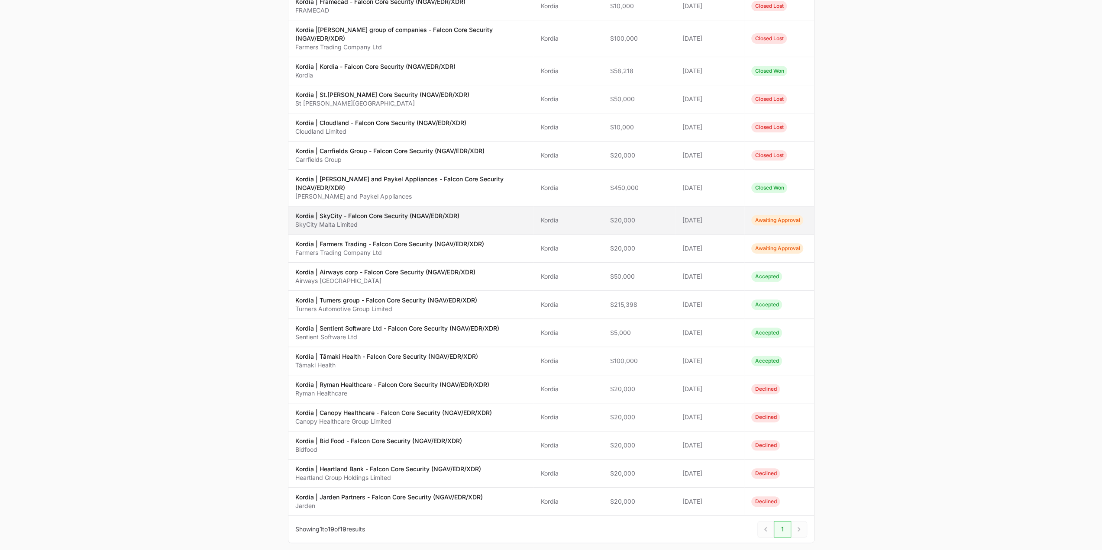
scroll to position [174, 0]
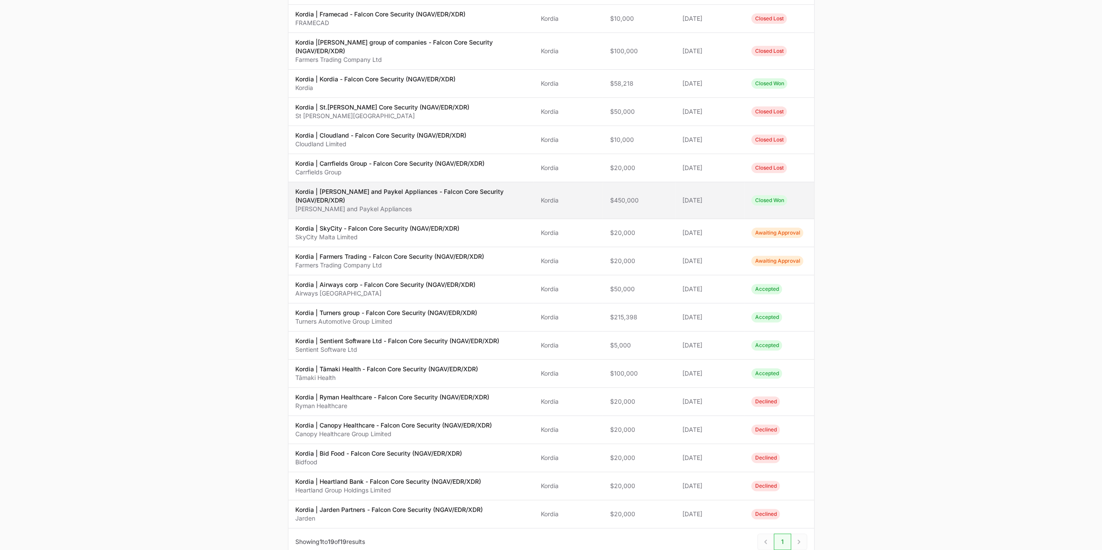
click at [396, 205] on p "[PERSON_NAME] and Paykel Appliances" at bounding box center [411, 209] width 232 height 9
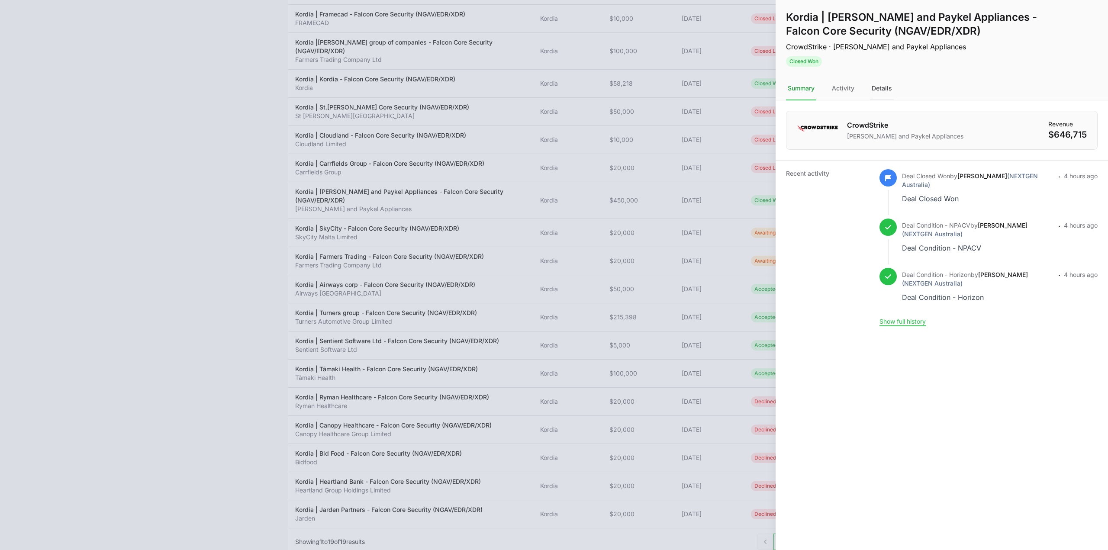
click at [882, 90] on div "Details" at bounding box center [882, 88] width 24 height 23
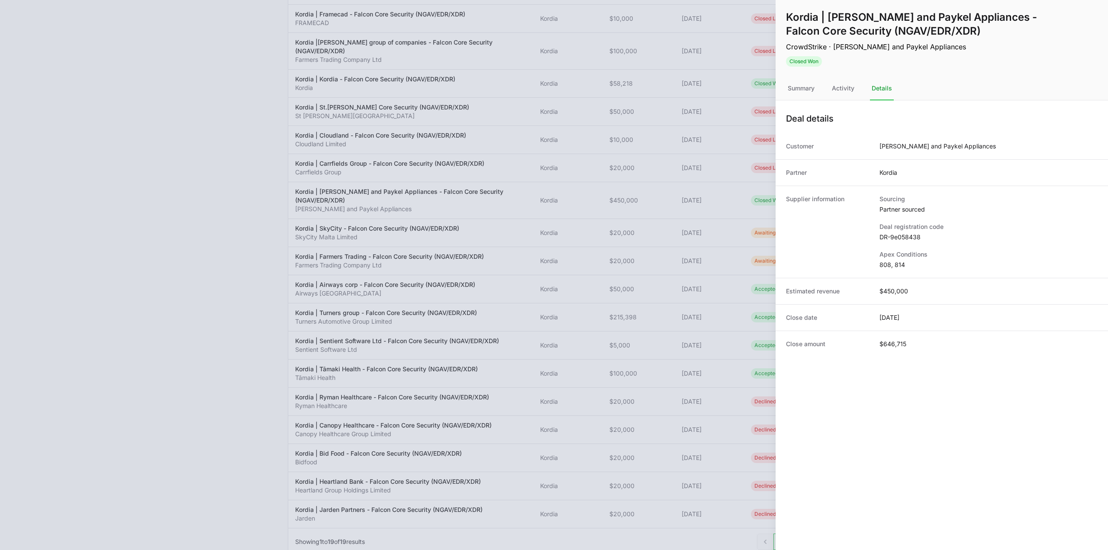
click at [895, 236] on dd "DR-9e058438" at bounding box center [989, 237] width 218 height 9
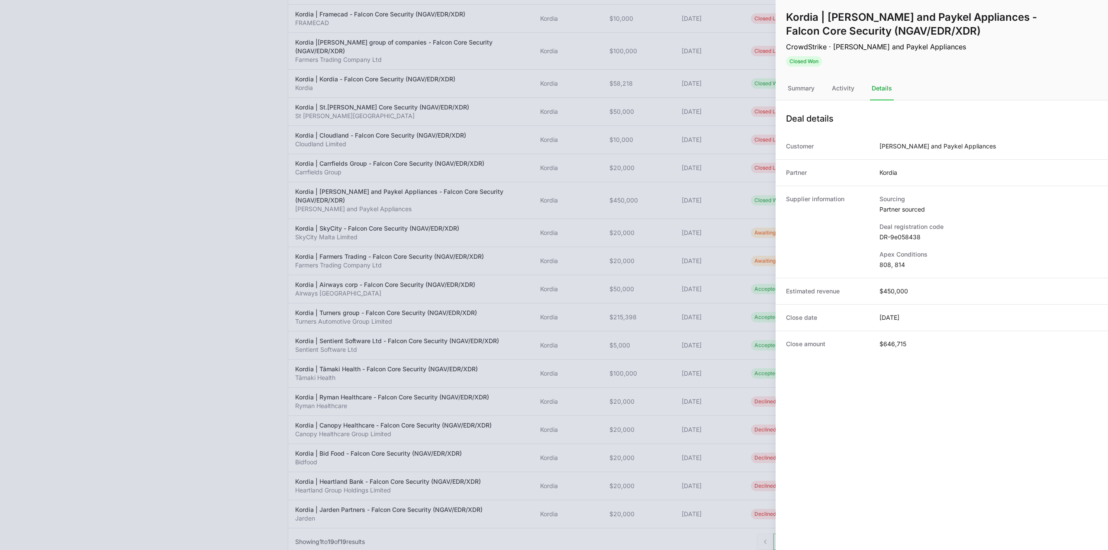
click at [650, 235] on div at bounding box center [554, 275] width 1108 height 550
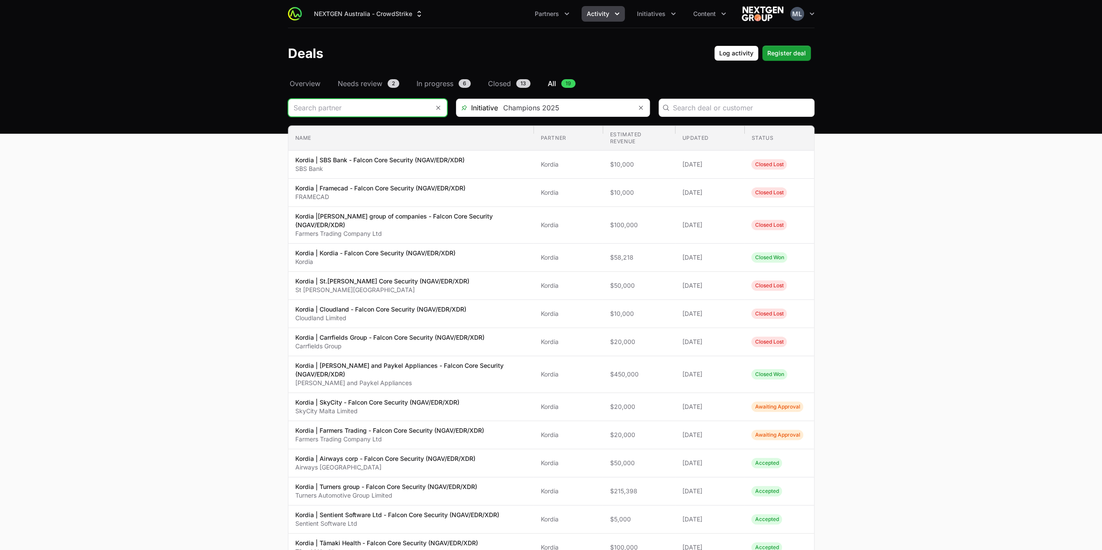
click at [335, 102] on input "Deals Filters" at bounding box center [358, 107] width 141 height 17
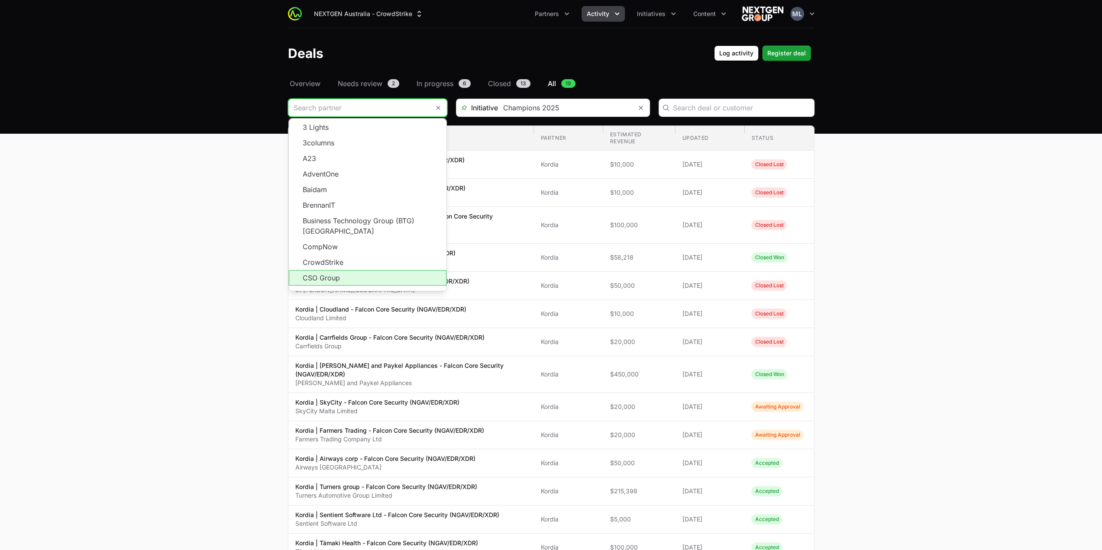
scroll to position [139, 0]
type input "Kordia"
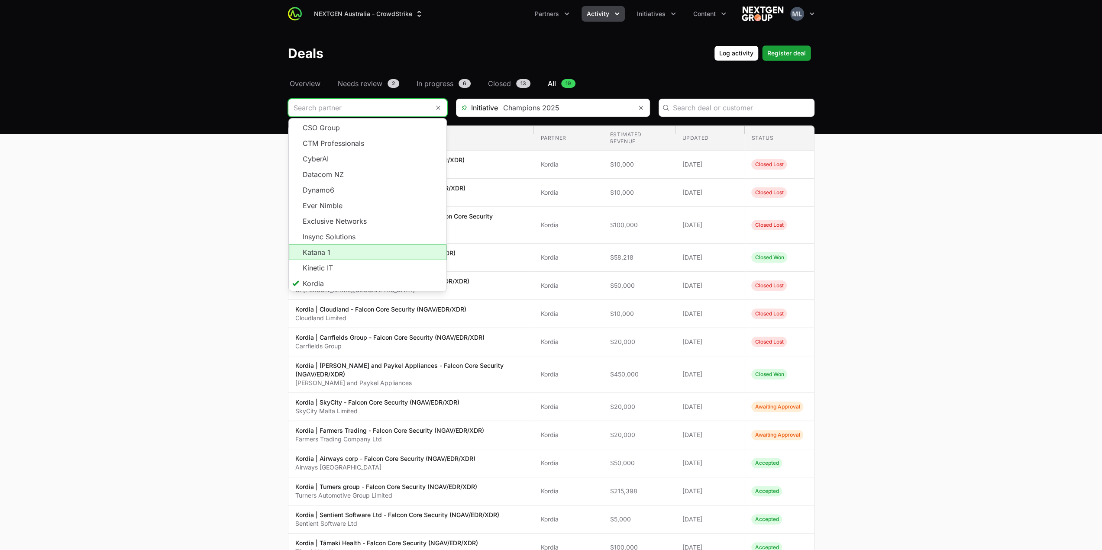
scroll to position [155, 0]
click at [371, 286] on span "Load more" at bounding box center [368, 294] width 158 height 16
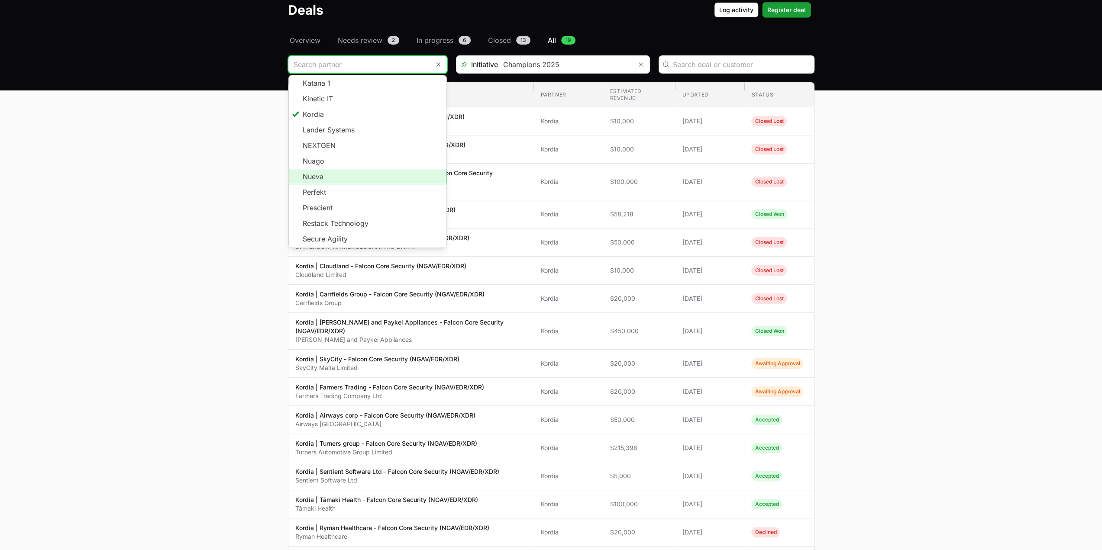
scroll to position [257, 0]
click at [181, 173] on main "Select a tab Overview Needs review In progress Closed All Overview Needs review…" at bounding box center [551, 371] width 1102 height 672
type input "Kordia"
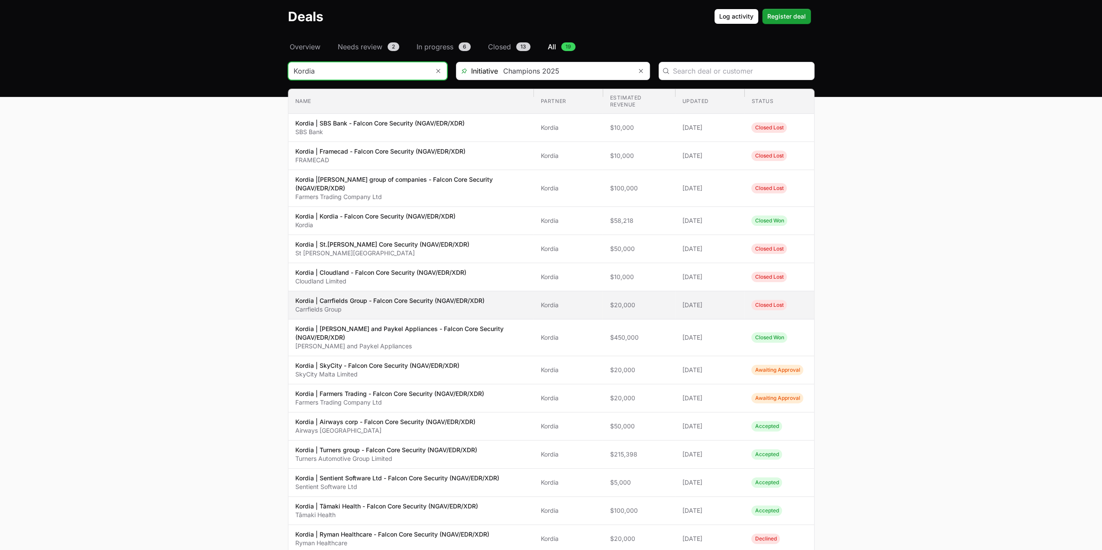
scroll to position [0, 0]
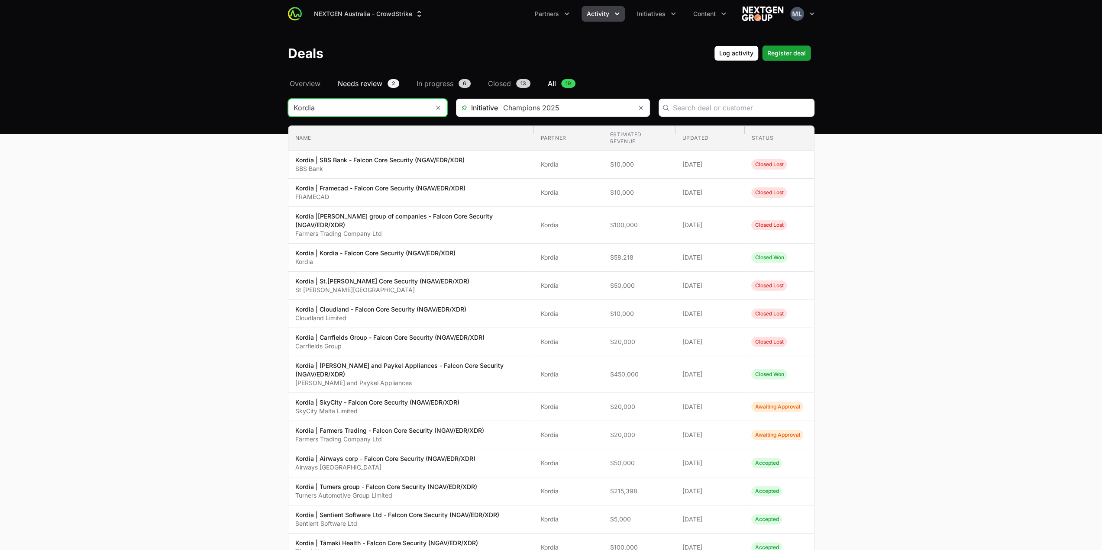
click at [389, 78] on link "Needs review 2" at bounding box center [368, 83] width 65 height 10
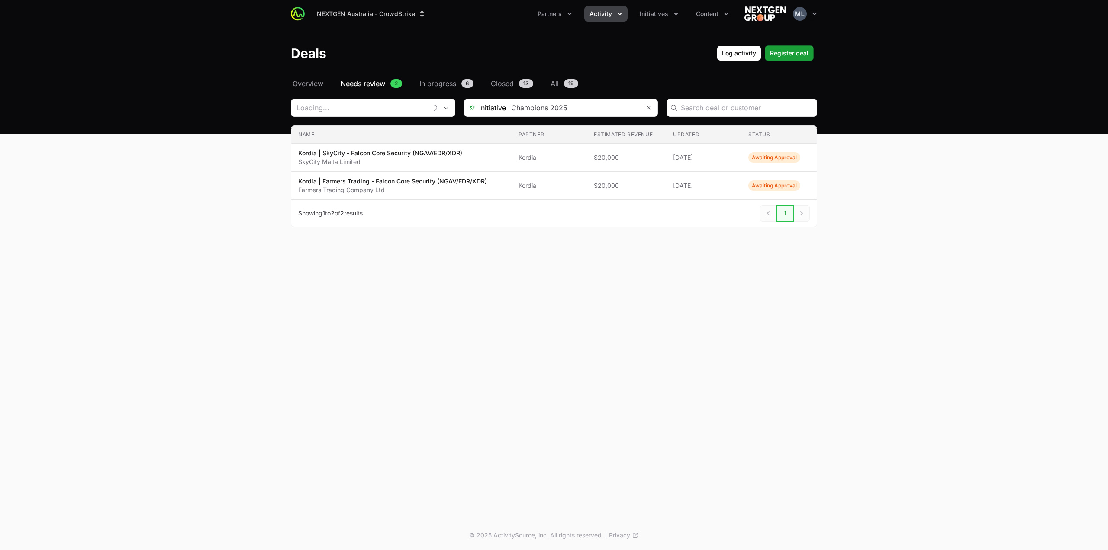
type input "Kordia"
click at [441, 107] on icon "Remove" at bounding box center [441, 108] width 4 height 4
click at [529, 84] on span "53" at bounding box center [530, 83] width 15 height 9
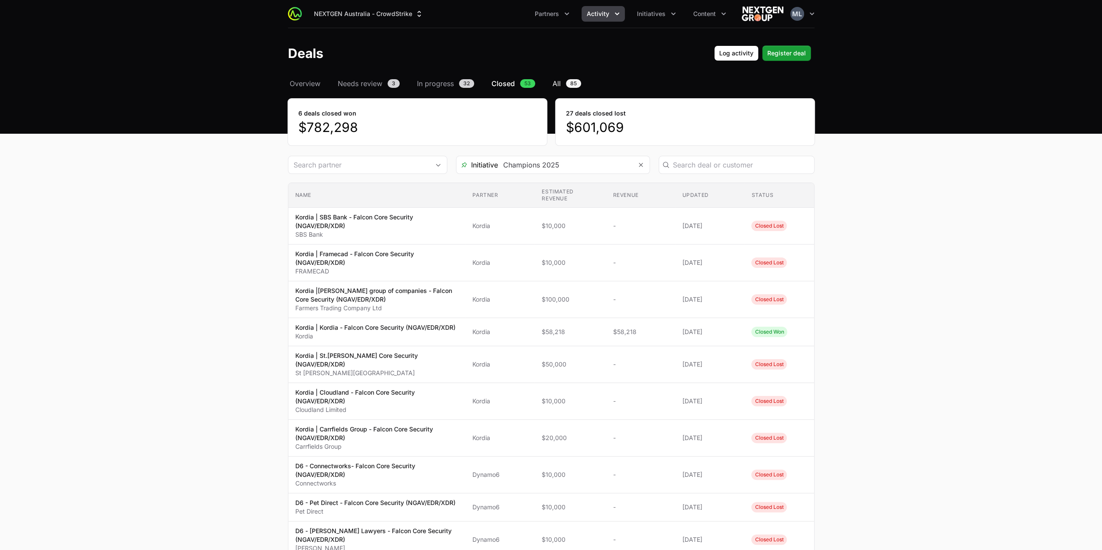
click at [566, 81] on span "85" at bounding box center [573, 83] width 15 height 9
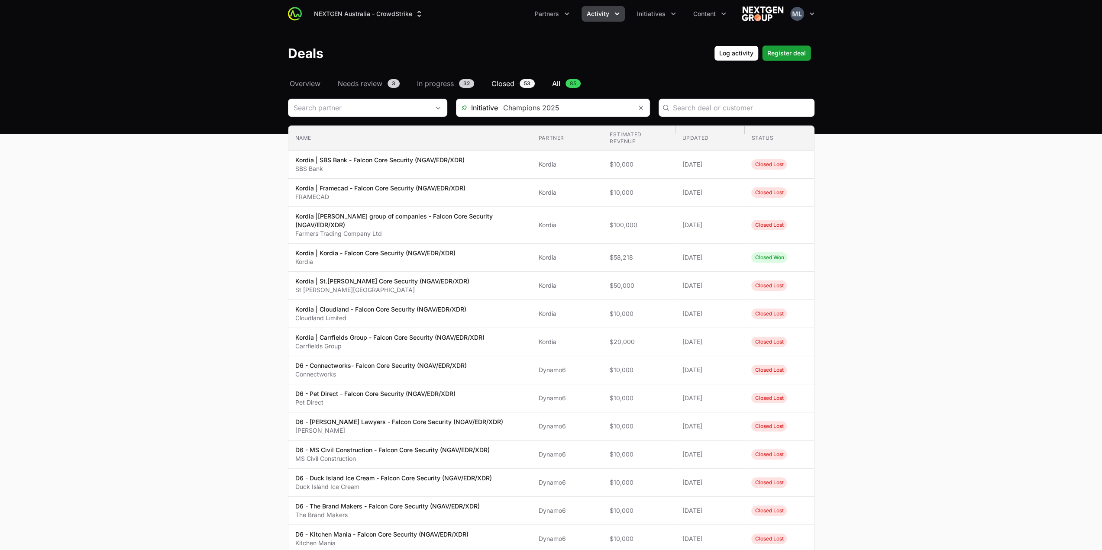
click at [493, 88] on span "Closed" at bounding box center [502, 83] width 23 height 10
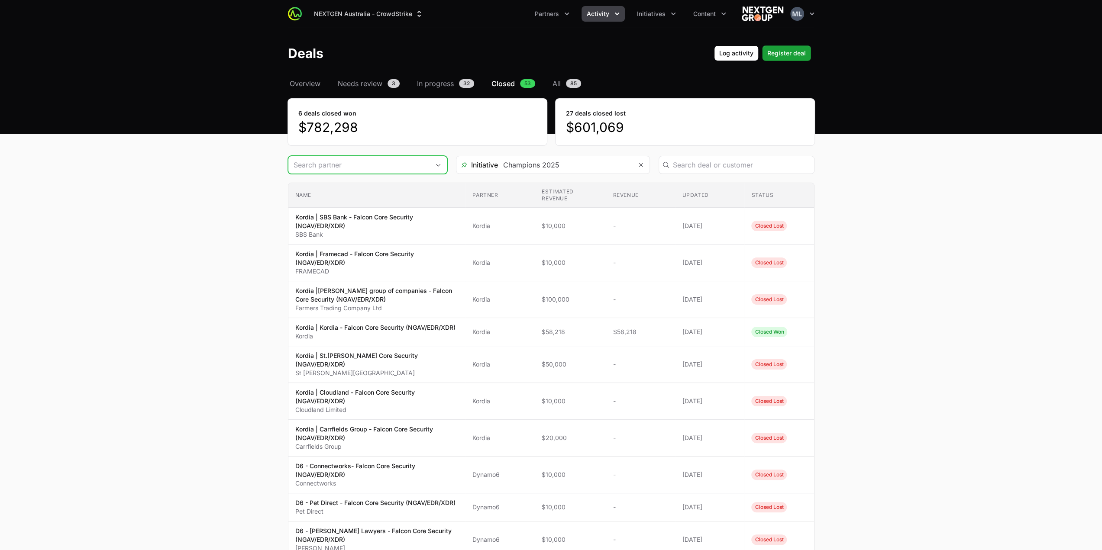
click at [406, 167] on input "Deals Filters" at bounding box center [358, 164] width 141 height 17
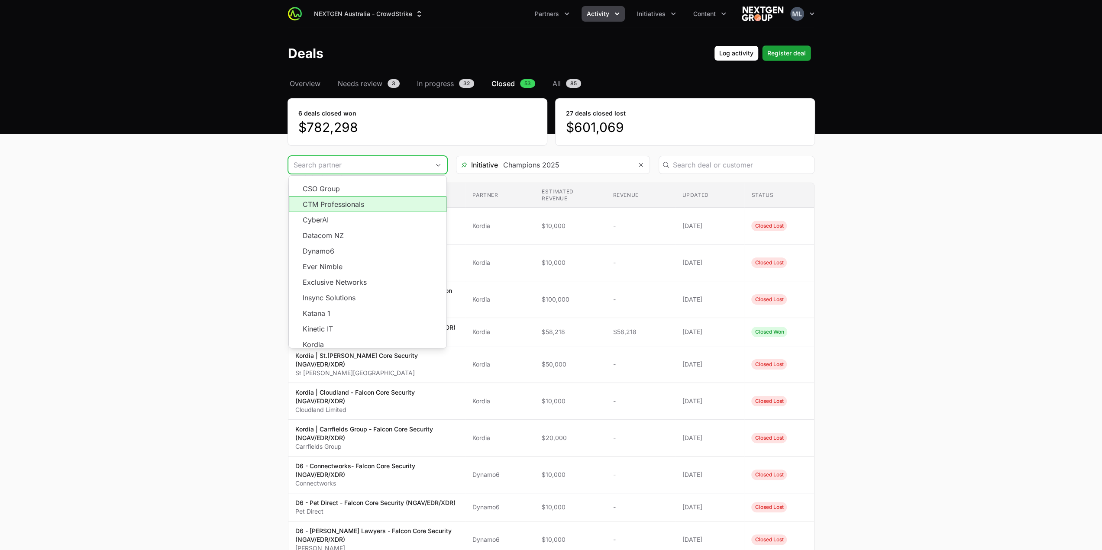
scroll to position [155, 0]
click at [352, 343] on span "Load more" at bounding box center [368, 351] width 158 height 16
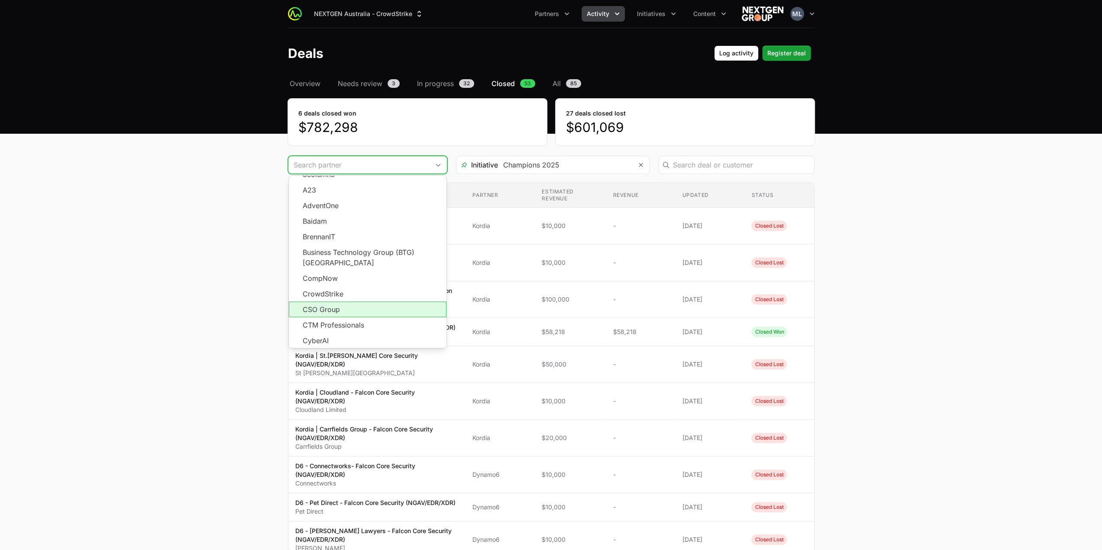
click at [322, 304] on li "CSO Group" at bounding box center [368, 310] width 158 height 16
type input "CSO Group"
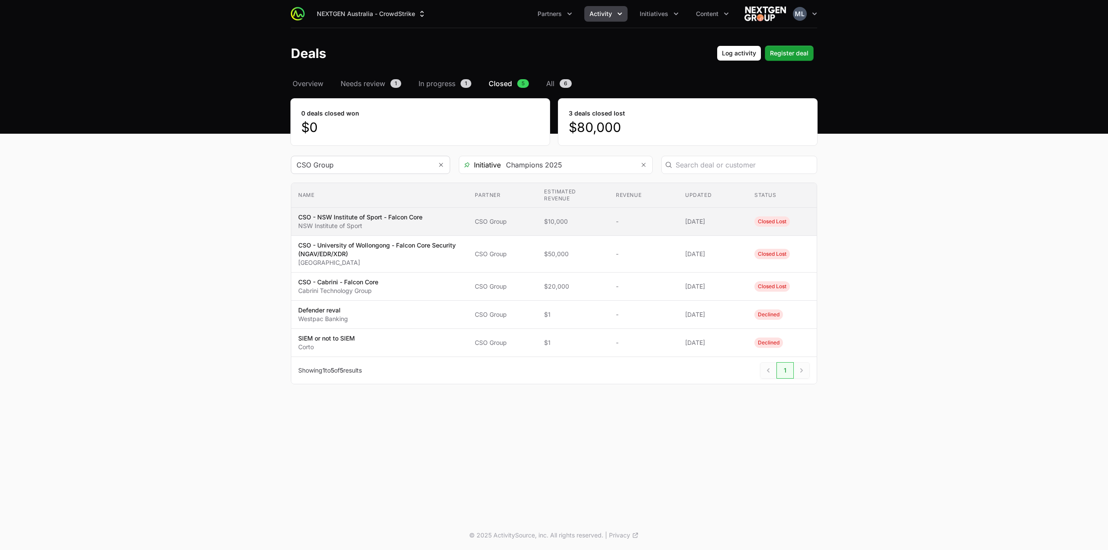
click at [384, 224] on p "NSW Institute of Sport" at bounding box center [360, 226] width 124 height 9
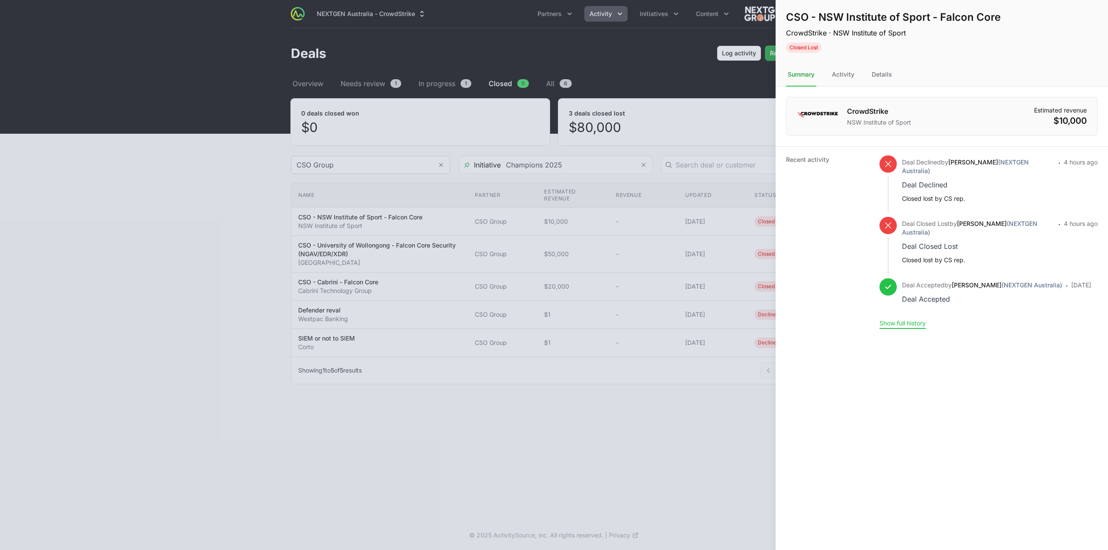
click at [892, 325] on button "Show full history" at bounding box center [903, 324] width 46 height 8
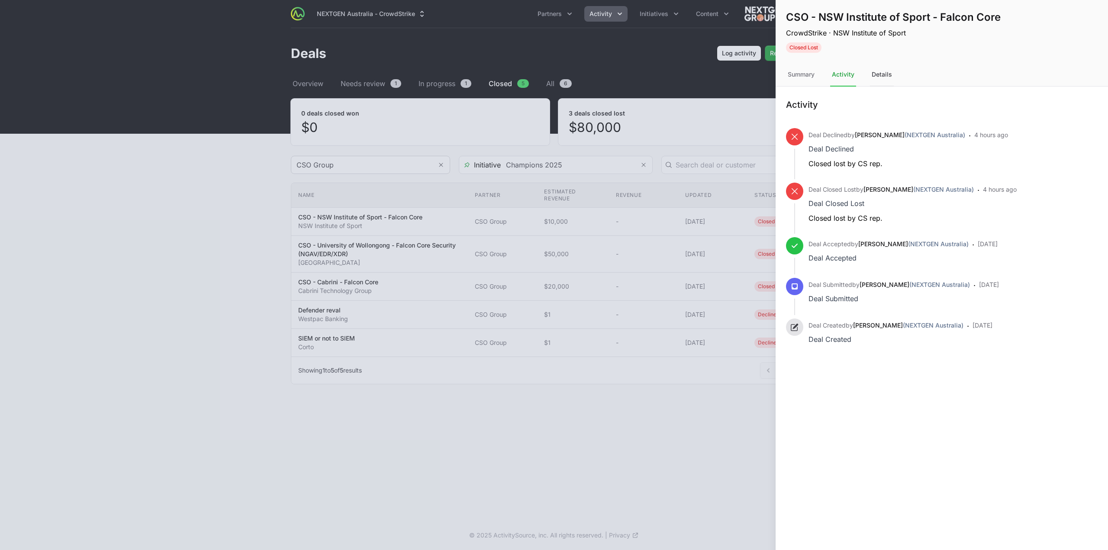
click at [885, 74] on div "Details" at bounding box center [882, 74] width 24 height 23
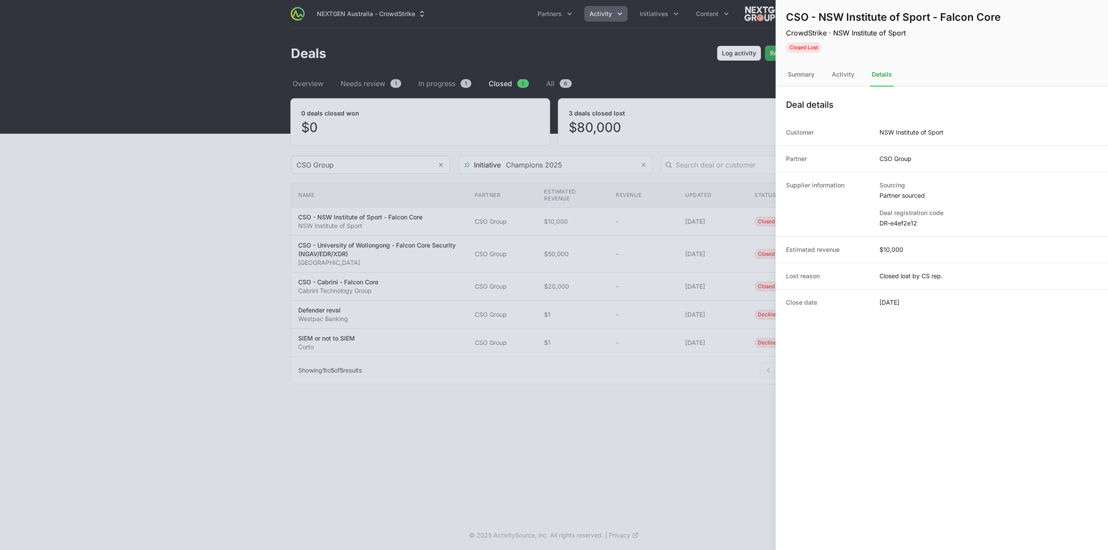
click at [905, 222] on dd "DR-e4ef2e12" at bounding box center [989, 223] width 218 height 9
